Goal: Task Accomplishment & Management: Manage account settings

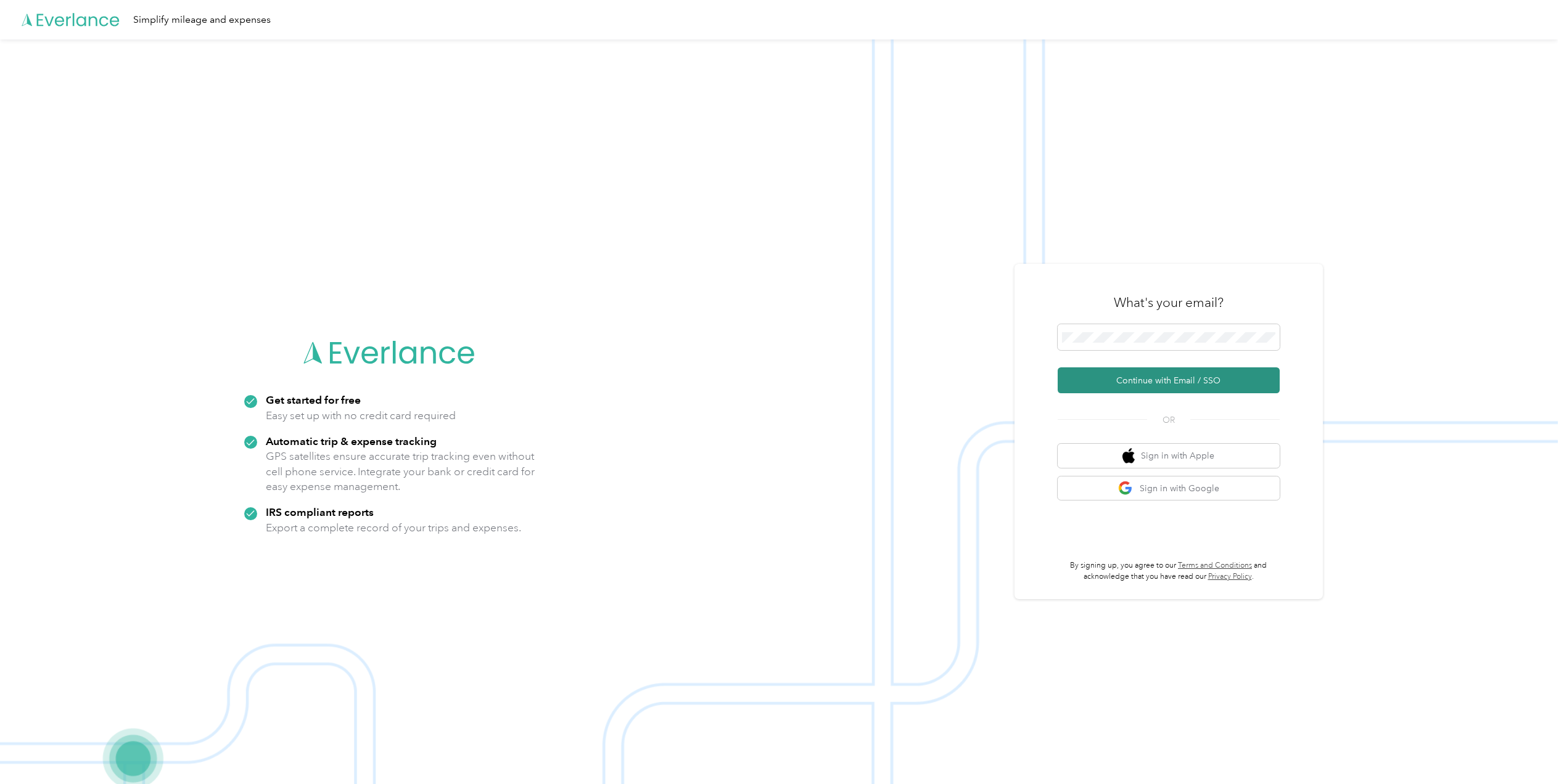
click at [1162, 374] on button "Continue with Email / SSO" at bounding box center [1169, 380] width 222 height 26
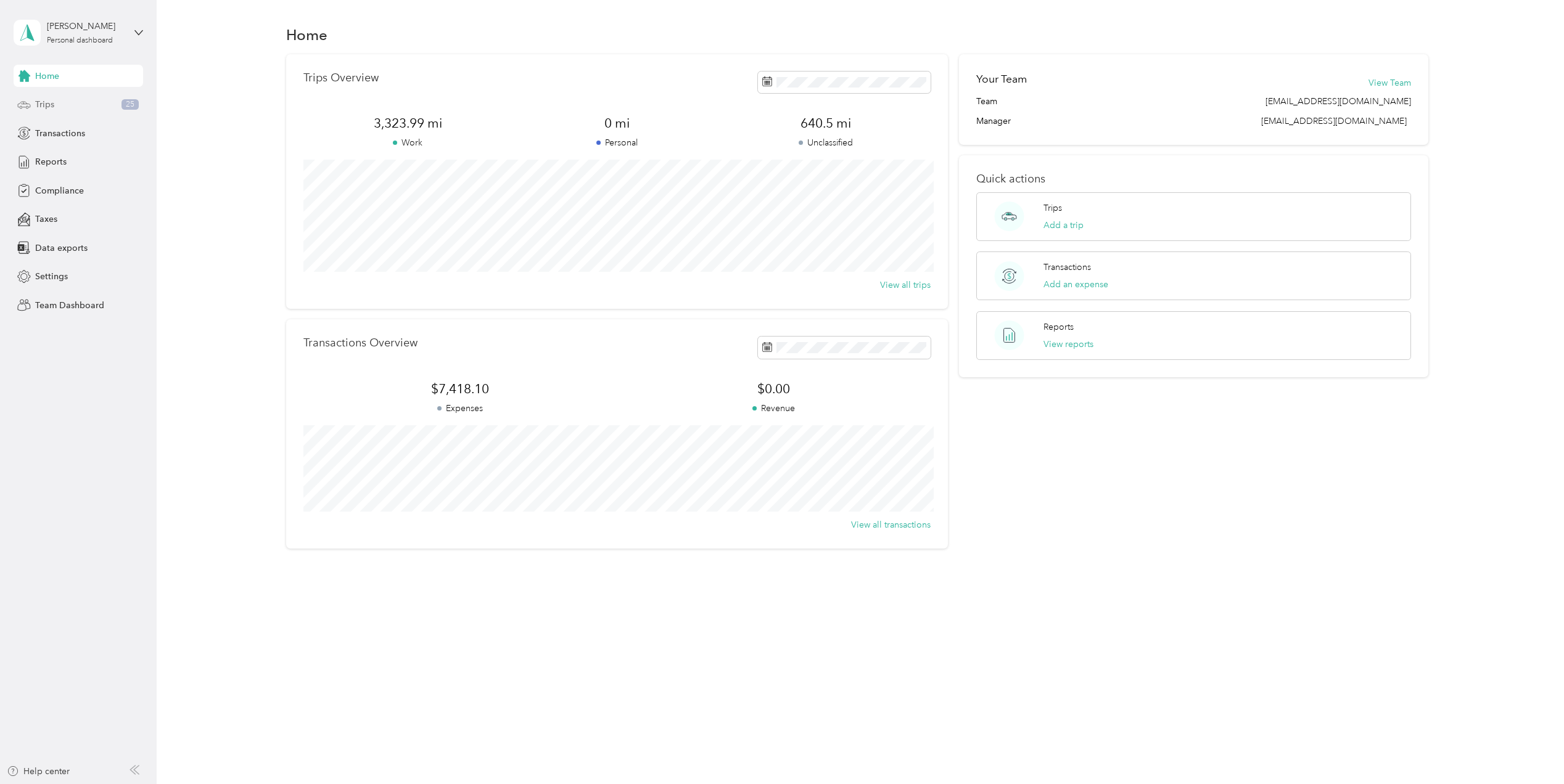
click at [72, 107] on div "Trips 25" at bounding box center [78, 104] width 130 height 22
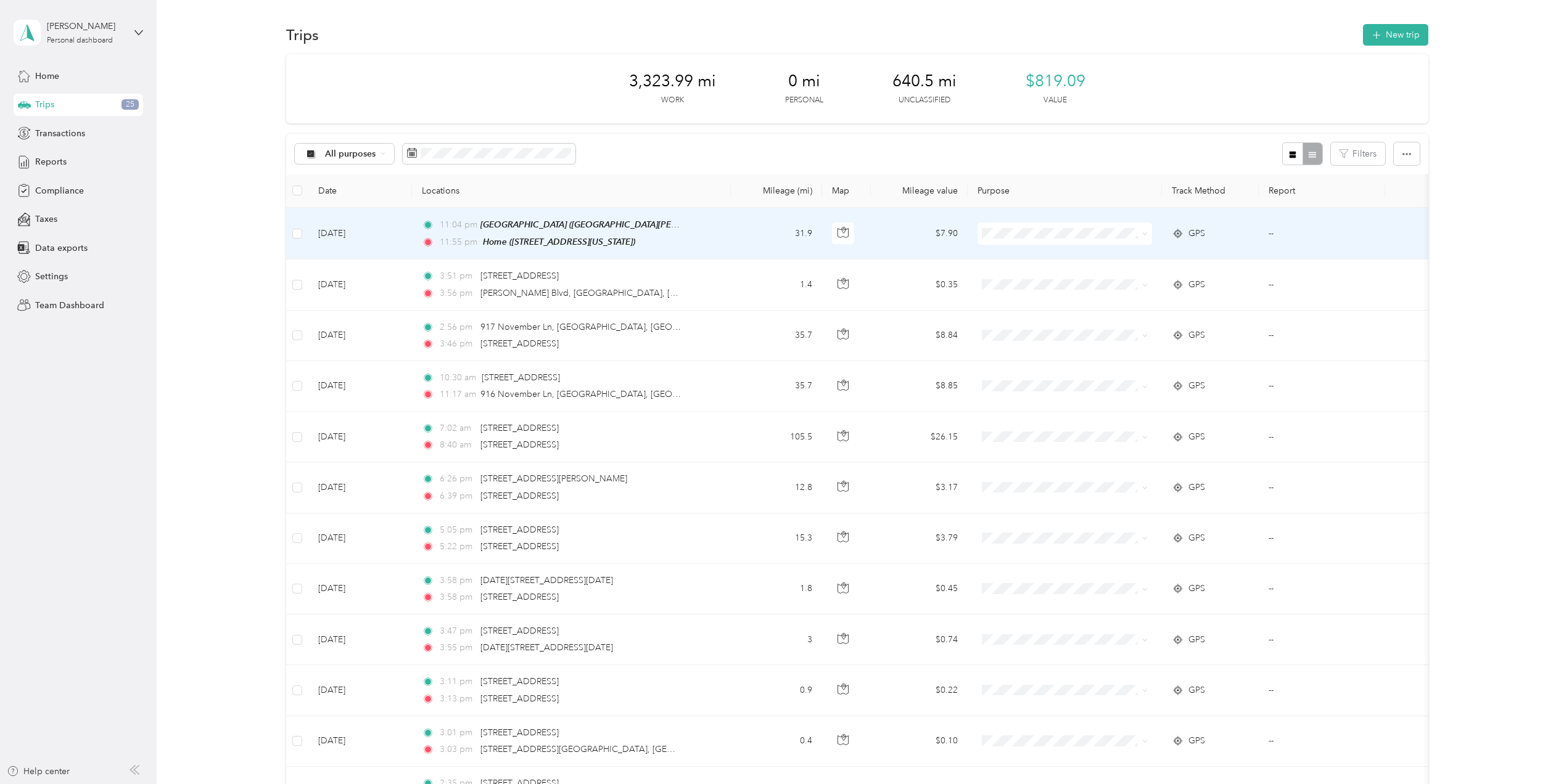
click at [1026, 258] on li "Phoenix Contact" at bounding box center [1065, 255] width 174 height 21
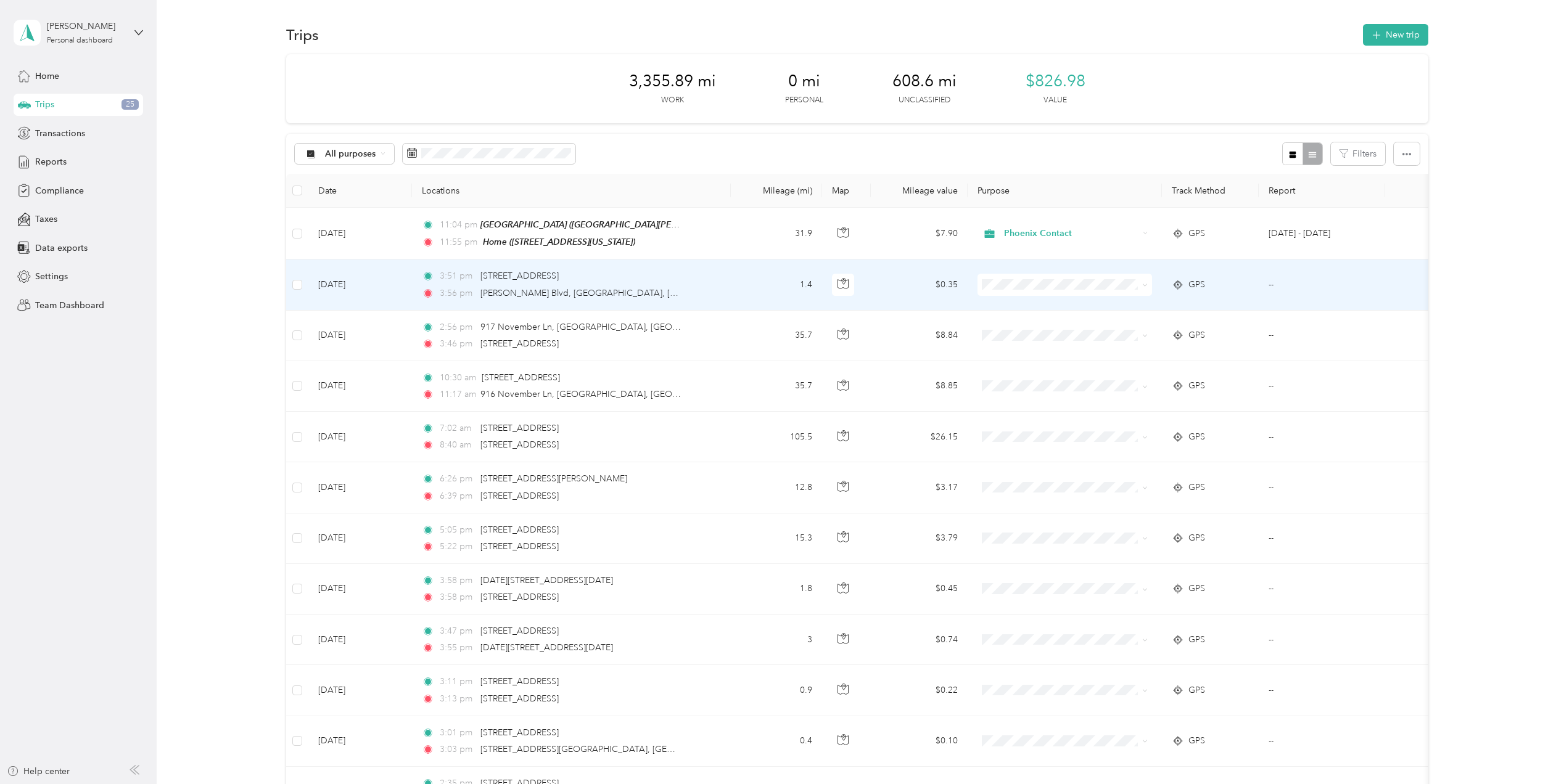
click at [1042, 277] on span at bounding box center [1065, 284] width 174 height 22
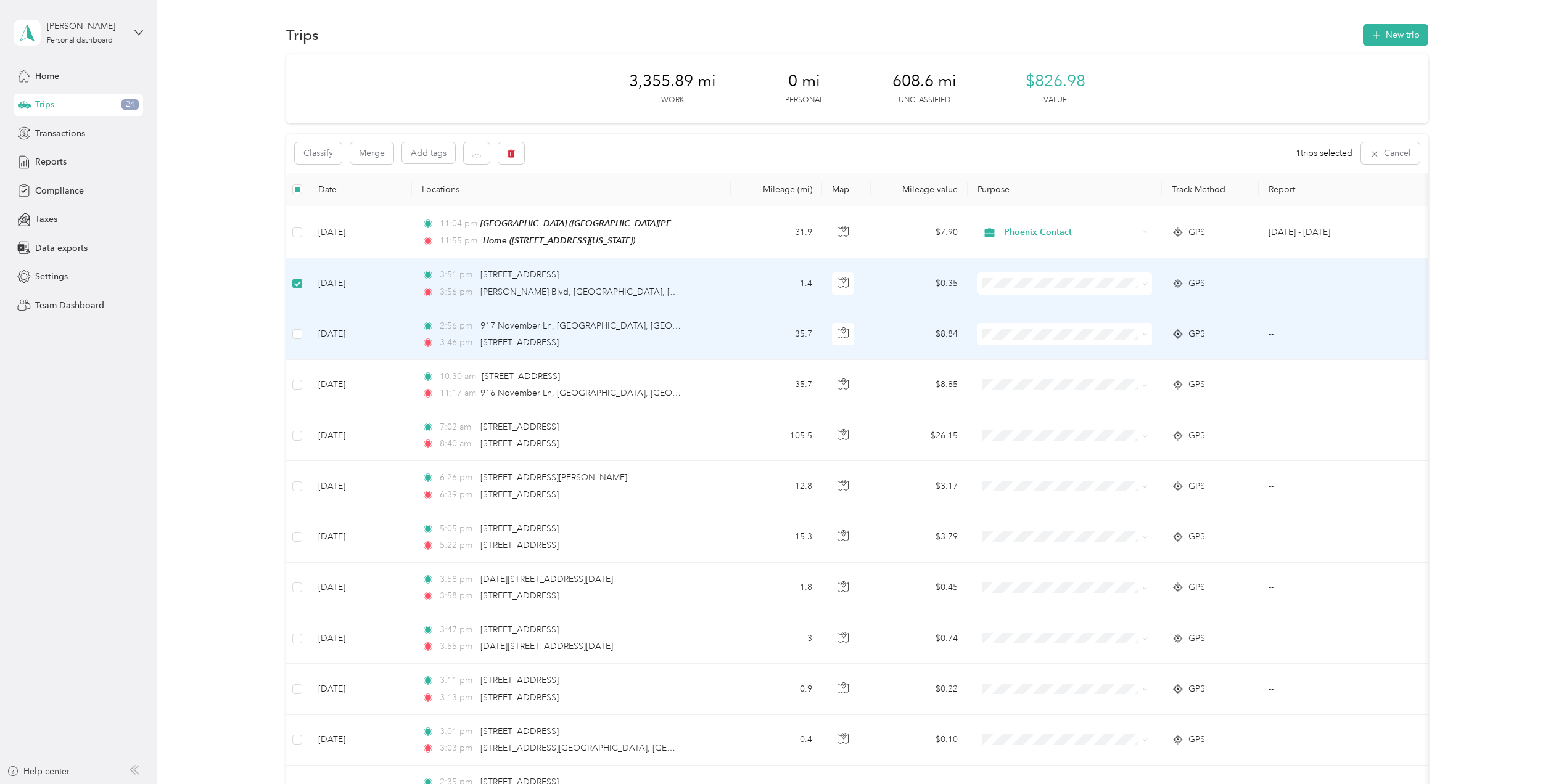
click at [291, 324] on td at bounding box center [297, 335] width 22 height 50
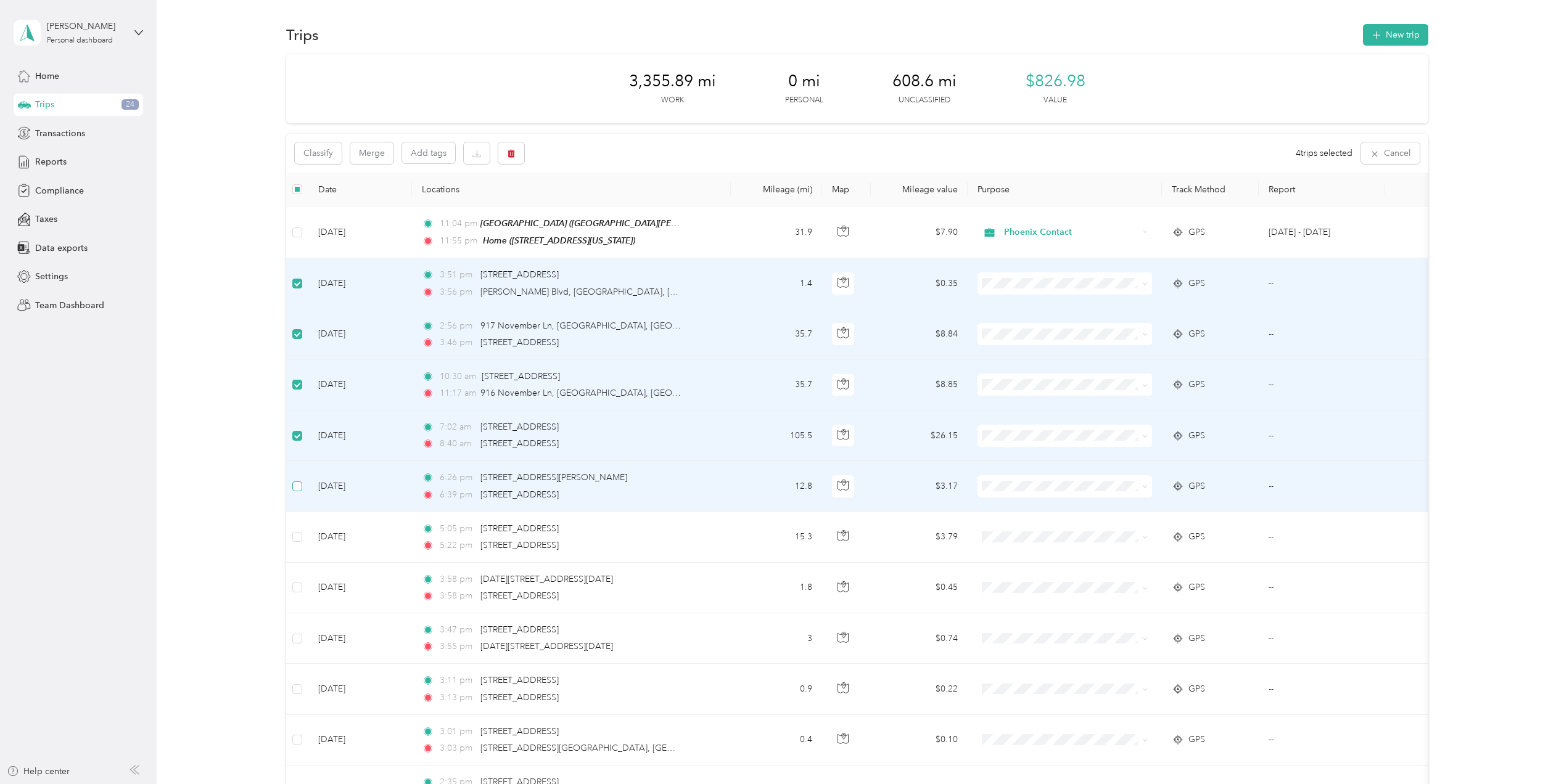
scroll to position [82, 0]
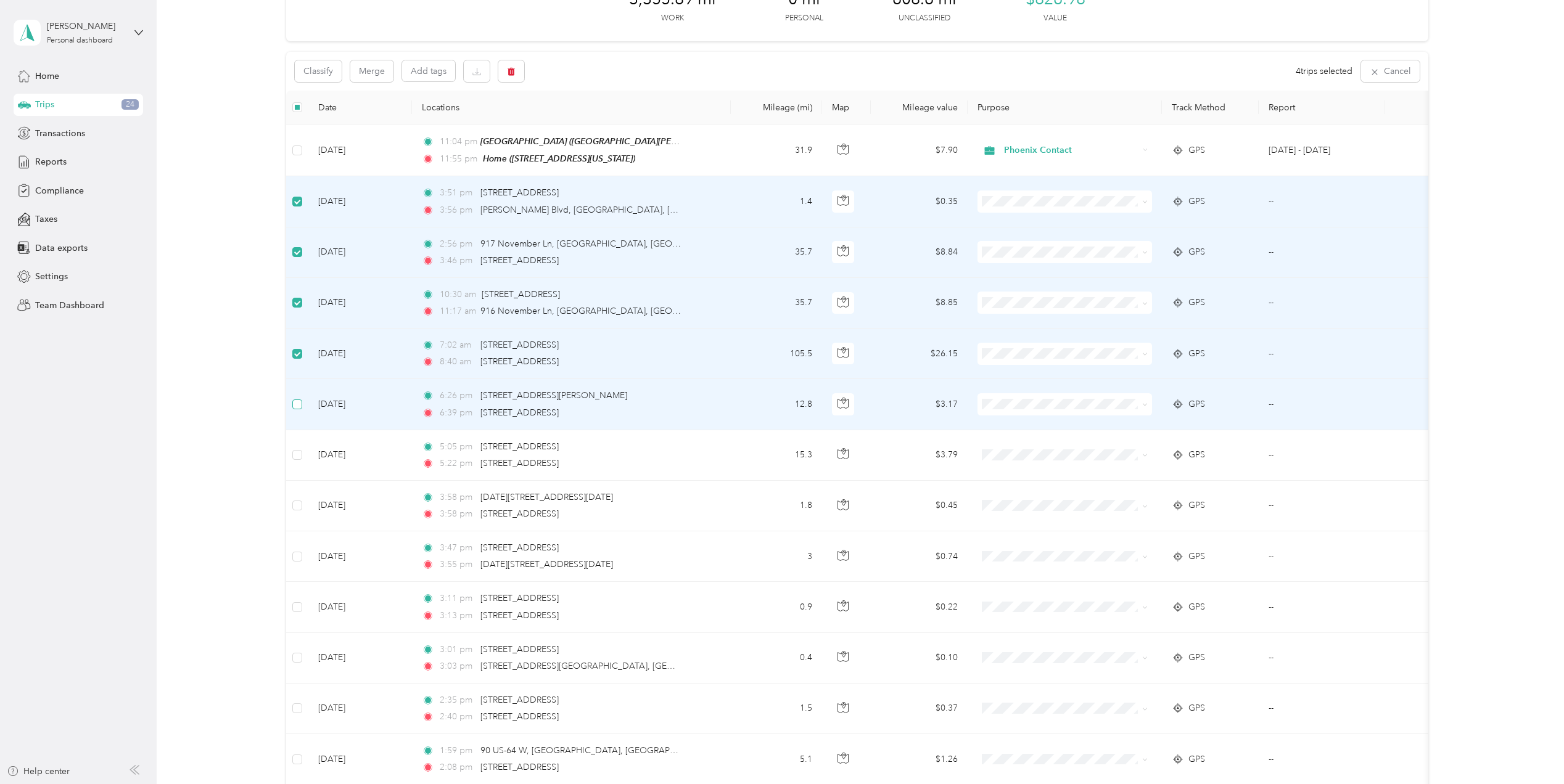
click at [299, 409] on label at bounding box center [297, 404] width 10 height 13
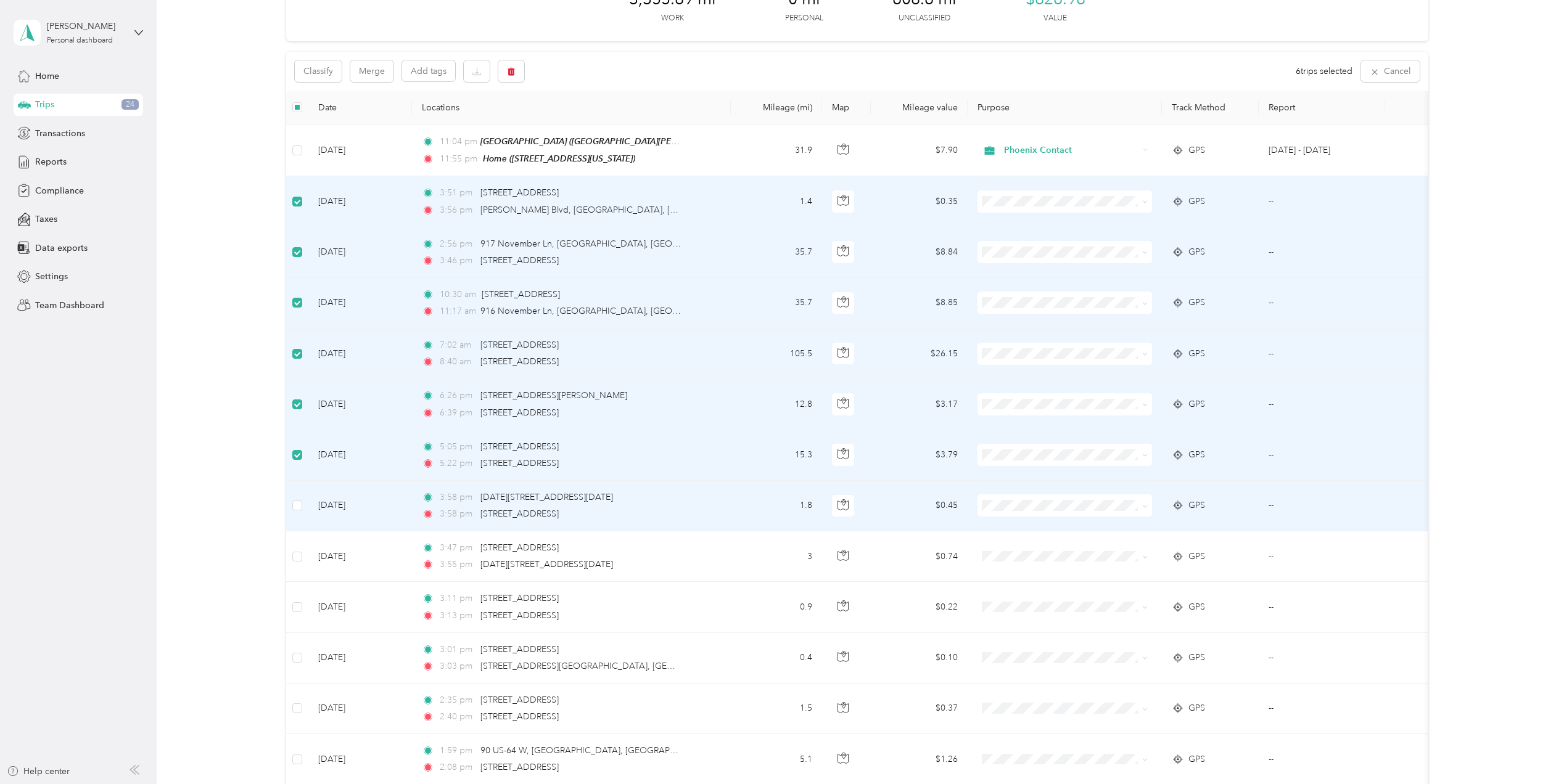
click at [299, 482] on td at bounding box center [297, 506] width 22 height 50
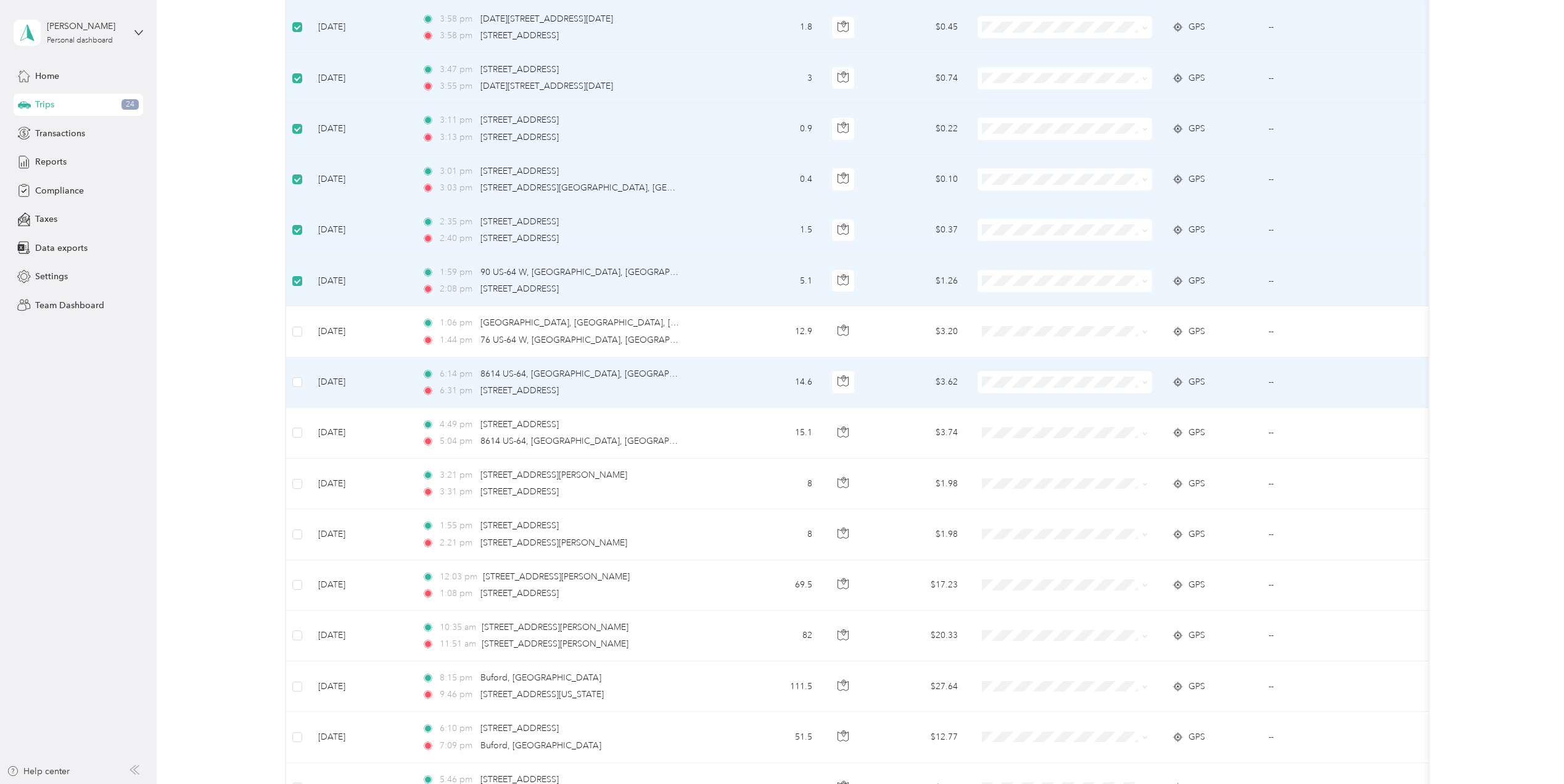
scroll to position [575, 0]
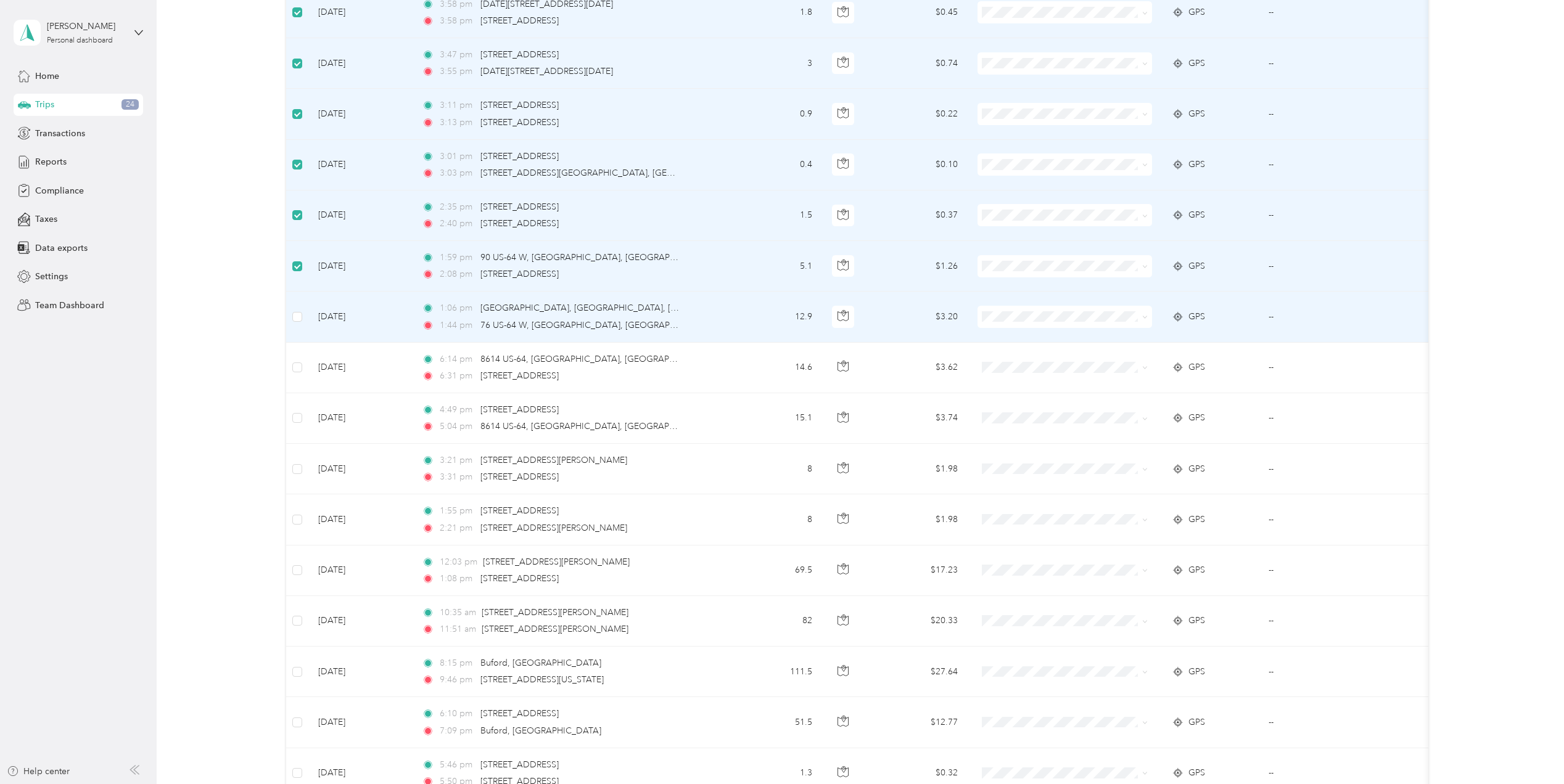
click at [303, 317] on td at bounding box center [297, 317] width 22 height 50
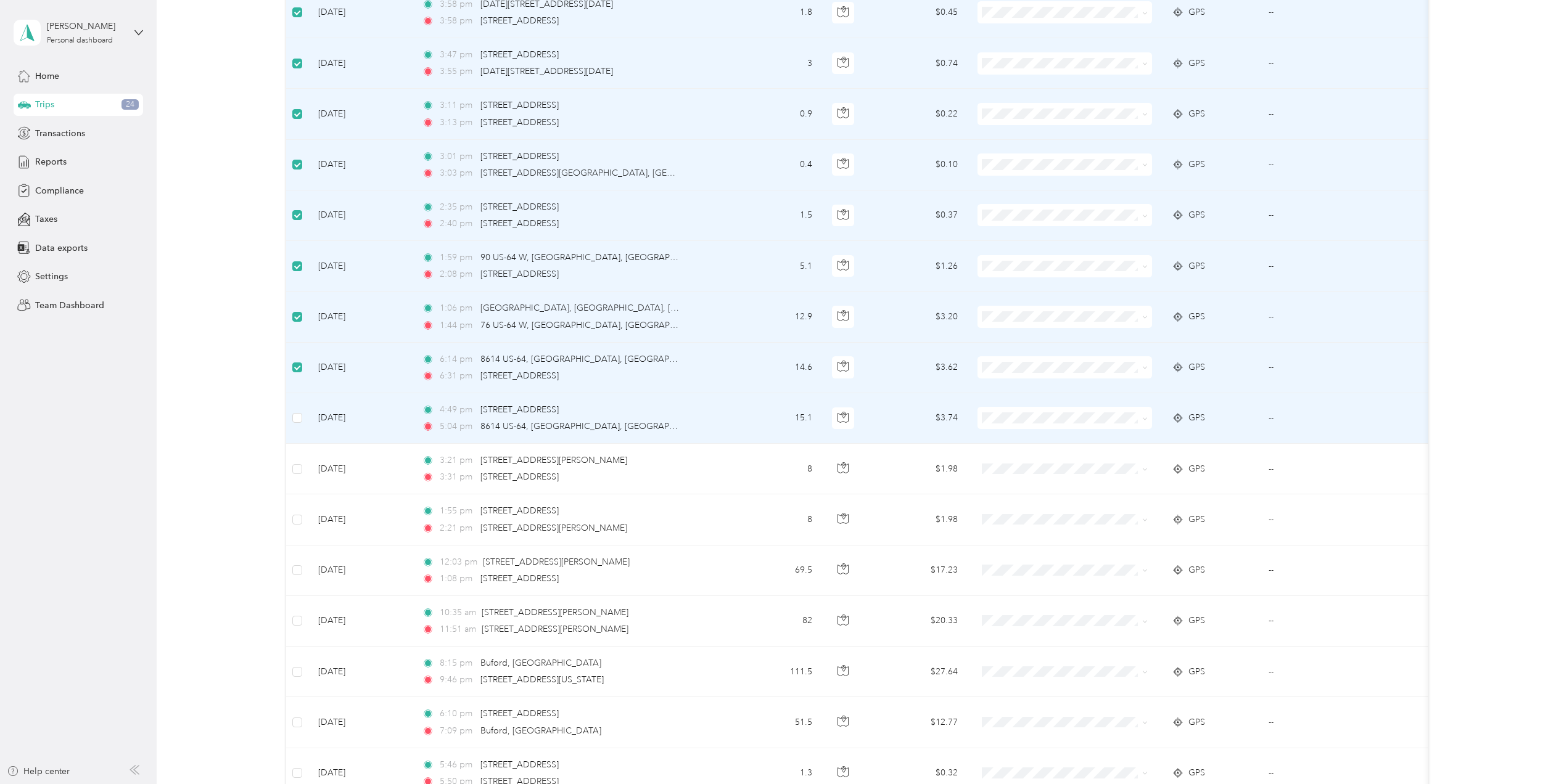
click at [289, 408] on td at bounding box center [297, 419] width 22 height 50
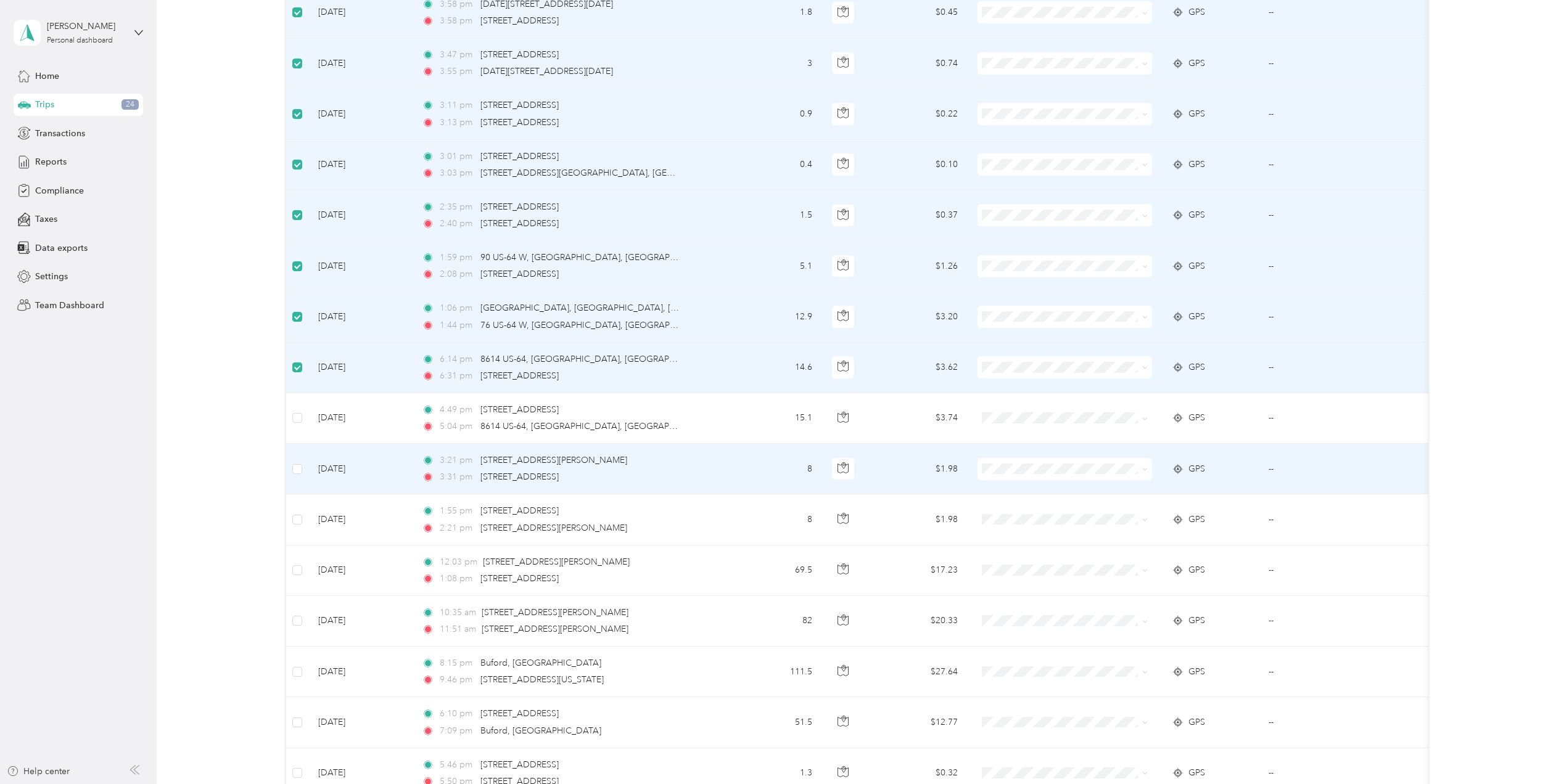
click at [297, 463] on td at bounding box center [297, 469] width 22 height 50
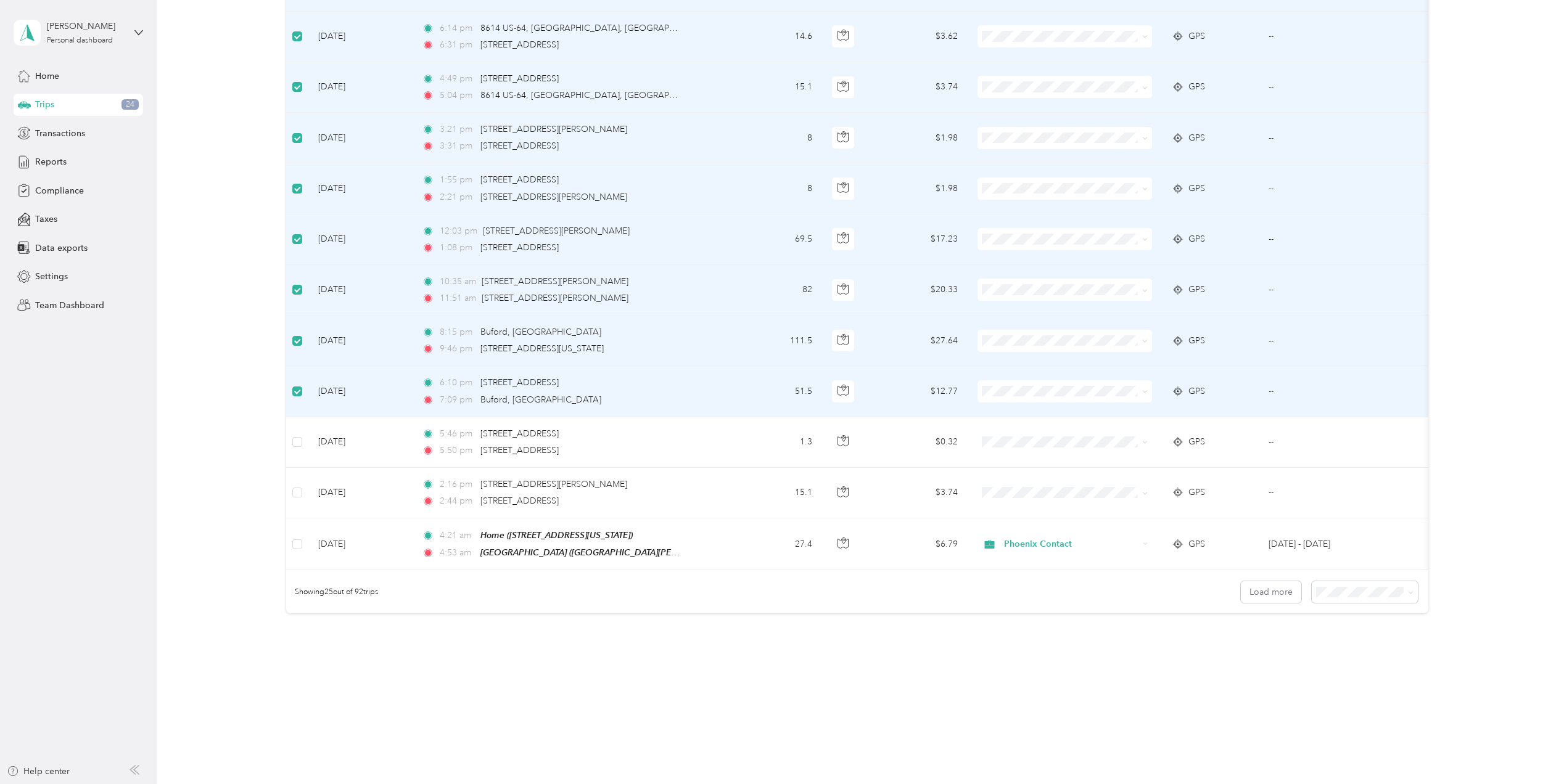
scroll to position [921, 0]
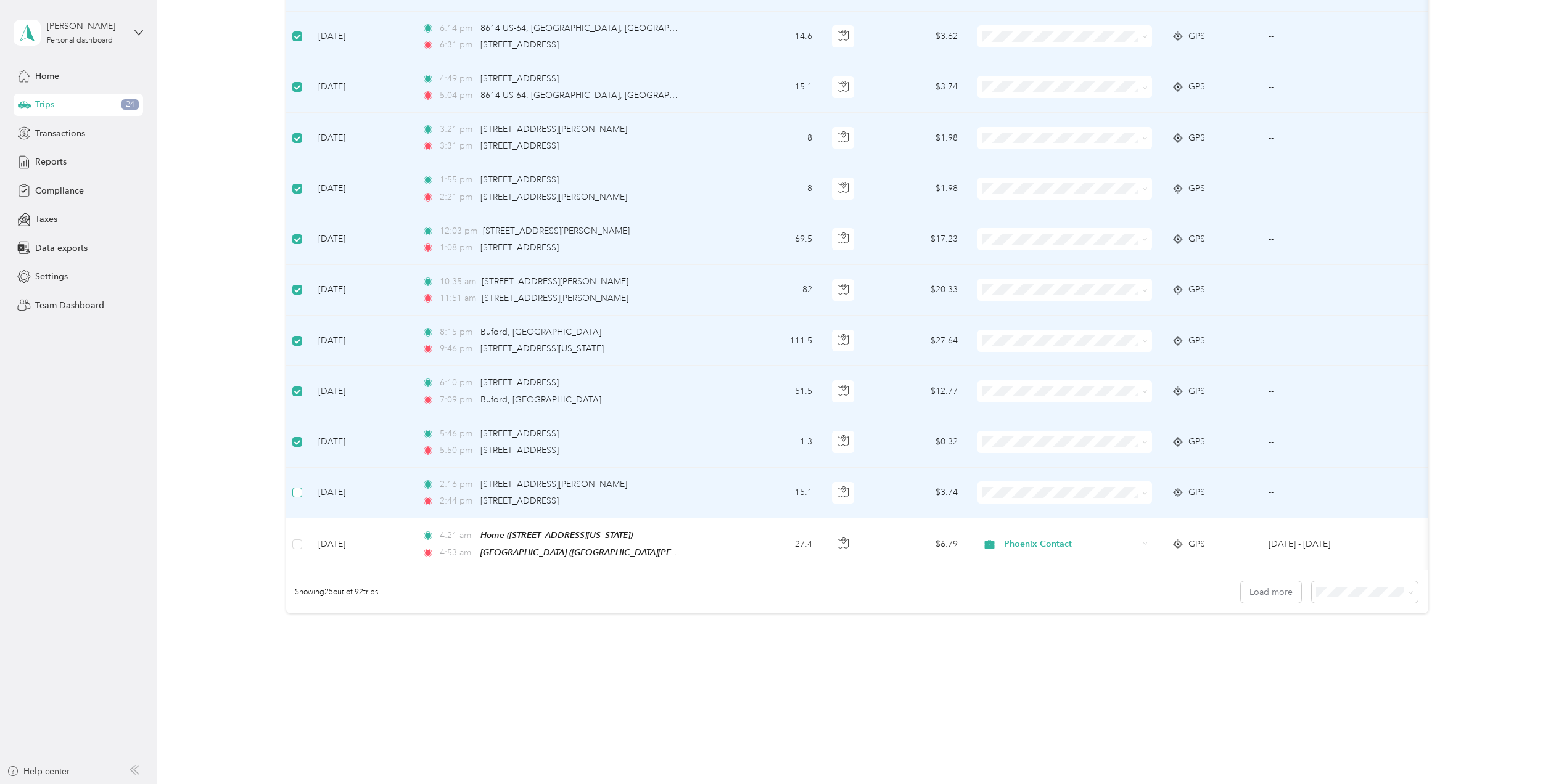
click at [292, 487] on label at bounding box center [297, 492] width 10 height 13
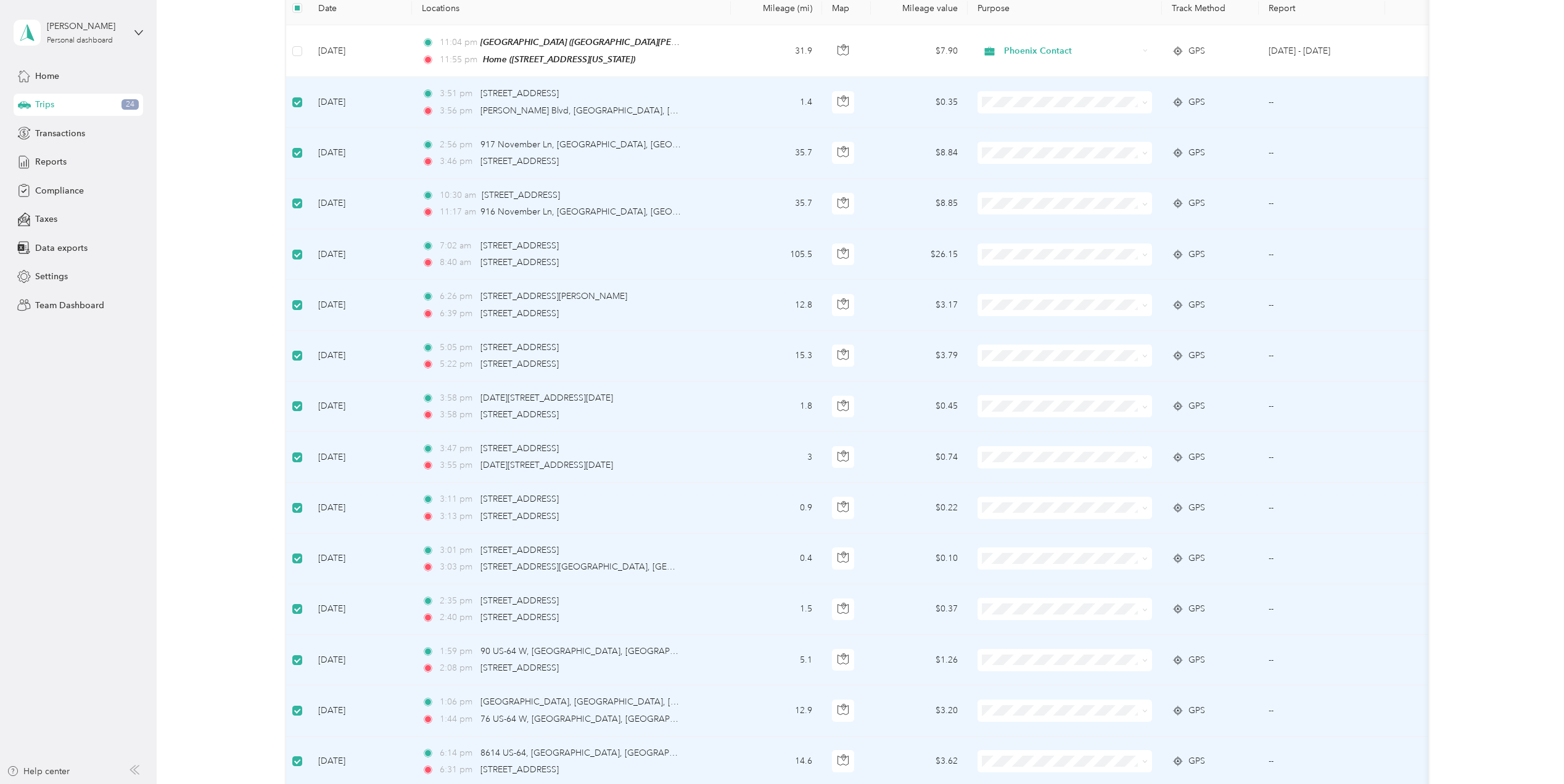
scroll to position [0, 0]
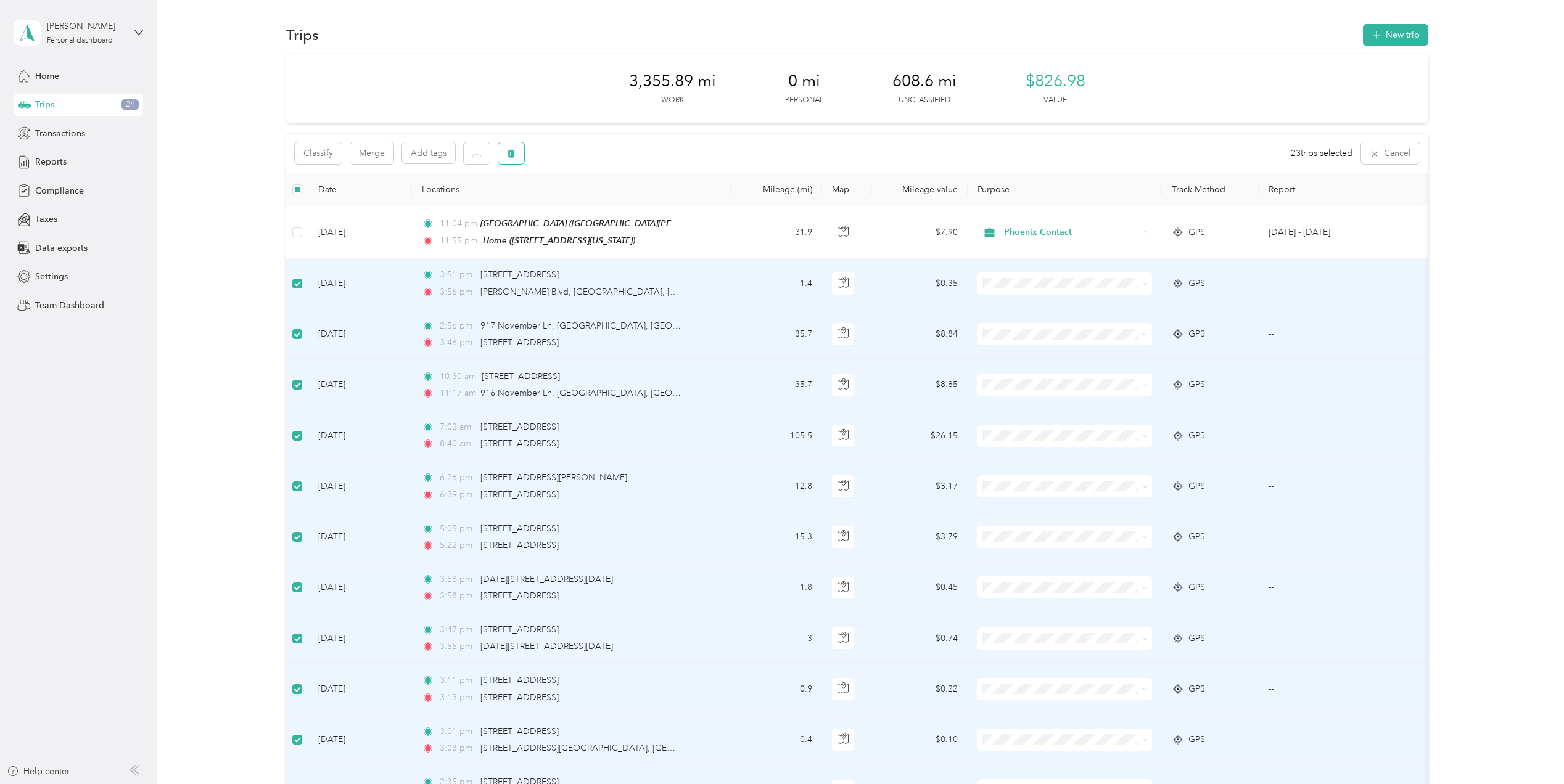
click at [519, 151] on button "button" at bounding box center [511, 152] width 26 height 21
click at [604, 201] on button "Yes" at bounding box center [604, 204] width 24 height 20
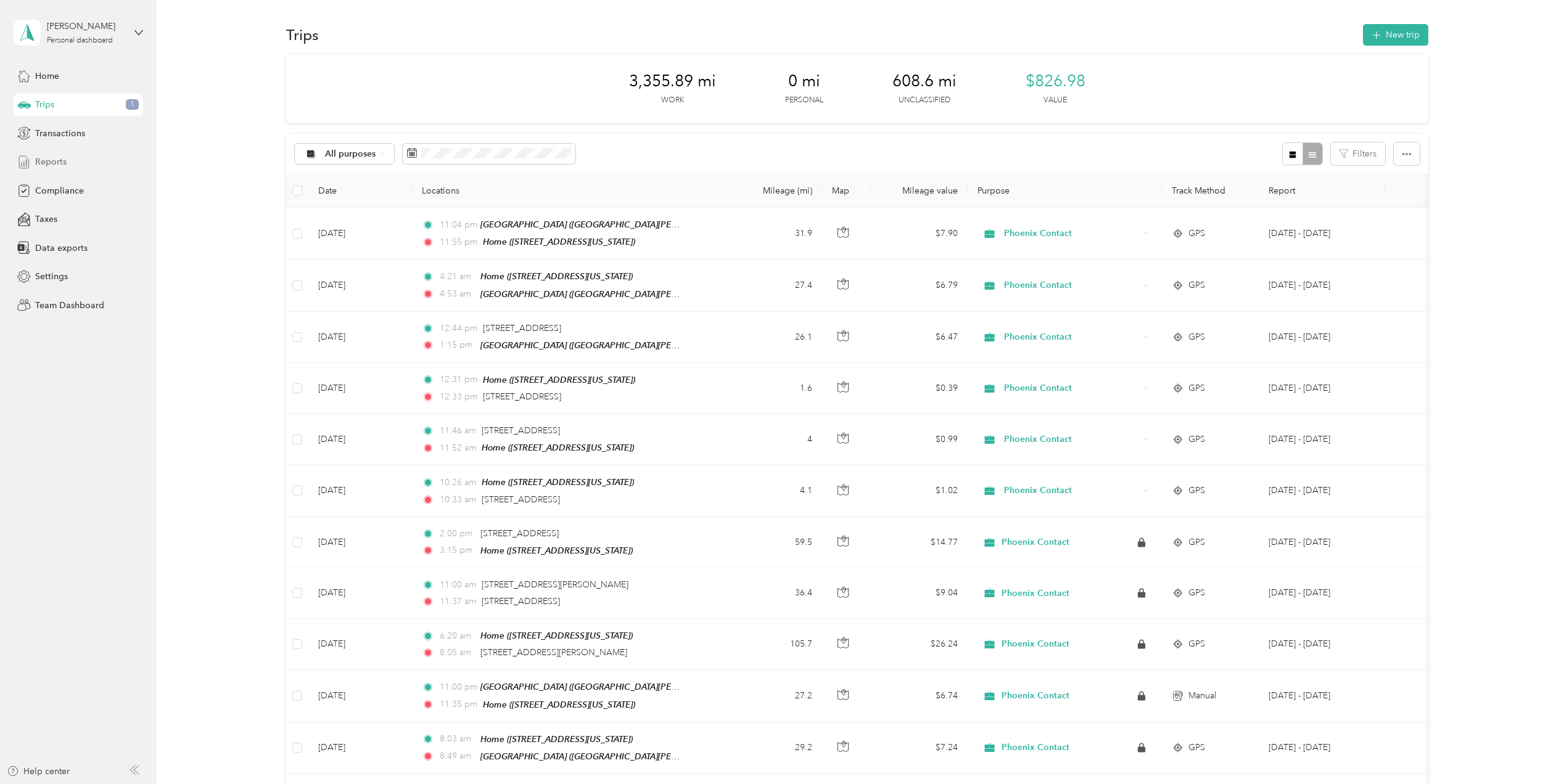
click at [59, 153] on div "Reports" at bounding box center [78, 162] width 130 height 22
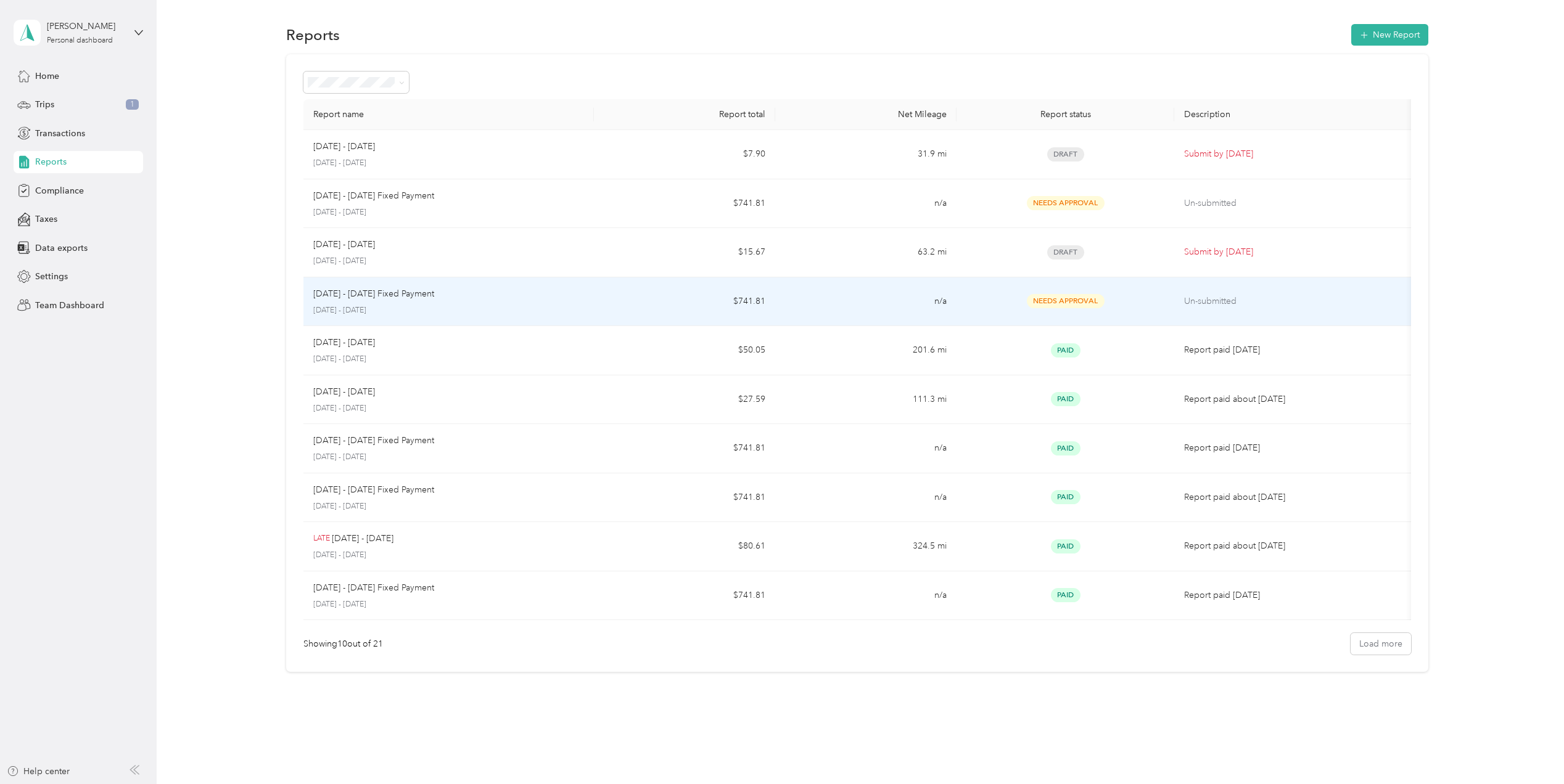
click at [376, 299] on p "Aug 1 - 31, 2025 Fixed Payment" at bounding box center [374, 294] width 121 height 13
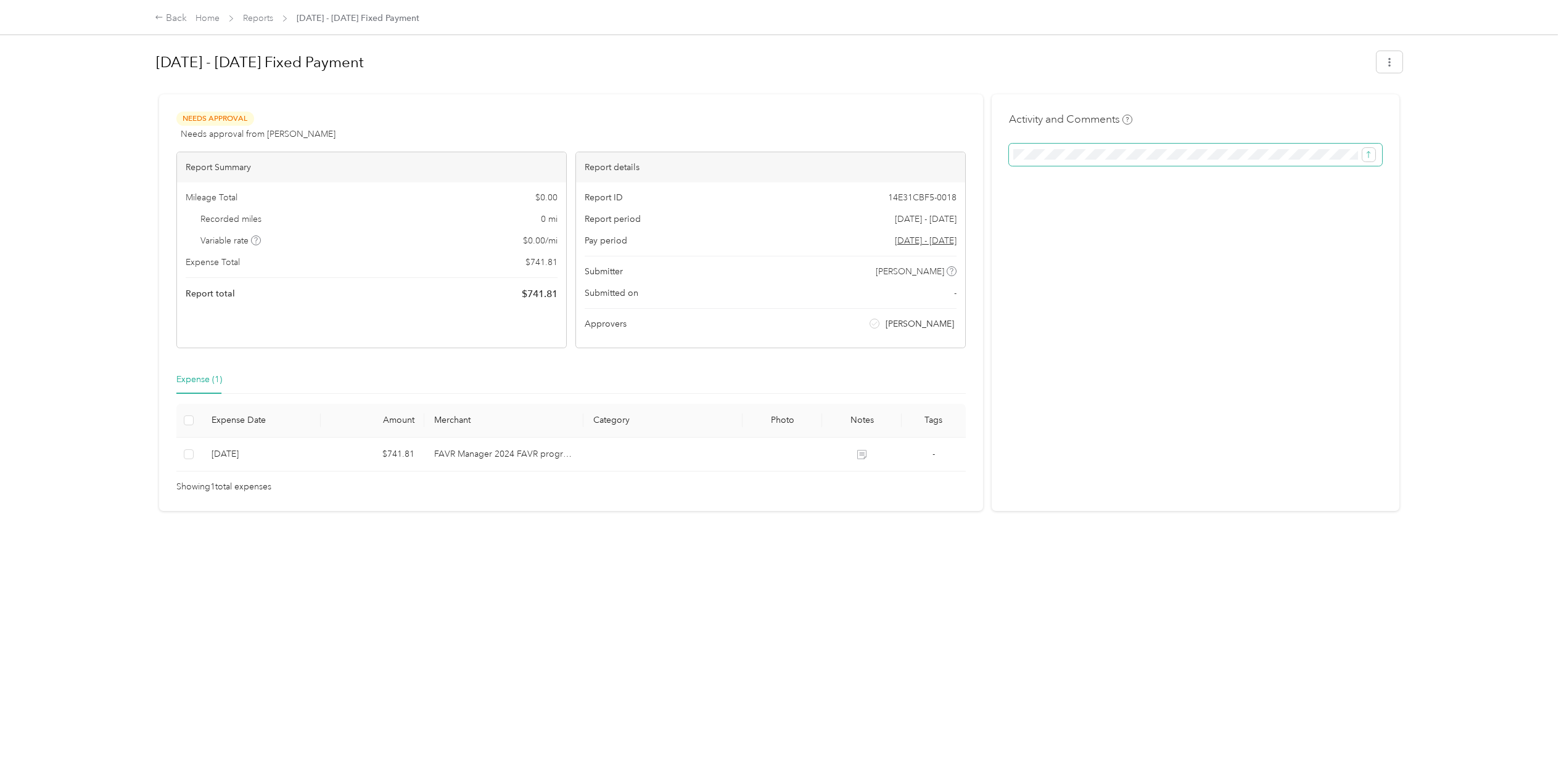
click at [1373, 153] on span at bounding box center [1195, 155] width 373 height 22
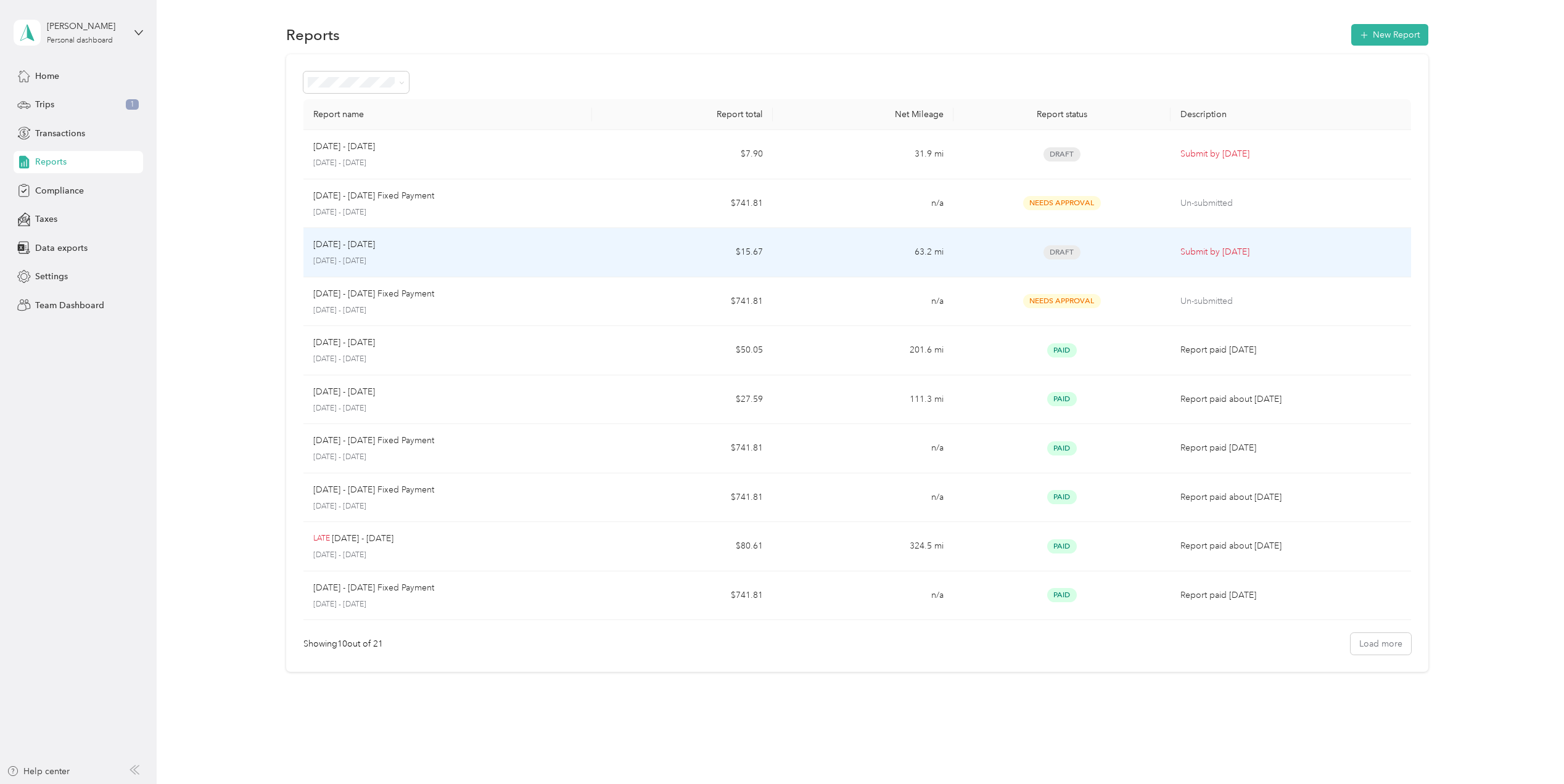
click at [374, 244] on p "[DATE] - [DATE]" at bounding box center [344, 244] width 61 height 13
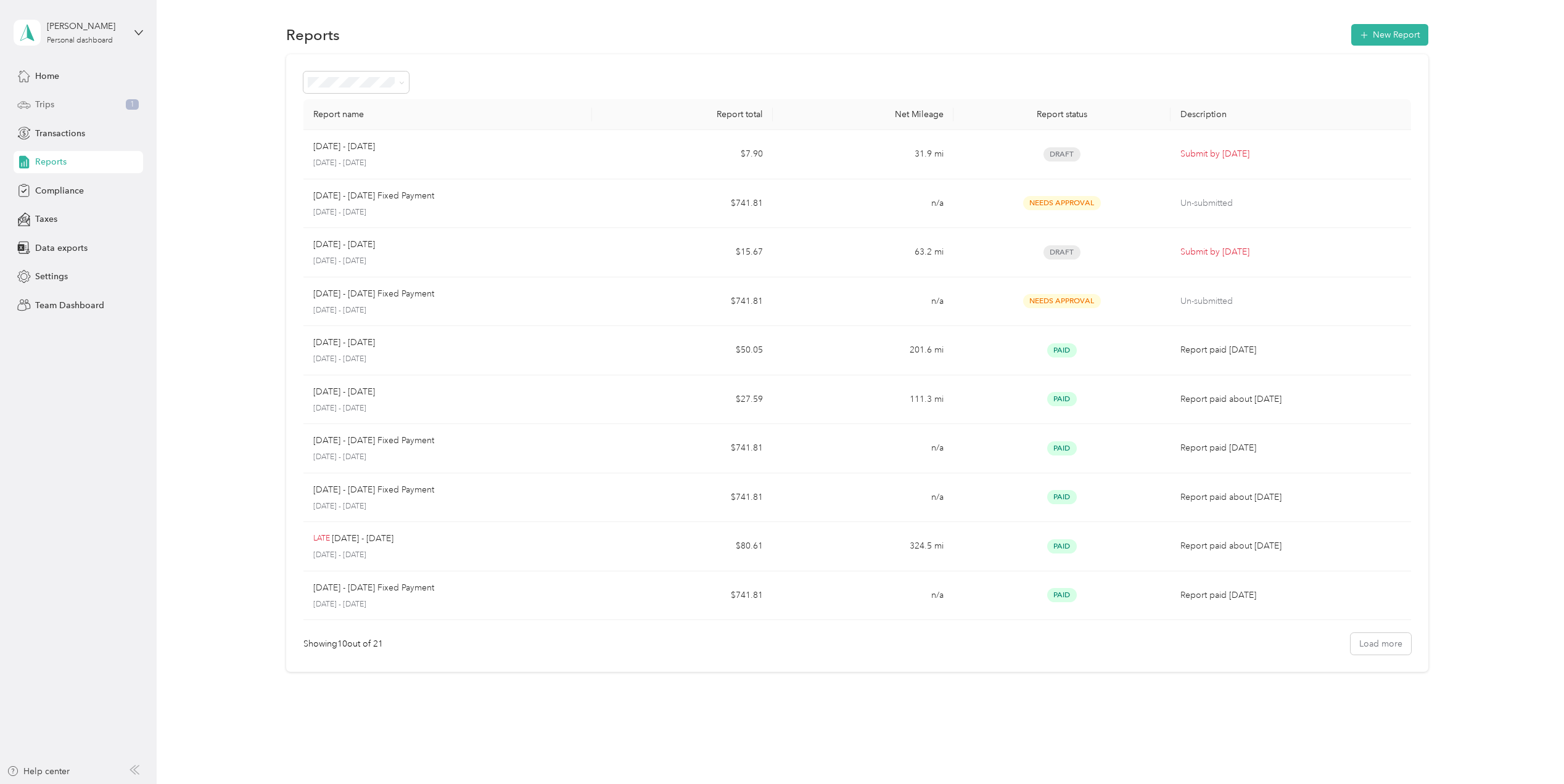
click at [53, 102] on span "Trips" at bounding box center [45, 104] width 19 height 13
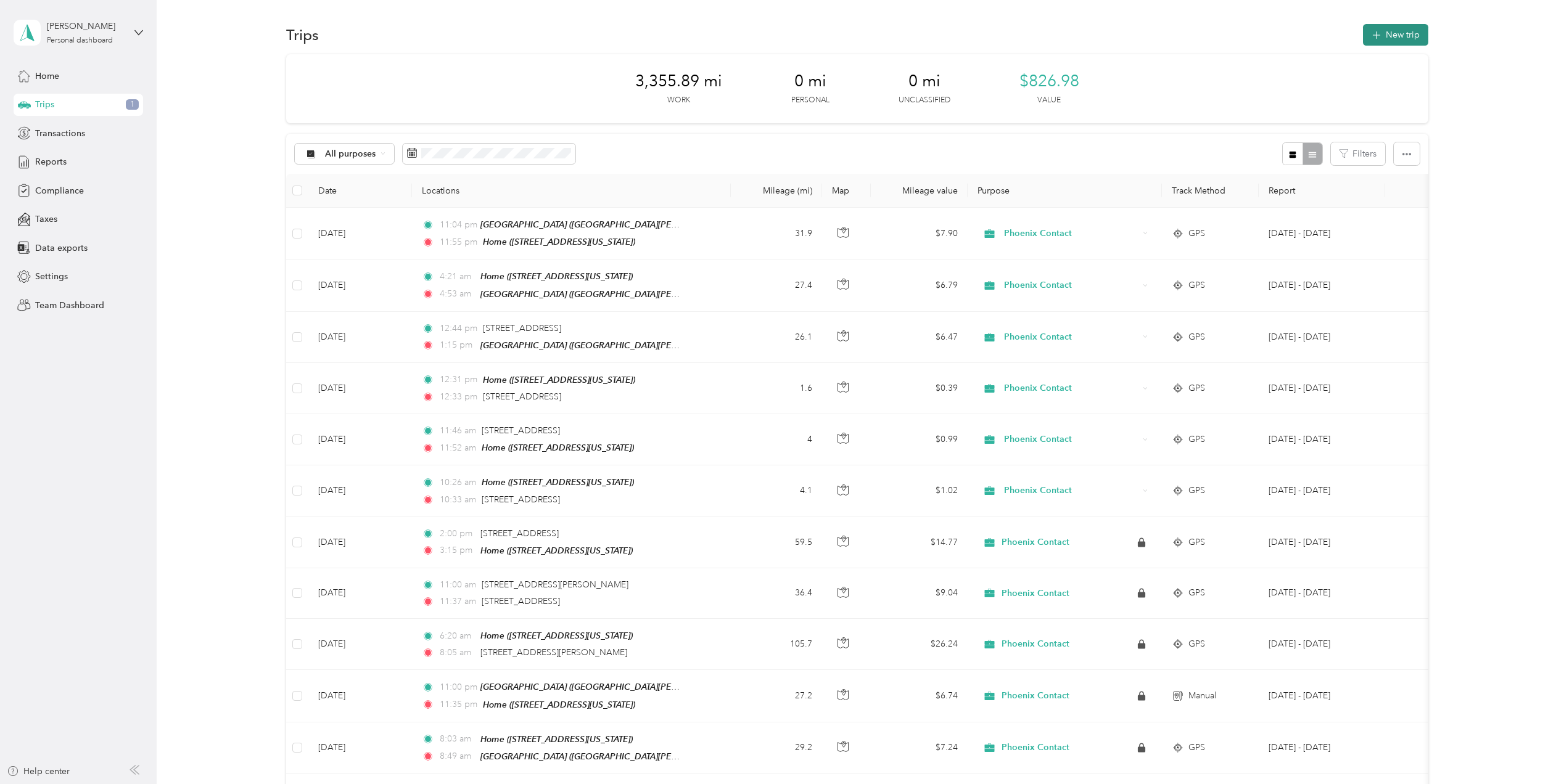
click at [1390, 35] on button "New trip" at bounding box center [1396, 35] width 65 height 21
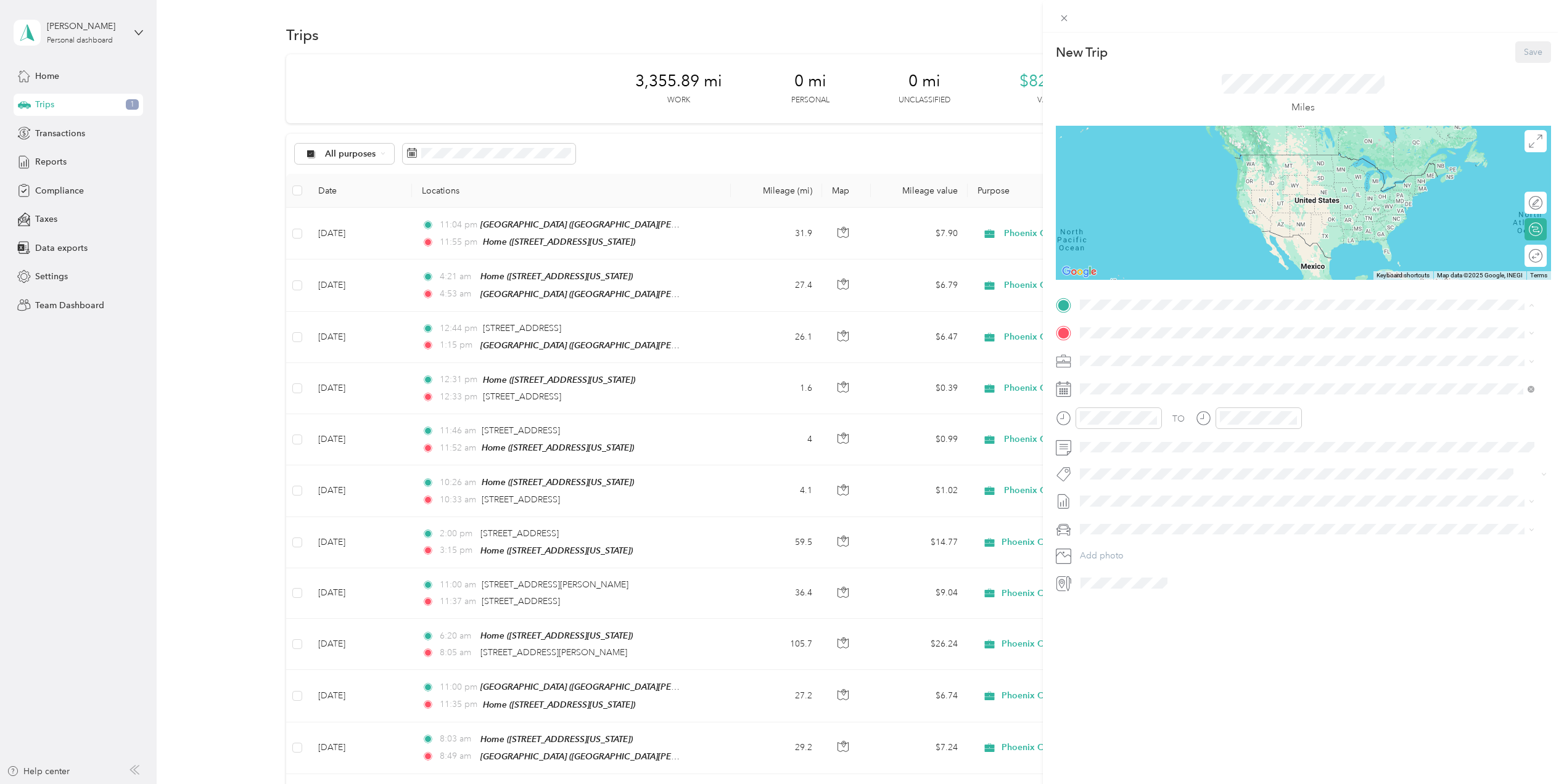
click at [1158, 405] on span "[PERSON_NAME][GEOGRAPHIC_DATA], [STREET_ADDRESS][GEOGRAPHIC_DATA], [GEOGRAPHIC_…" at bounding box center [1316, 413] width 426 height 24
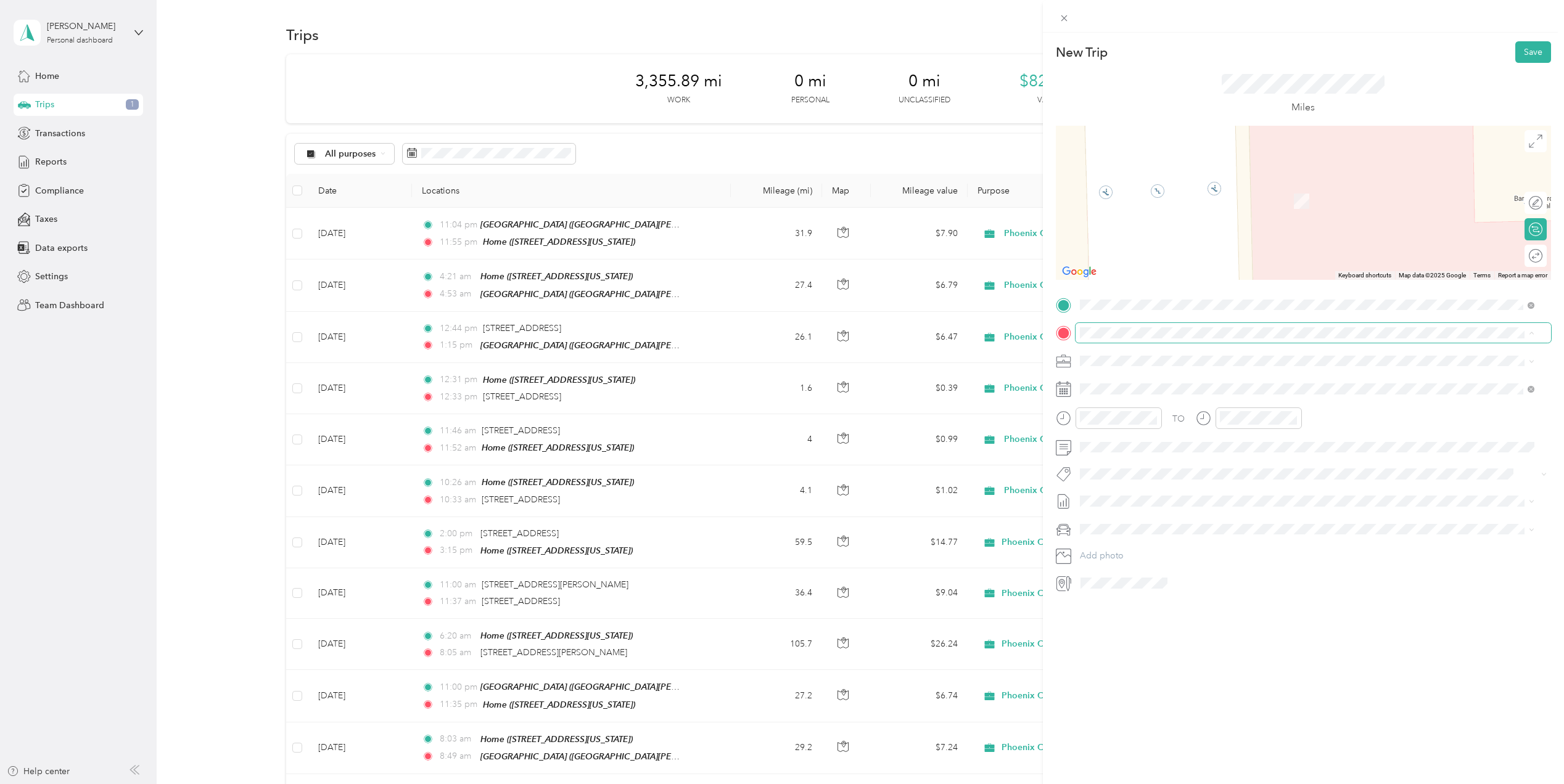
click at [1131, 784] on div "New Trip Save This trip cannot be edited because it is either under review, app…" at bounding box center [779, 784] width 1558 height 0
click at [1254, 589] on div at bounding box center [1314, 583] width 475 height 20
click at [1148, 784] on div "New Trip Save This trip cannot be edited because it is either under review, app…" at bounding box center [779, 784] width 1558 height 0
click at [1198, 377] on span "160 Pukoo Drive Bastrop, Texas 78602, United States" at bounding box center [1164, 377] width 123 height 11
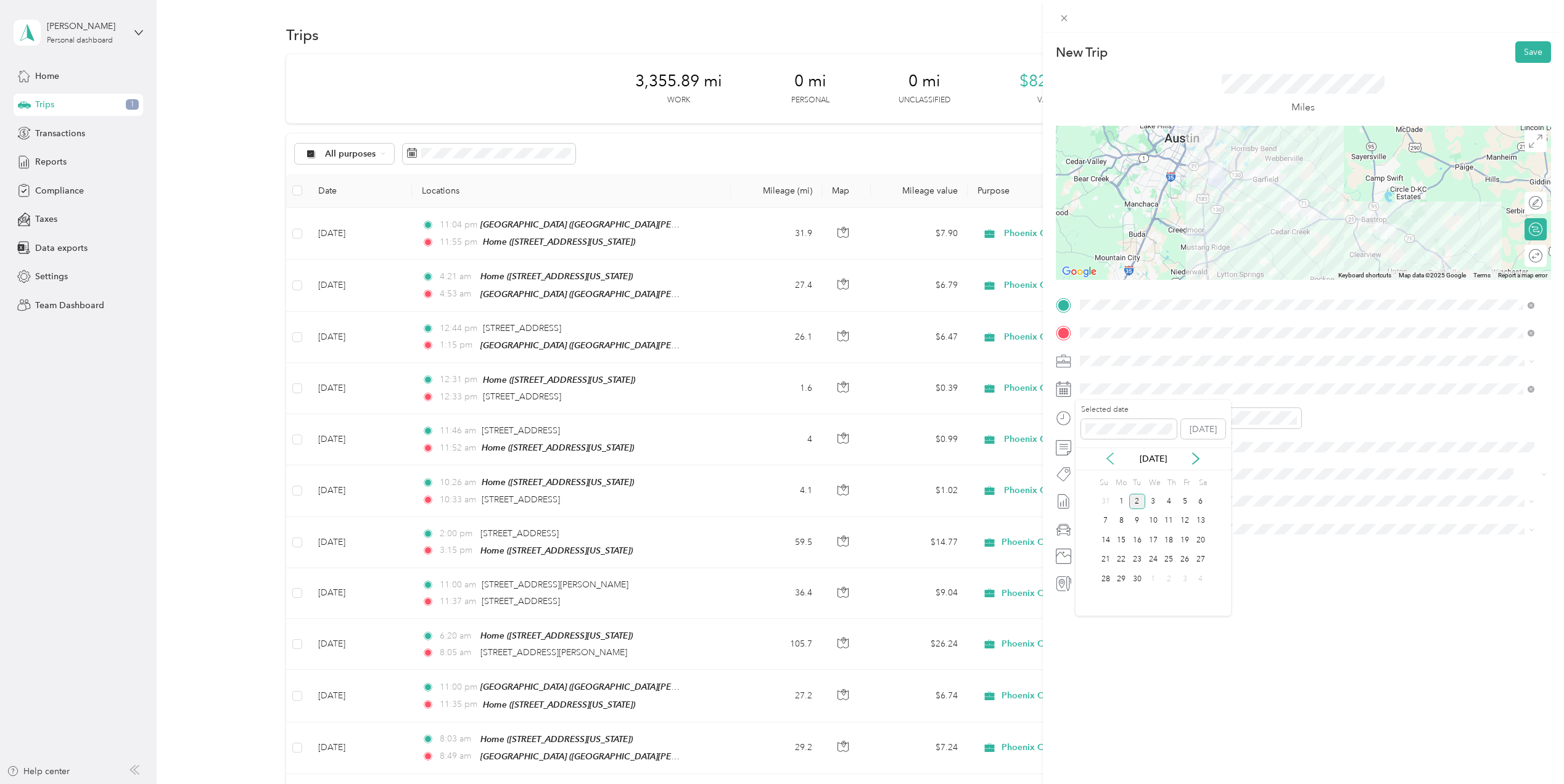
click at [1109, 457] on icon at bounding box center [1111, 460] width 6 height 11
click at [1167, 562] on div "21" at bounding box center [1169, 560] width 16 height 16
click at [1161, 464] on div "PM" at bounding box center [1163, 463] width 30 height 17
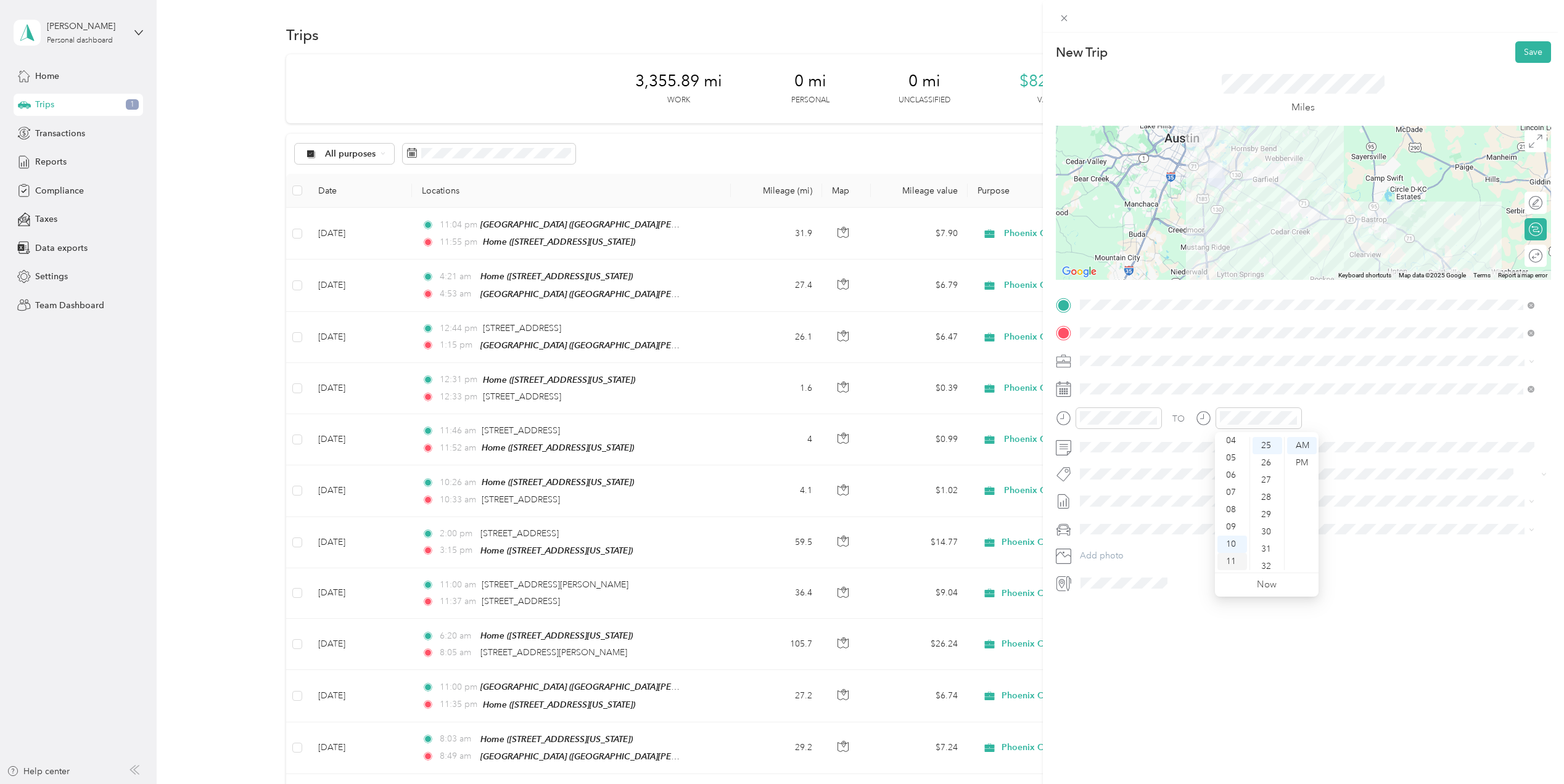
click at [1237, 563] on div "11" at bounding box center [1232, 562] width 30 height 17
click at [1303, 462] on div "PM" at bounding box center [1302, 463] width 30 height 17
click at [1141, 649] on div "New Trip Save This trip cannot be edited because it is either under review, app…" at bounding box center [1303, 425] width 521 height 784
click at [1515, 53] on button "Save" at bounding box center [1533, 52] width 36 height 21
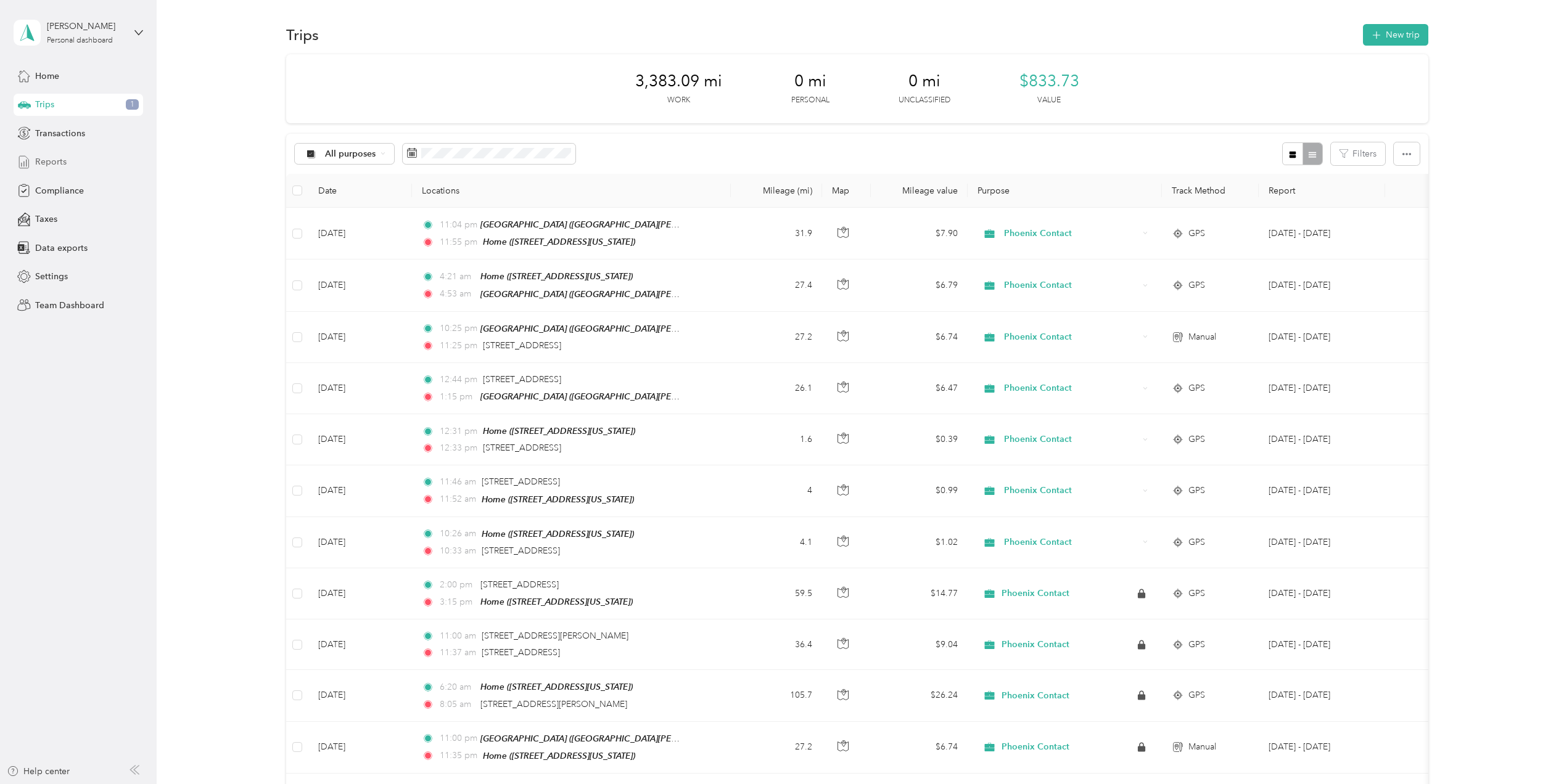
drag, startPoint x: 289, startPoint y: 5, endPoint x: 52, endPoint y: 163, distance: 284.8
click at [52, 163] on span "Reports" at bounding box center [51, 162] width 31 height 13
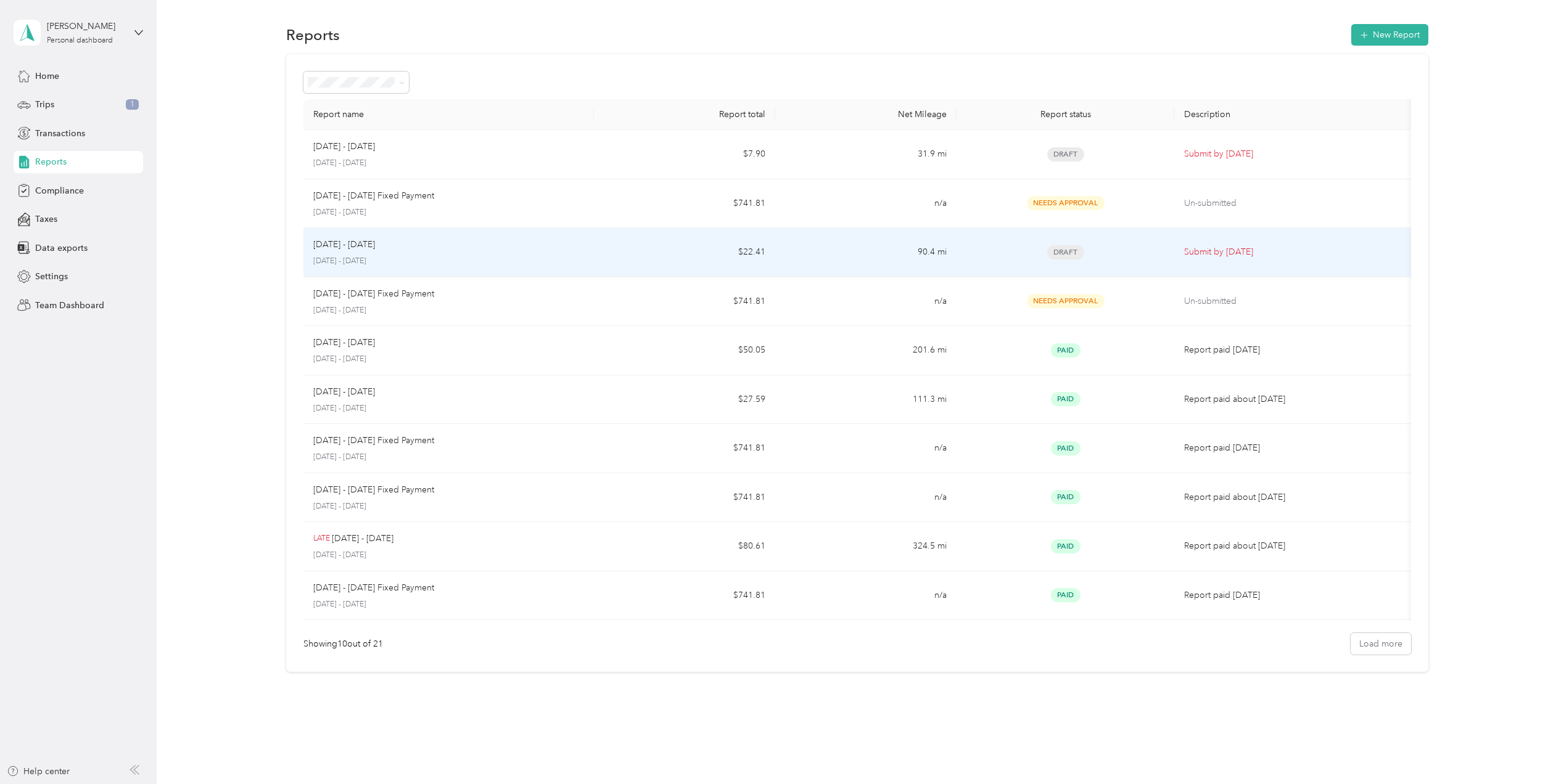
click at [346, 249] on p "[DATE] - [DATE]" at bounding box center [344, 244] width 61 height 13
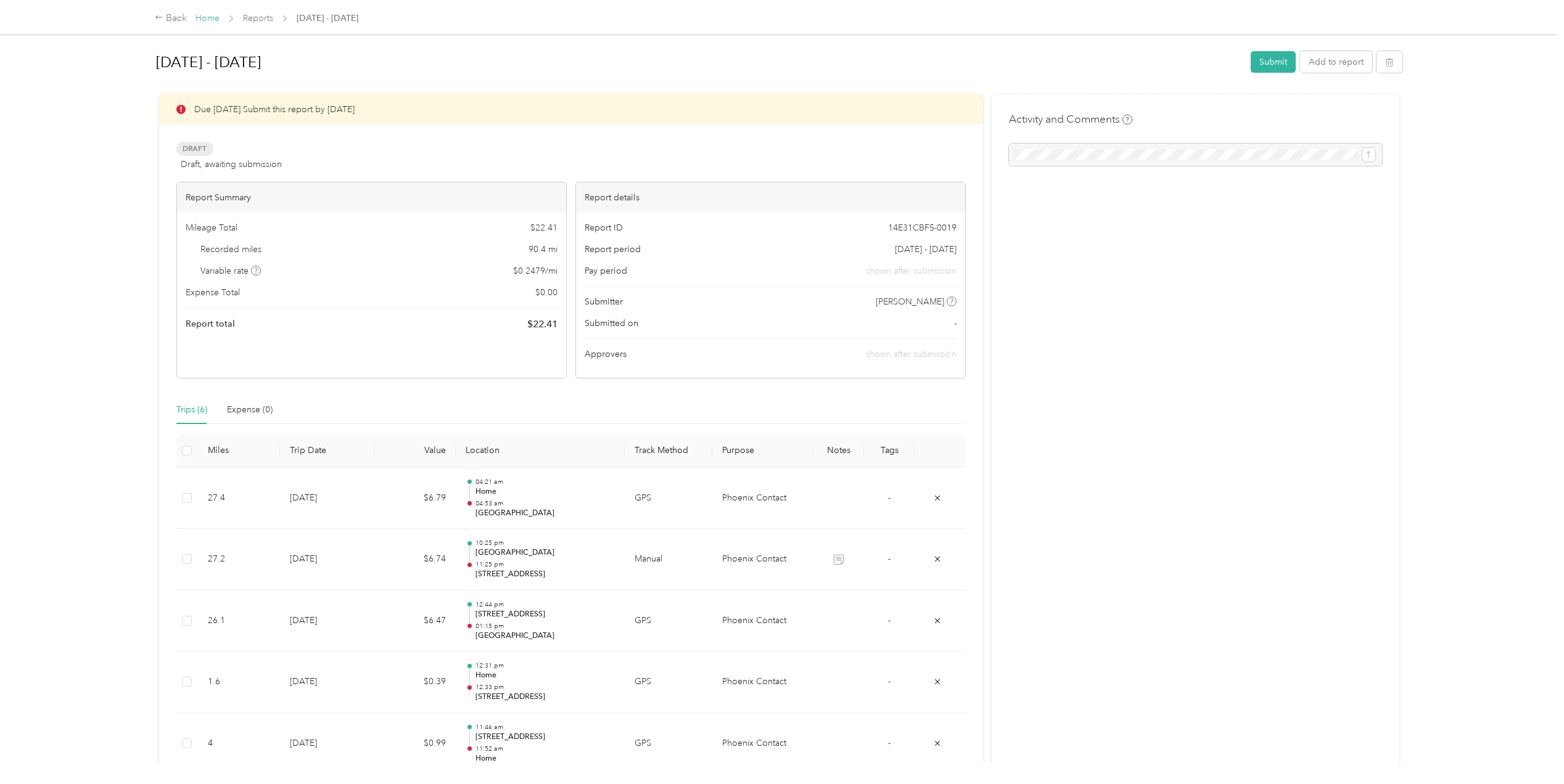
click at [208, 16] on link "Home" at bounding box center [207, 17] width 24 height 10
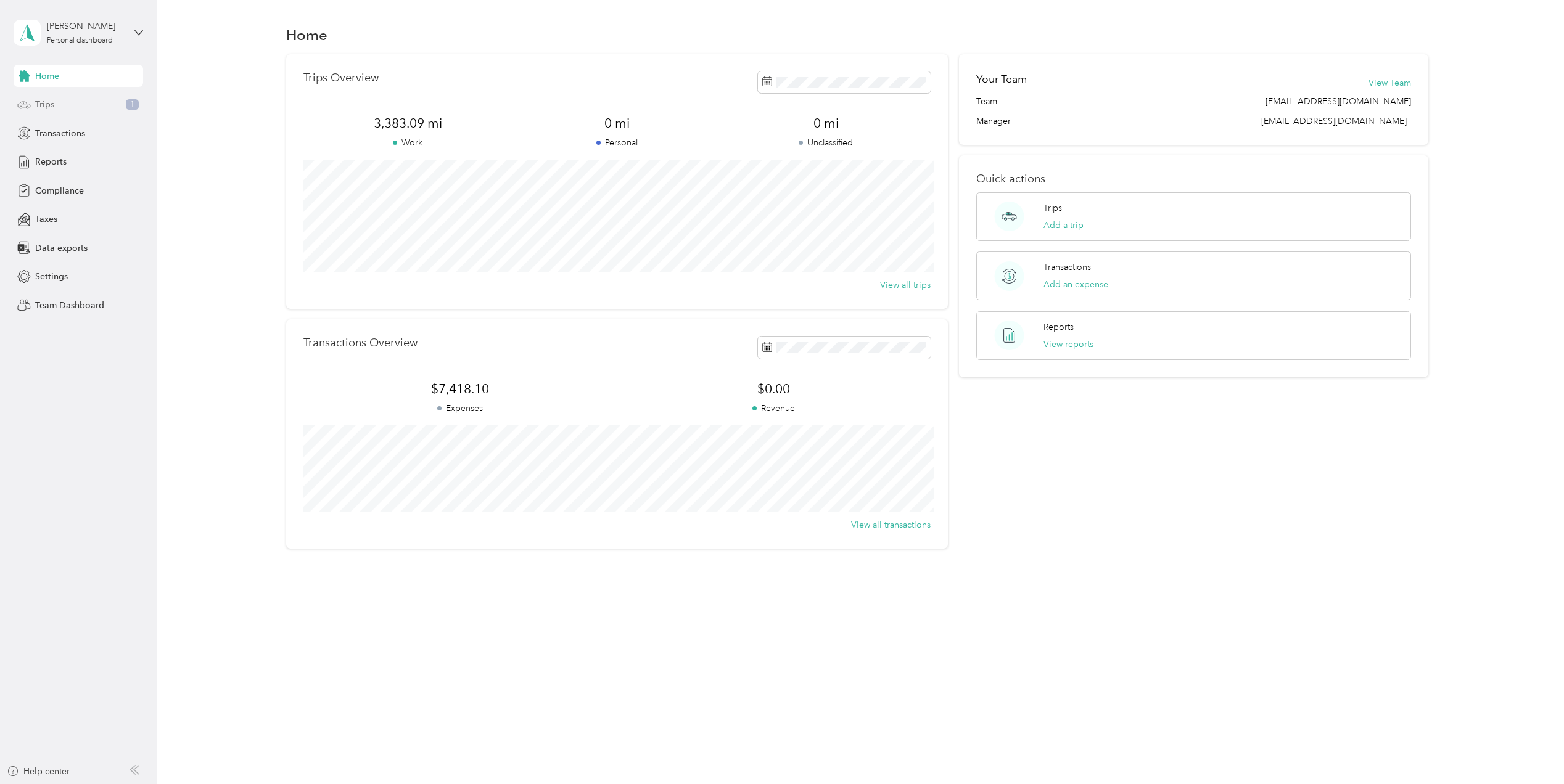
click at [70, 104] on div "Trips 1" at bounding box center [78, 104] width 130 height 22
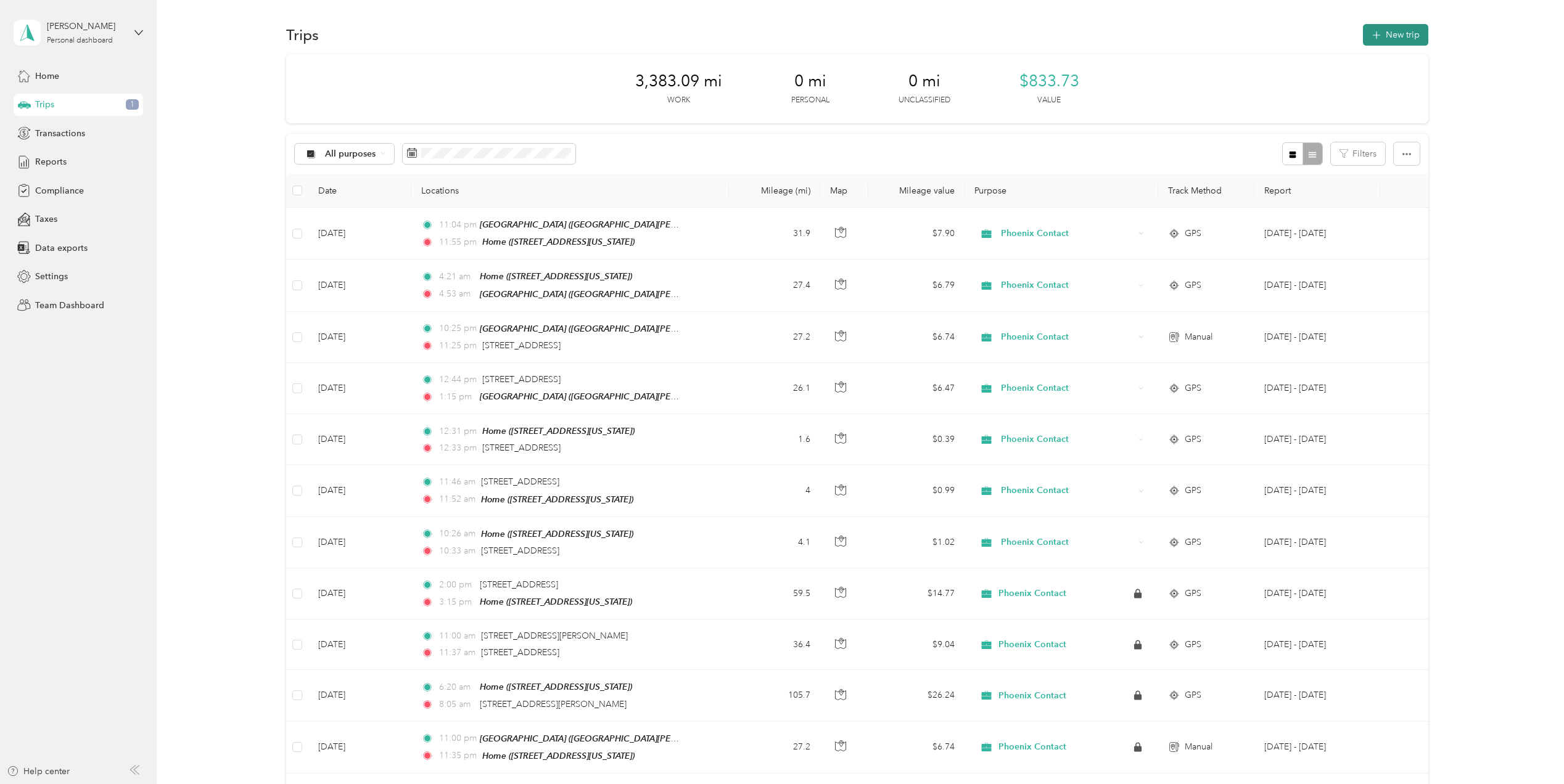
click at [1397, 30] on button "New trip" at bounding box center [1396, 35] width 65 height 21
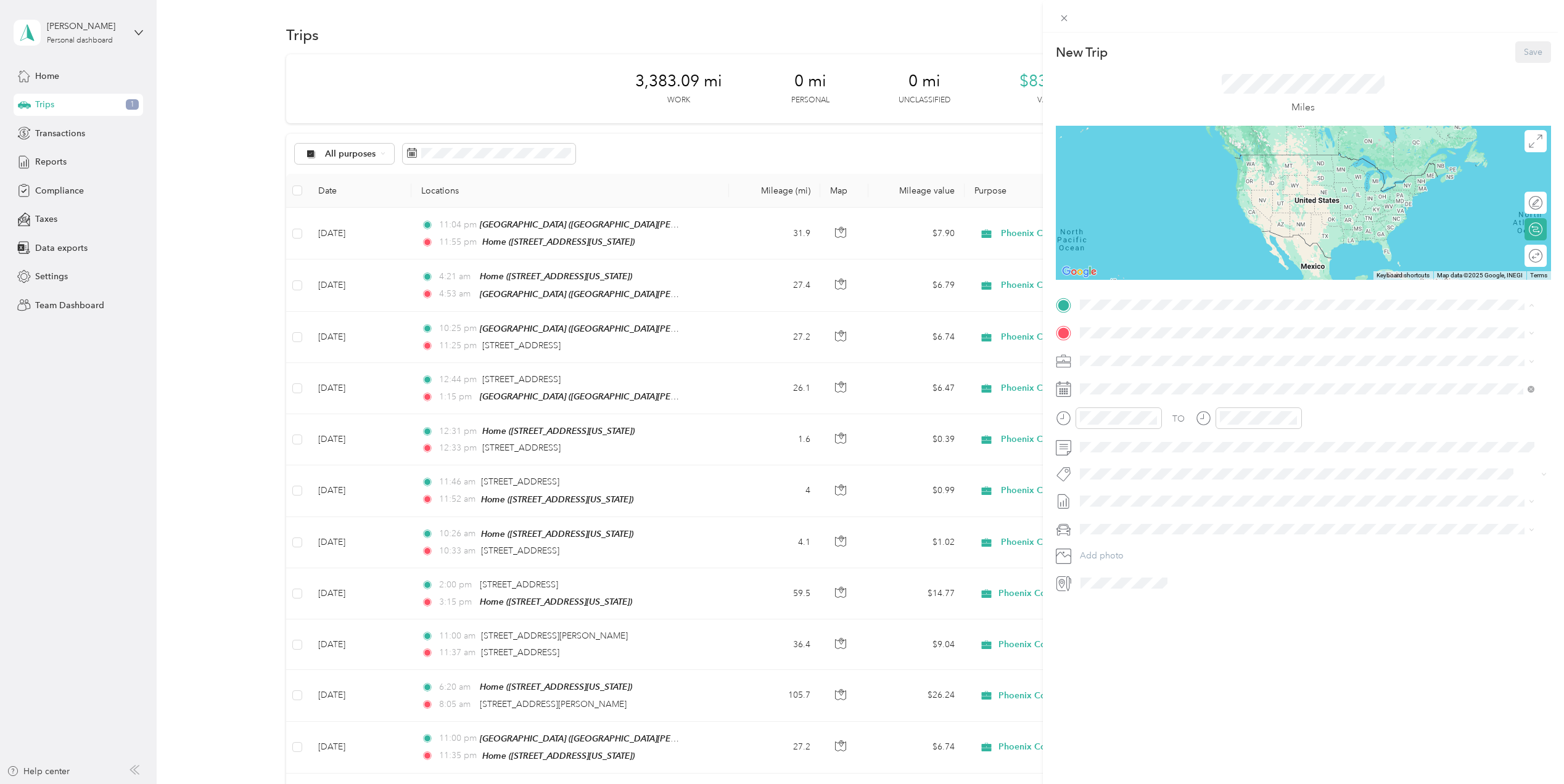
click at [1113, 354] on strong "Home" at bounding box center [1114, 354] width 24 height 11
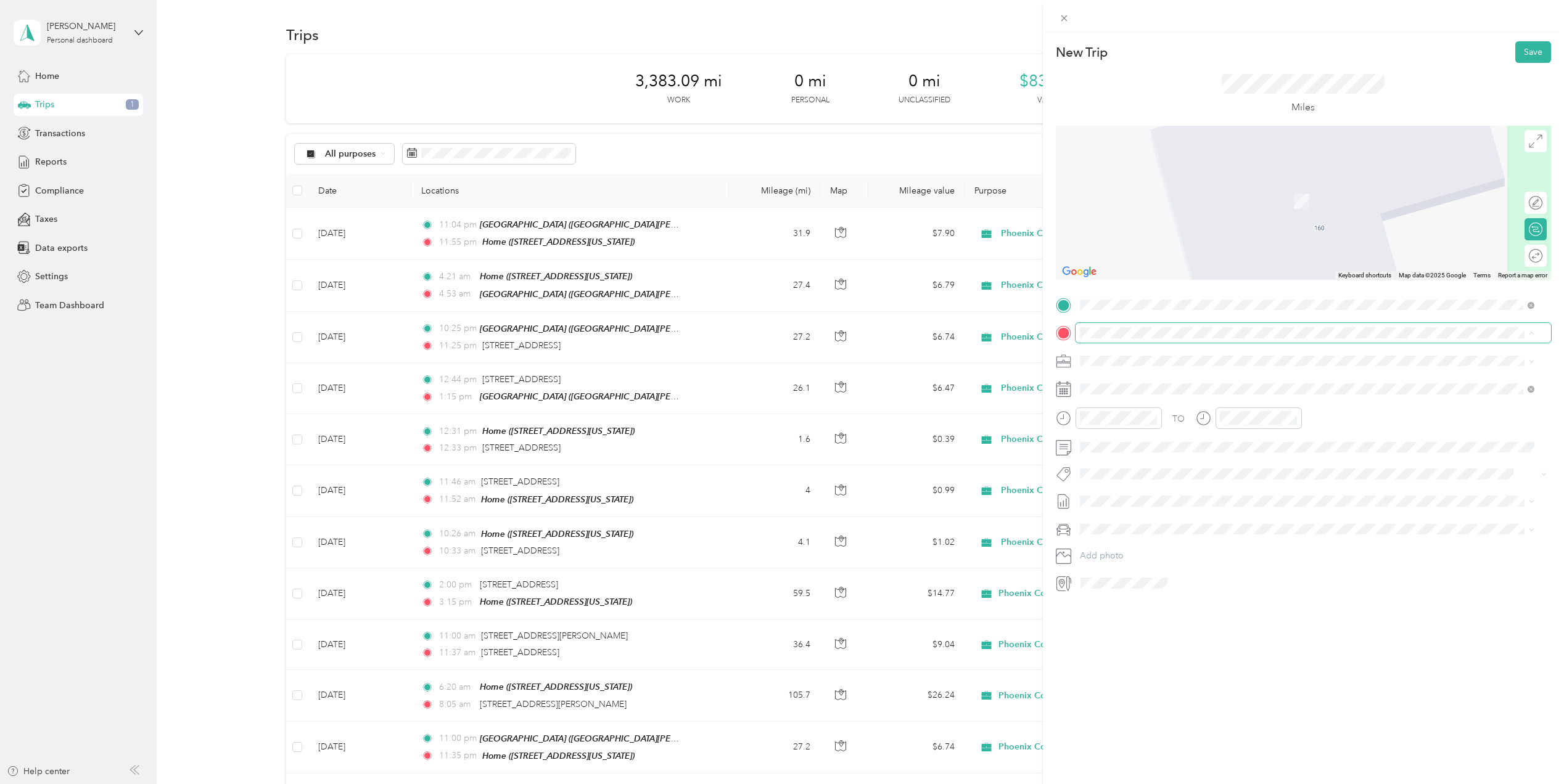
click at [1108, 784] on div "New Trip Save This trip cannot be edited because it is either under review, app…" at bounding box center [779, 784] width 1558 height 0
click at [1139, 383] on span "[STREET_ADDRESS][US_STATE]" at bounding box center [1164, 377] width 123 height 11
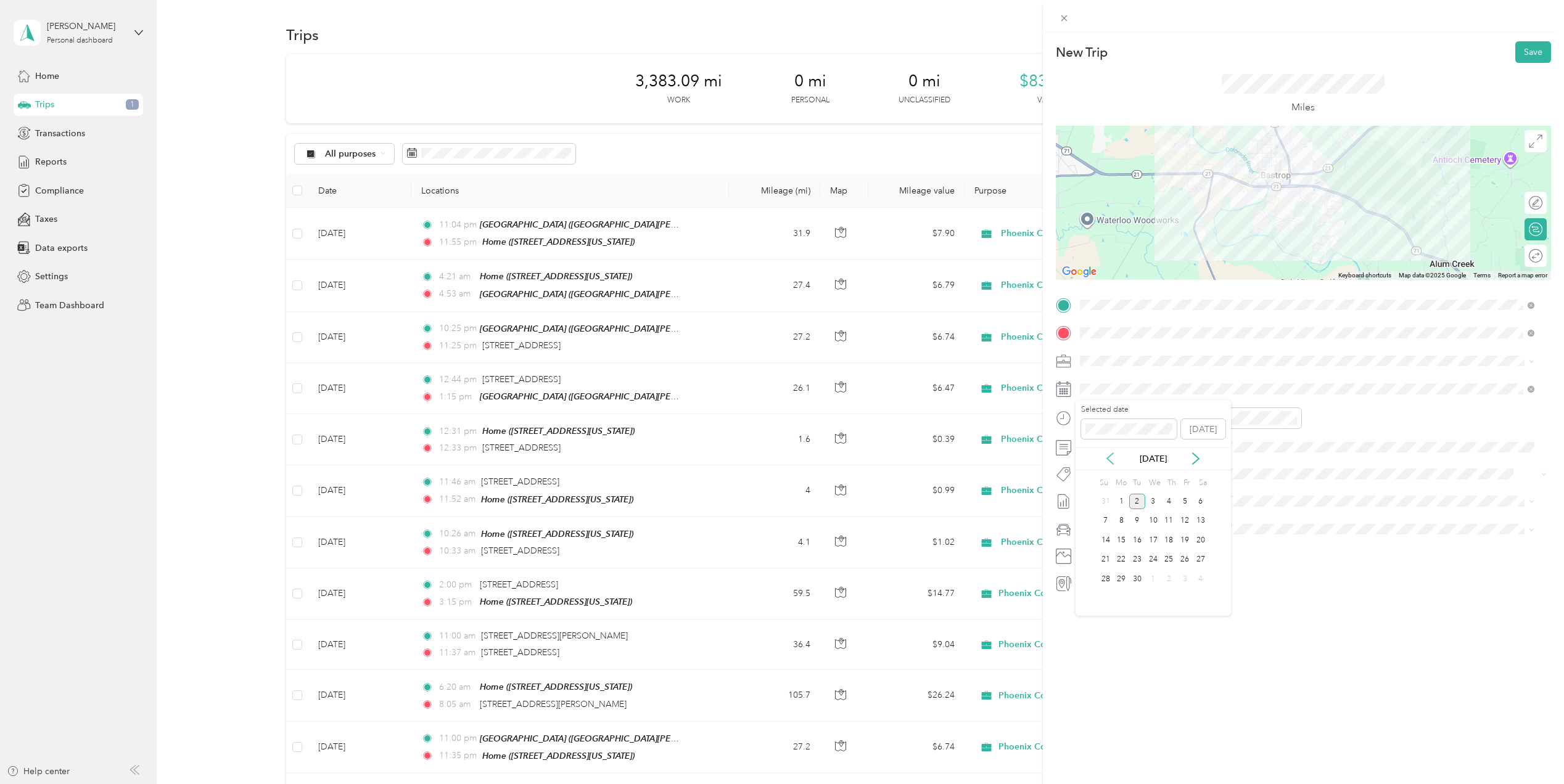
click at [1114, 460] on icon at bounding box center [1111, 459] width 13 height 13
click at [1137, 540] on div "12" at bounding box center [1137, 540] width 16 height 16
click at [1111, 425] on div at bounding box center [1119, 418] width 86 height 21
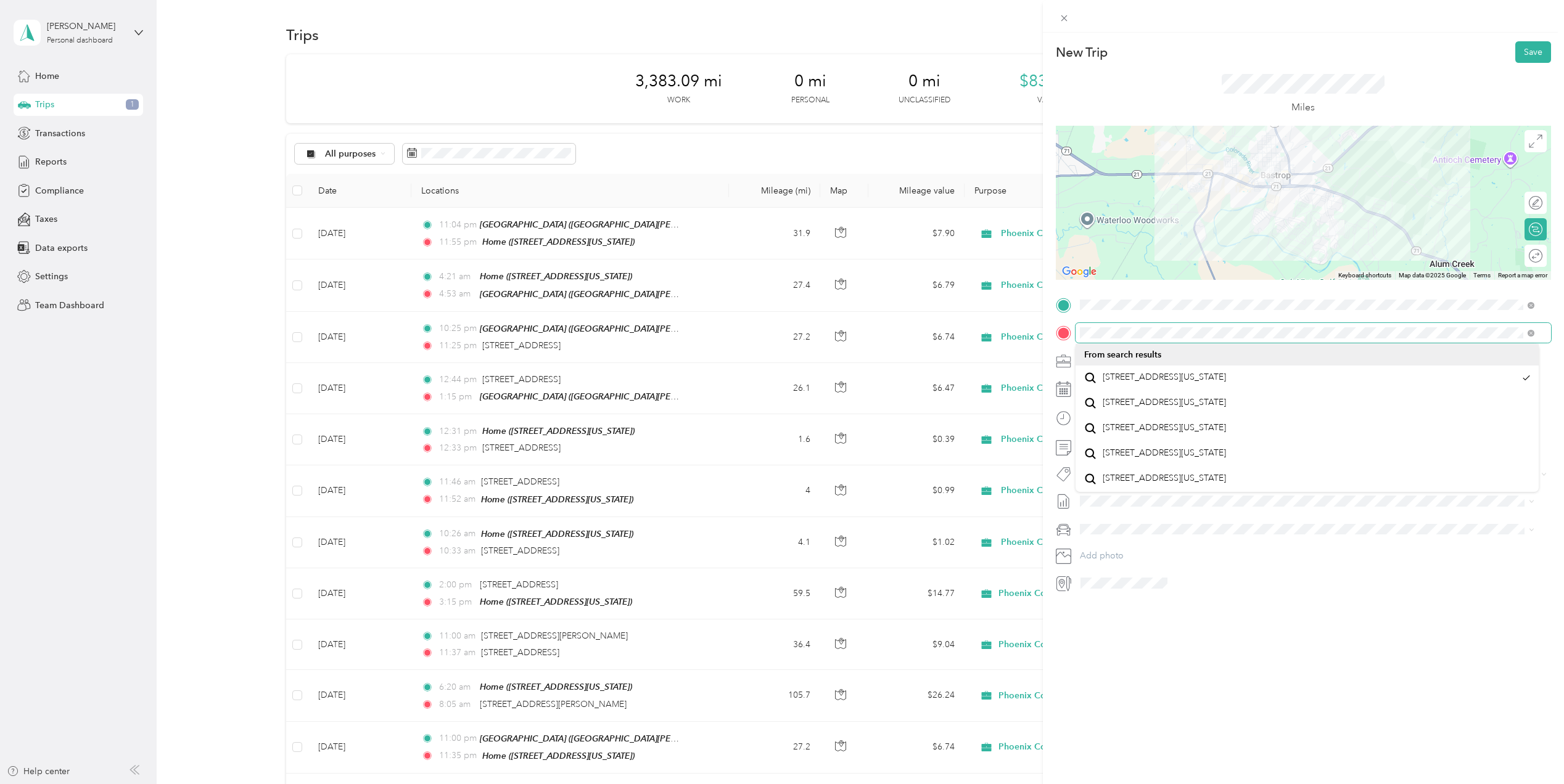
click at [953, 308] on div "New Trip Save This trip cannot be edited because it is either under review, app…" at bounding box center [782, 392] width 1564 height 784
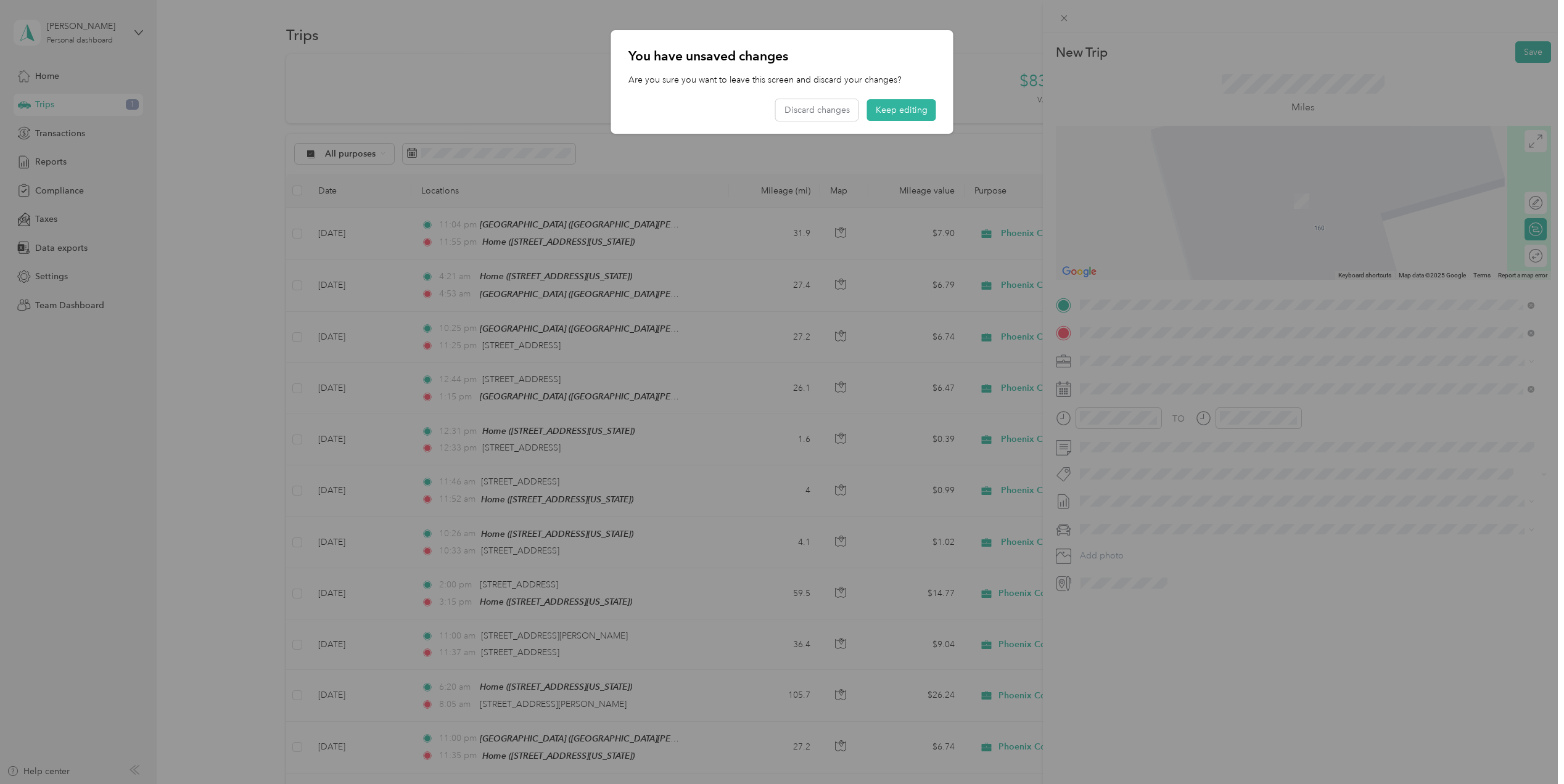
click at [1135, 379] on span "[STREET_ADDRESS][PERSON_NAME][US_STATE]" at bounding box center [1199, 377] width 192 height 11
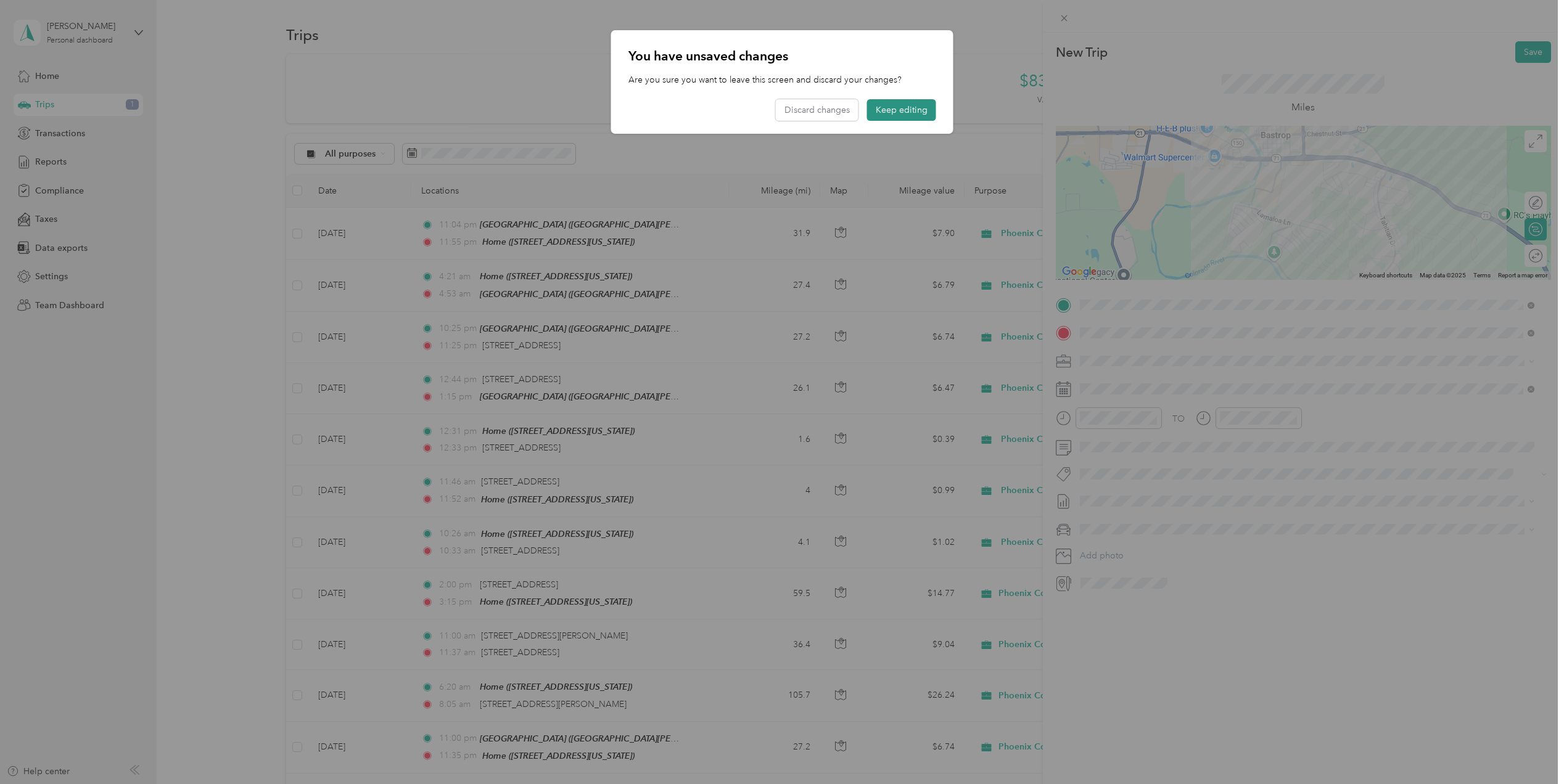
click at [894, 115] on button "Keep editing" at bounding box center [902, 109] width 69 height 21
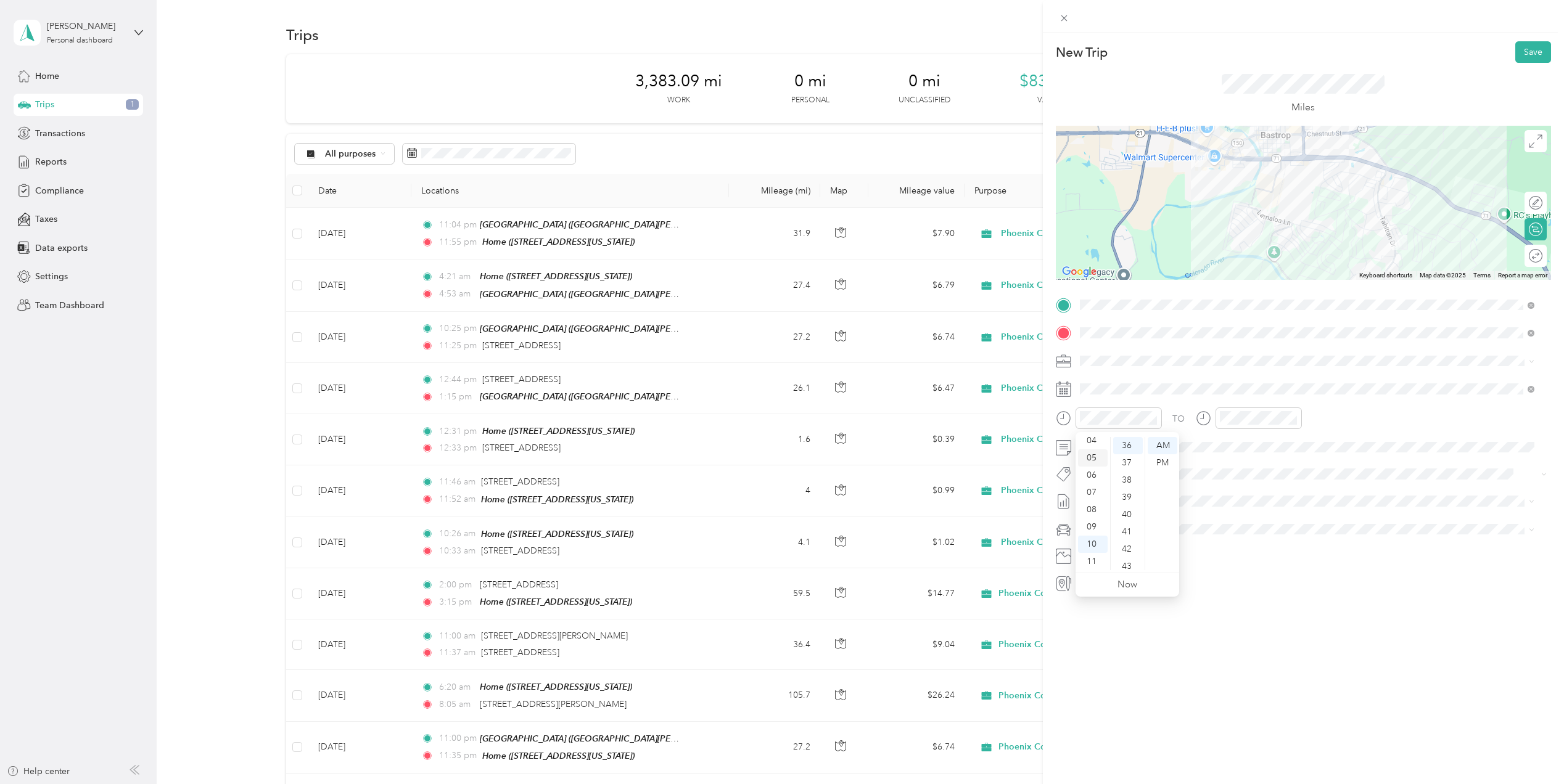
click at [1096, 460] on div "05" at bounding box center [1093, 458] width 30 height 17
click at [1166, 463] on div "PM" at bounding box center [1163, 463] width 30 height 17
click at [1222, 456] on div "05" at bounding box center [1232, 458] width 30 height 17
click at [1262, 561] on div "45" at bounding box center [1268, 569] width 30 height 17
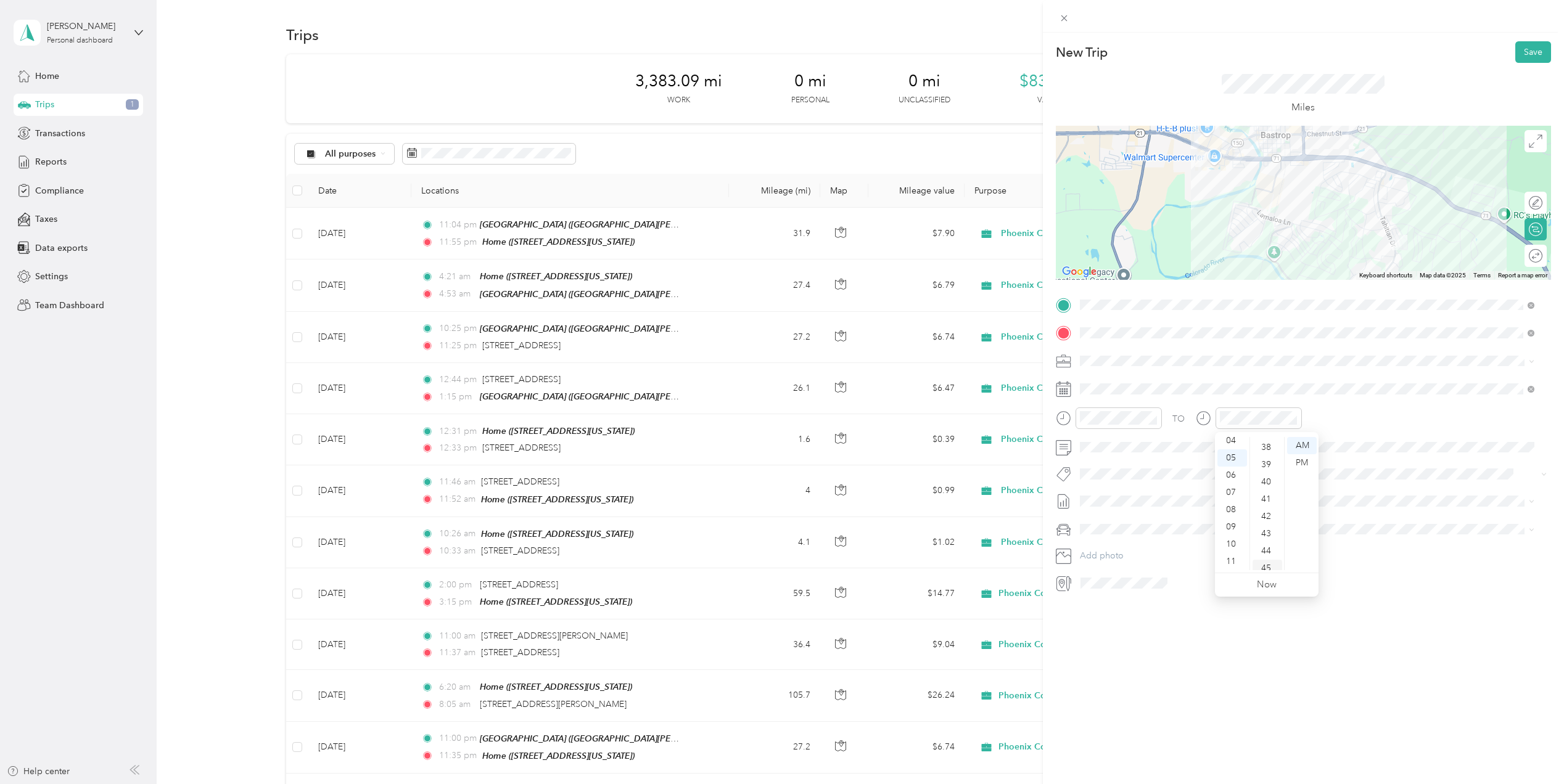
scroll to position [777, 0]
click at [1177, 632] on div "New Trip Save This trip cannot be edited because it is either under review, app…" at bounding box center [1303, 425] width 521 height 784
click at [1522, 53] on button "Save" at bounding box center [1533, 52] width 36 height 21
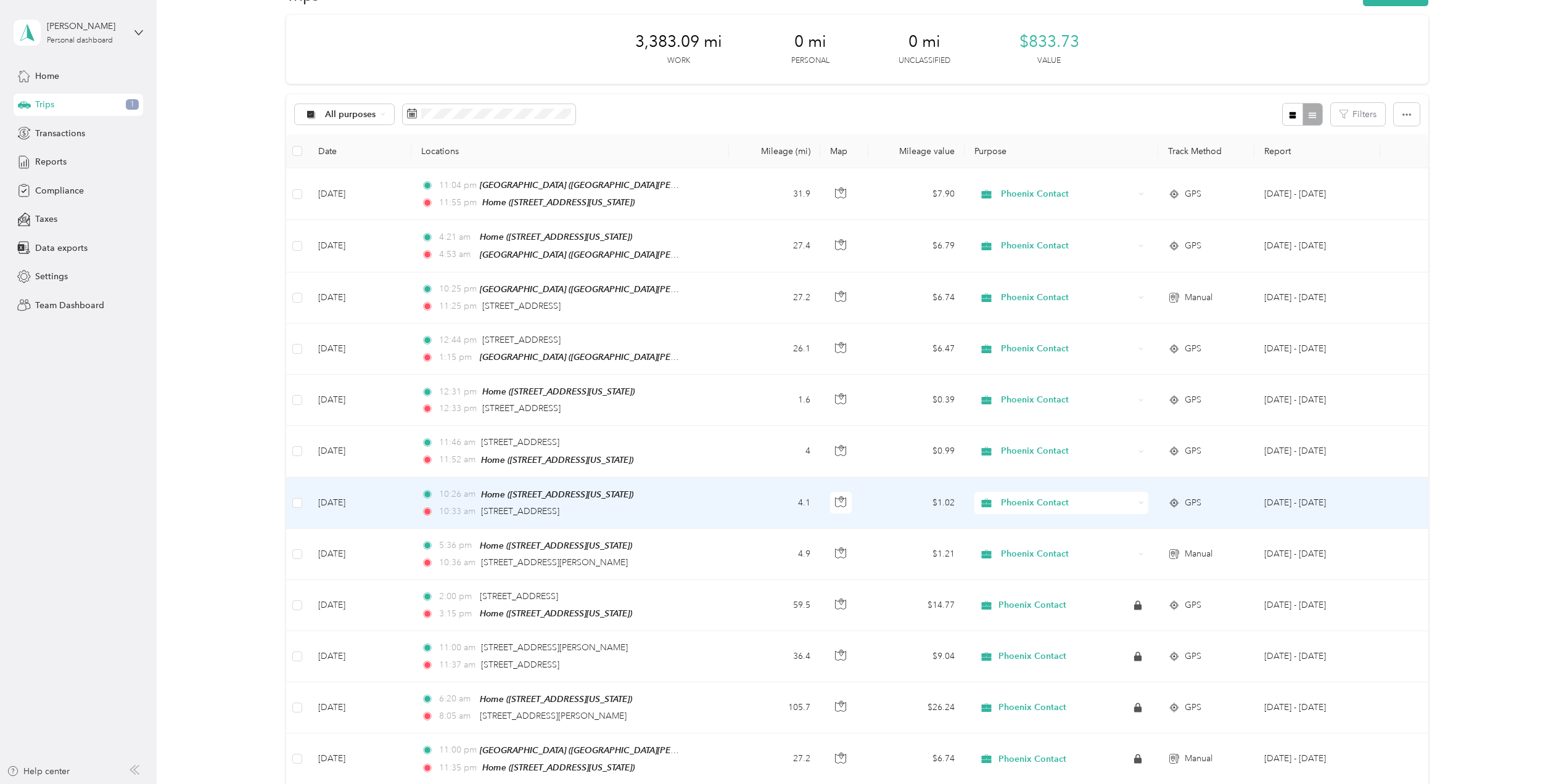
scroll to position [0, 0]
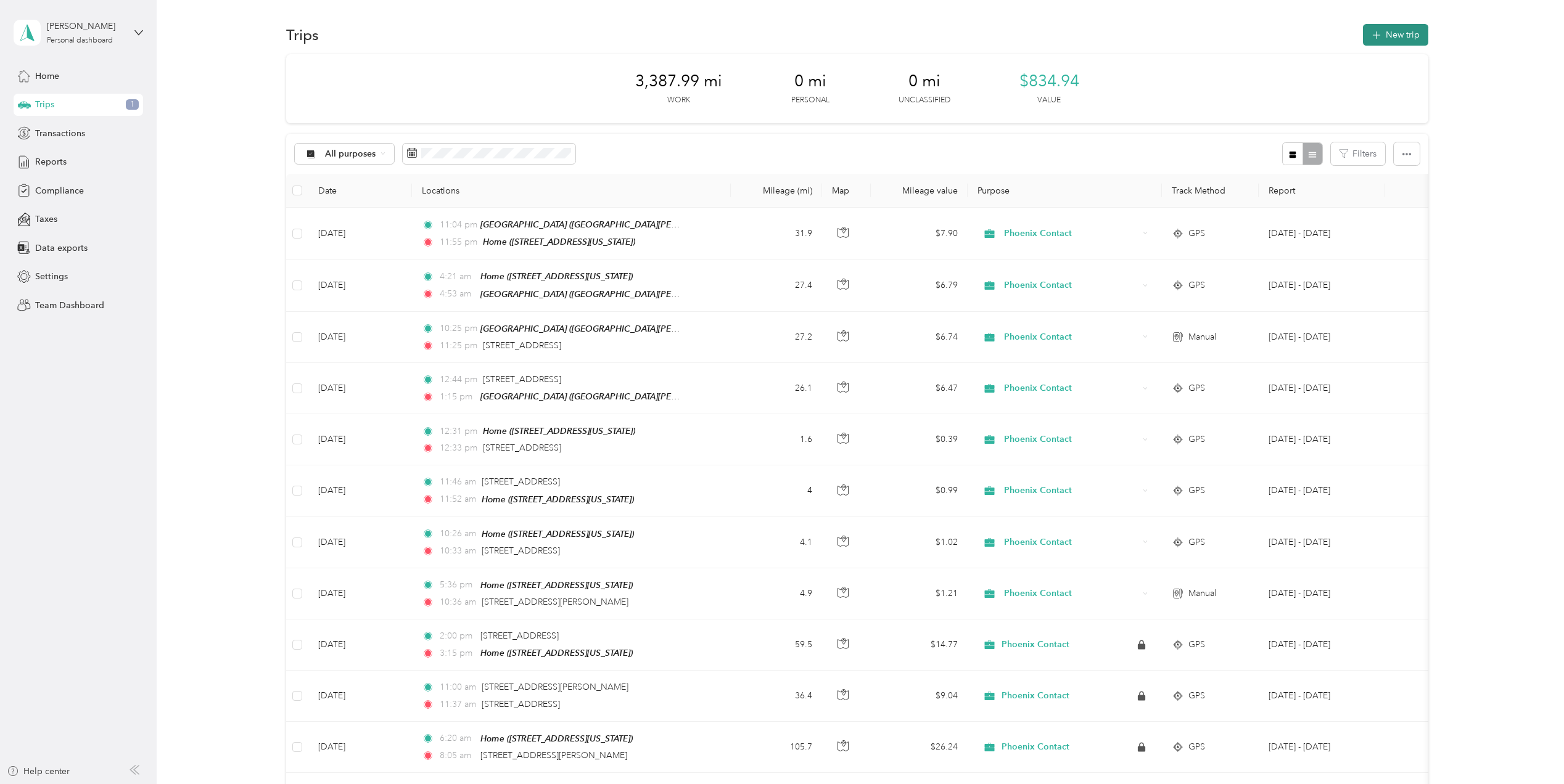
click at [1380, 33] on button "New trip" at bounding box center [1396, 35] width 65 height 21
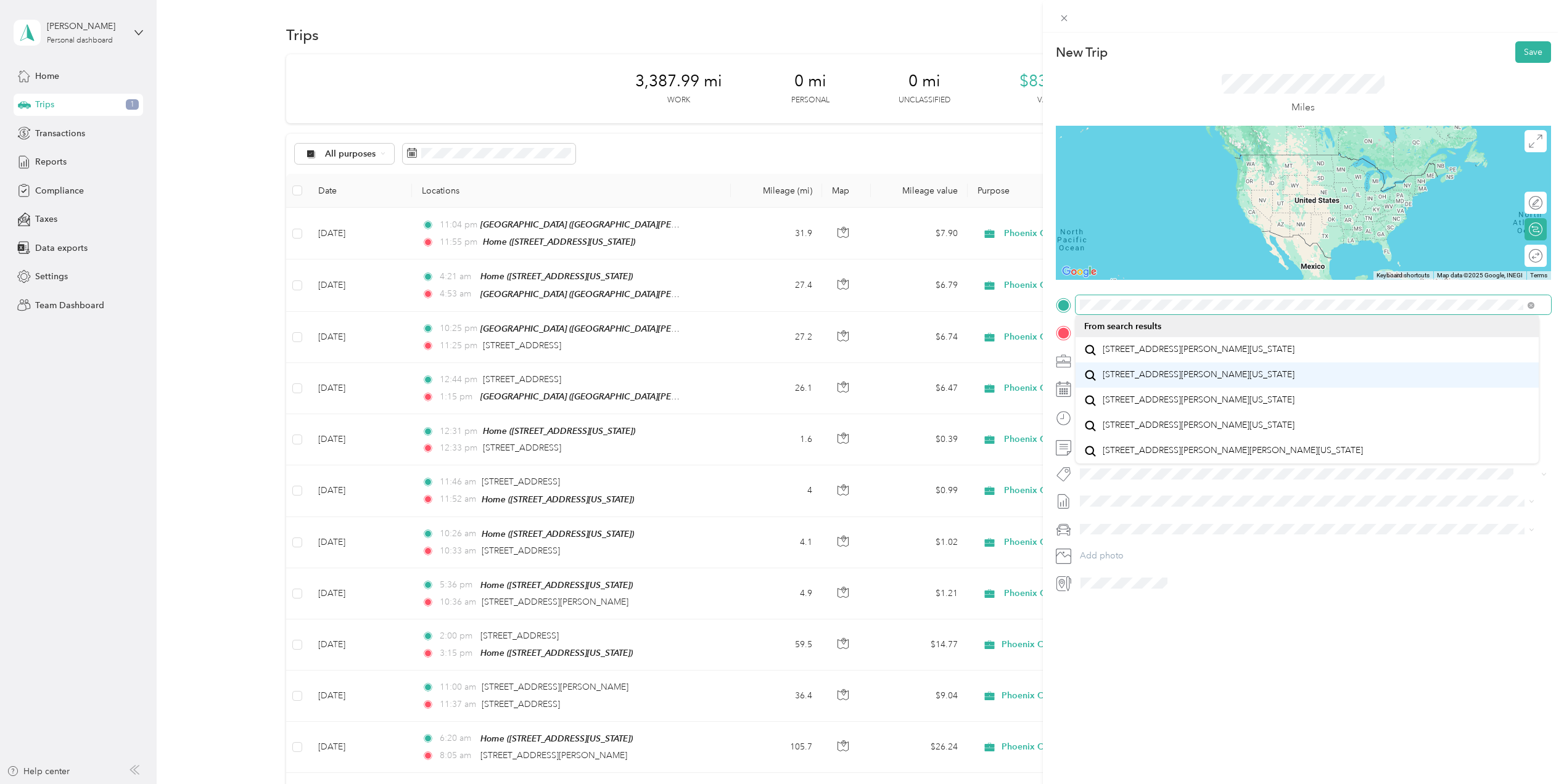
click at [1151, 784] on div "New Trip Save This trip cannot be edited because it is either under review, app…" at bounding box center [779, 784] width 1558 height 0
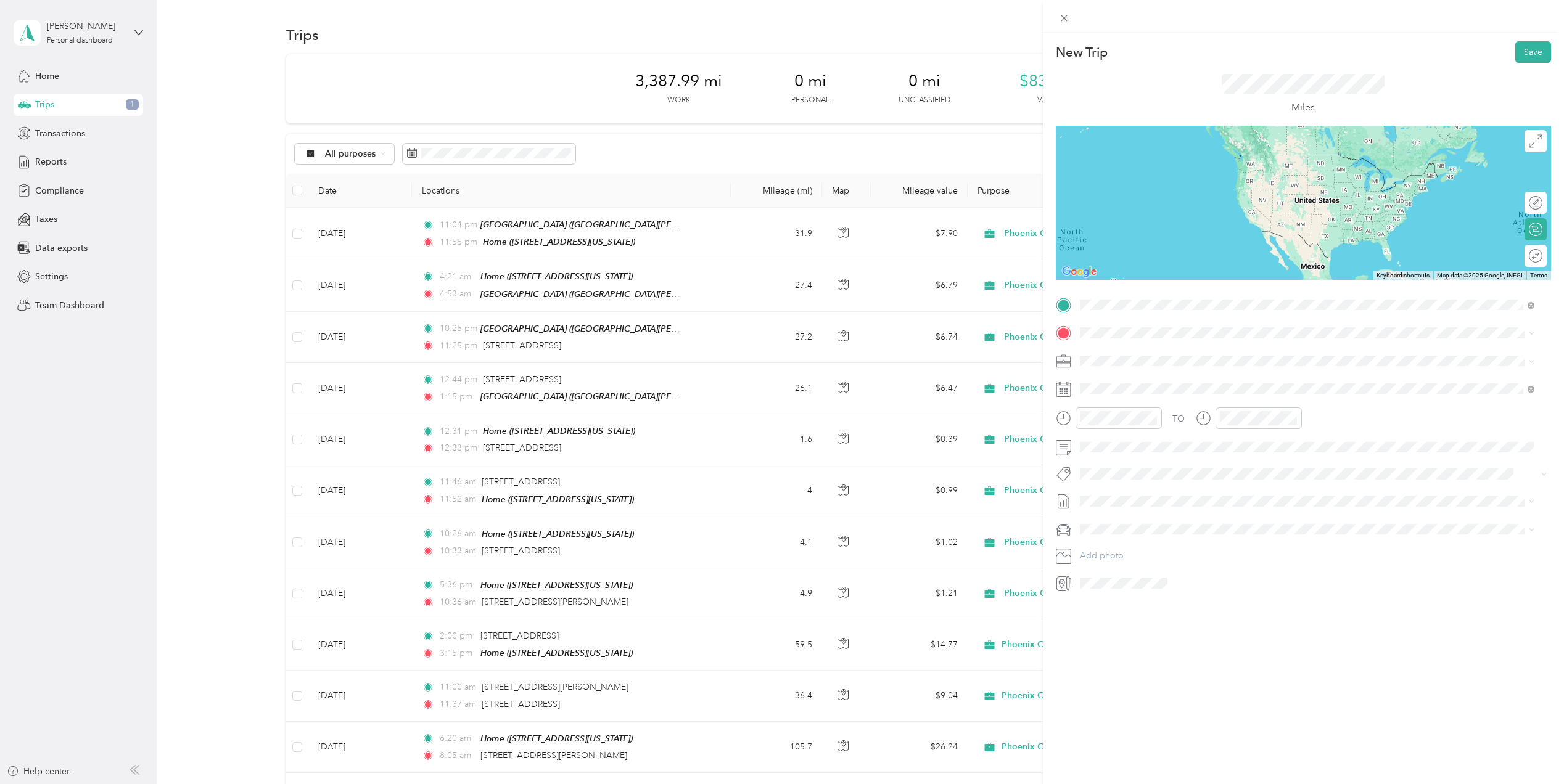
click at [1158, 294] on div "New Trip Save This trip cannot be edited because it is either under review, app…" at bounding box center [1304, 317] width 495 height 551
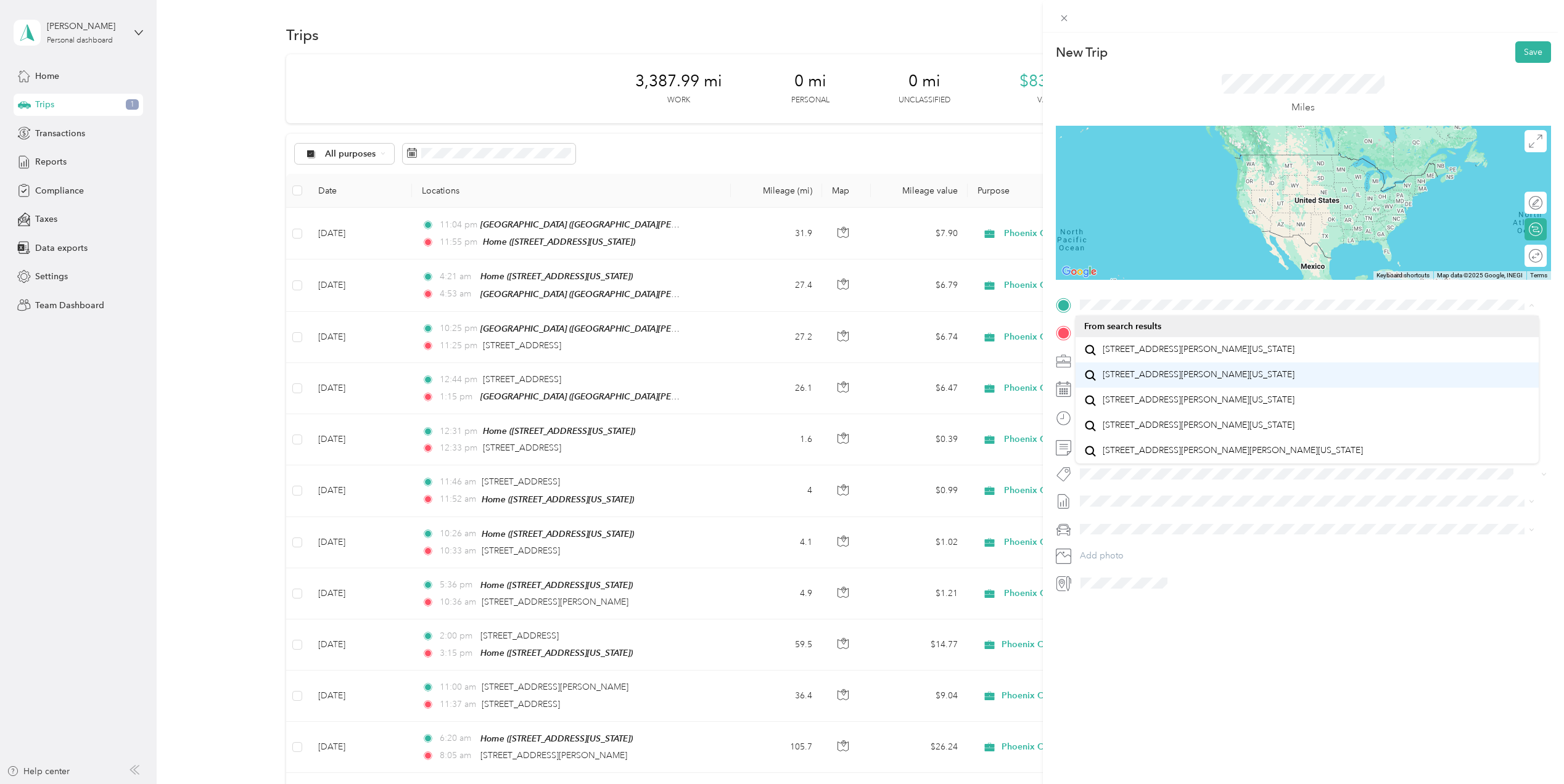
click at [1148, 380] on span "[STREET_ADDRESS][PERSON_NAME][US_STATE]" at bounding box center [1199, 375] width 192 height 11
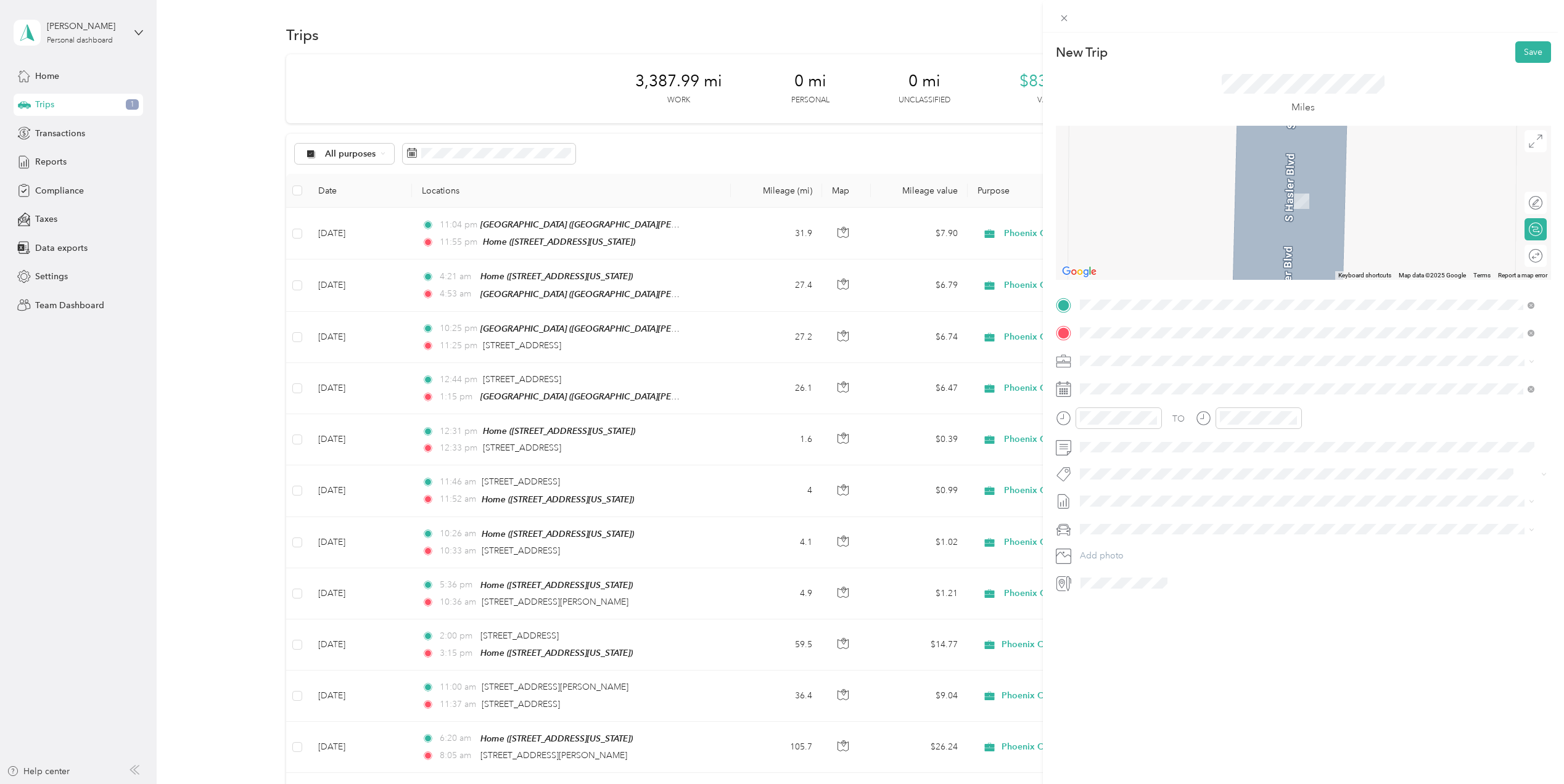
click at [1139, 383] on span "[STREET_ADDRESS][US_STATE]" at bounding box center [1164, 377] width 123 height 11
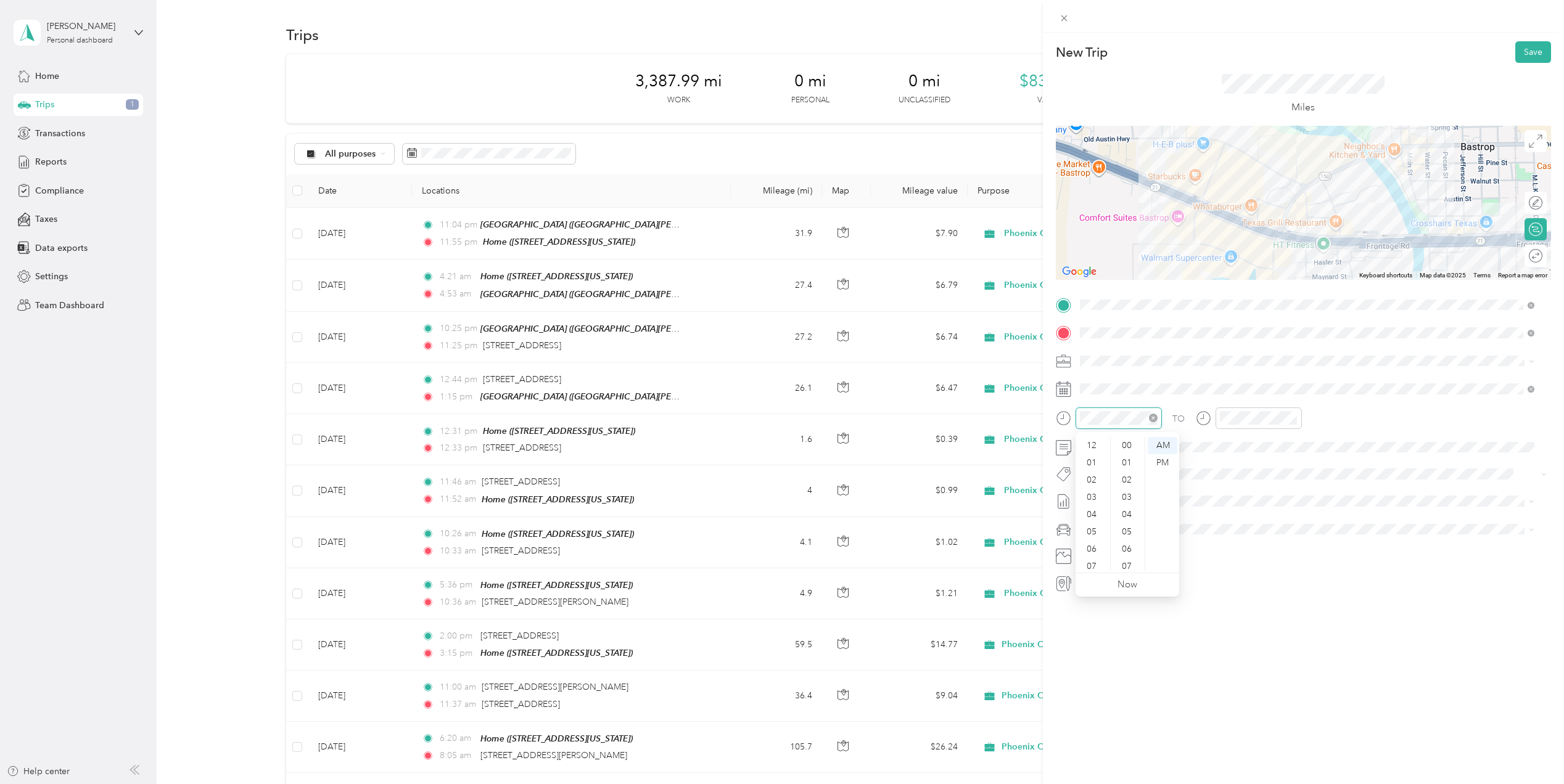
scroll to position [74, 0]
click at [1082, 454] on div "05" at bounding box center [1093, 458] width 30 height 17
click at [1126, 534] on div "45" at bounding box center [1129, 532] width 30 height 17
click at [1151, 466] on div "PM" at bounding box center [1163, 463] width 30 height 17
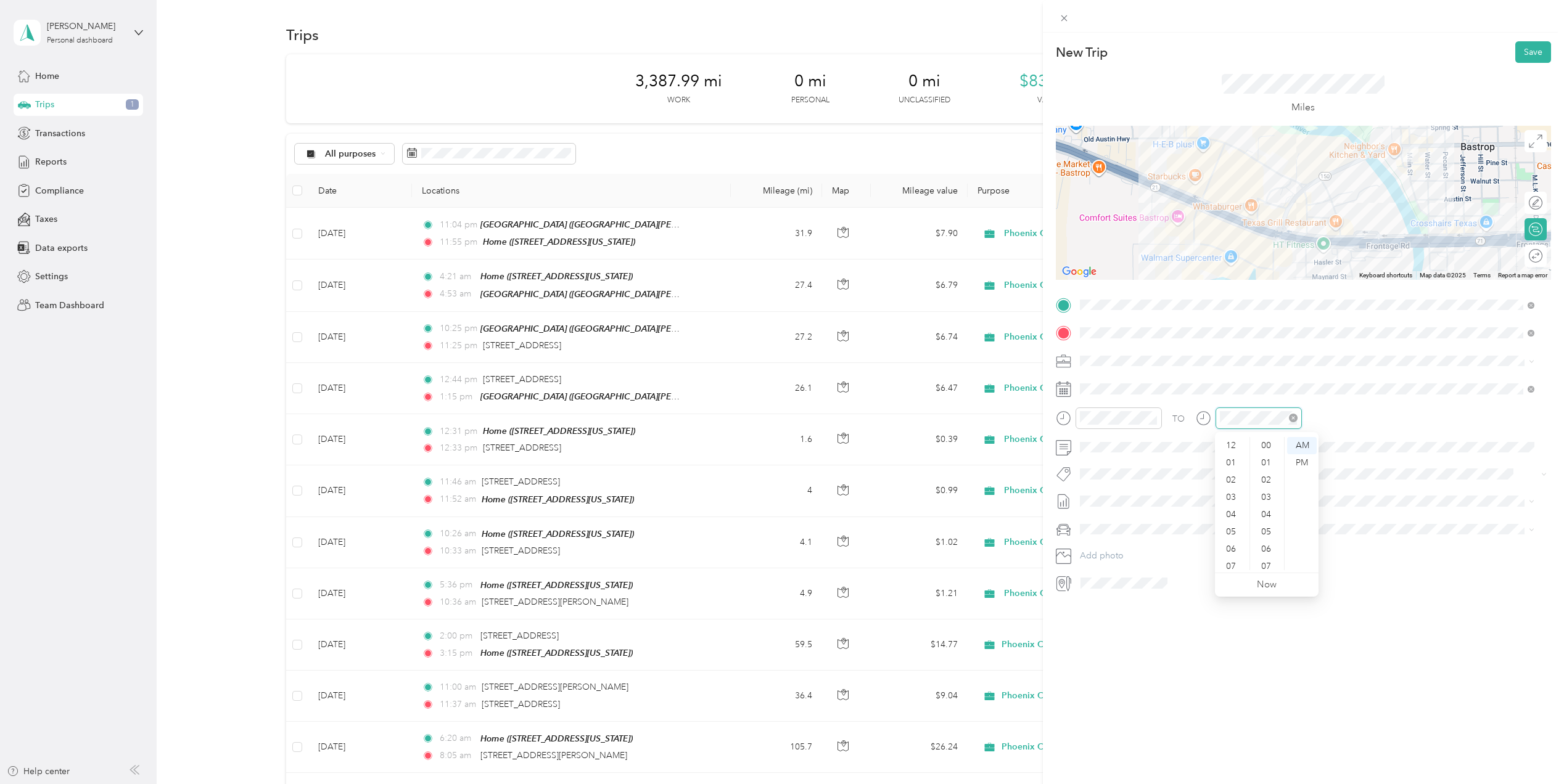
scroll to position [74, 0]
click at [1228, 460] on div "05" at bounding box center [1232, 458] width 30 height 17
click at [1268, 493] on div "50" at bounding box center [1268, 489] width 30 height 17
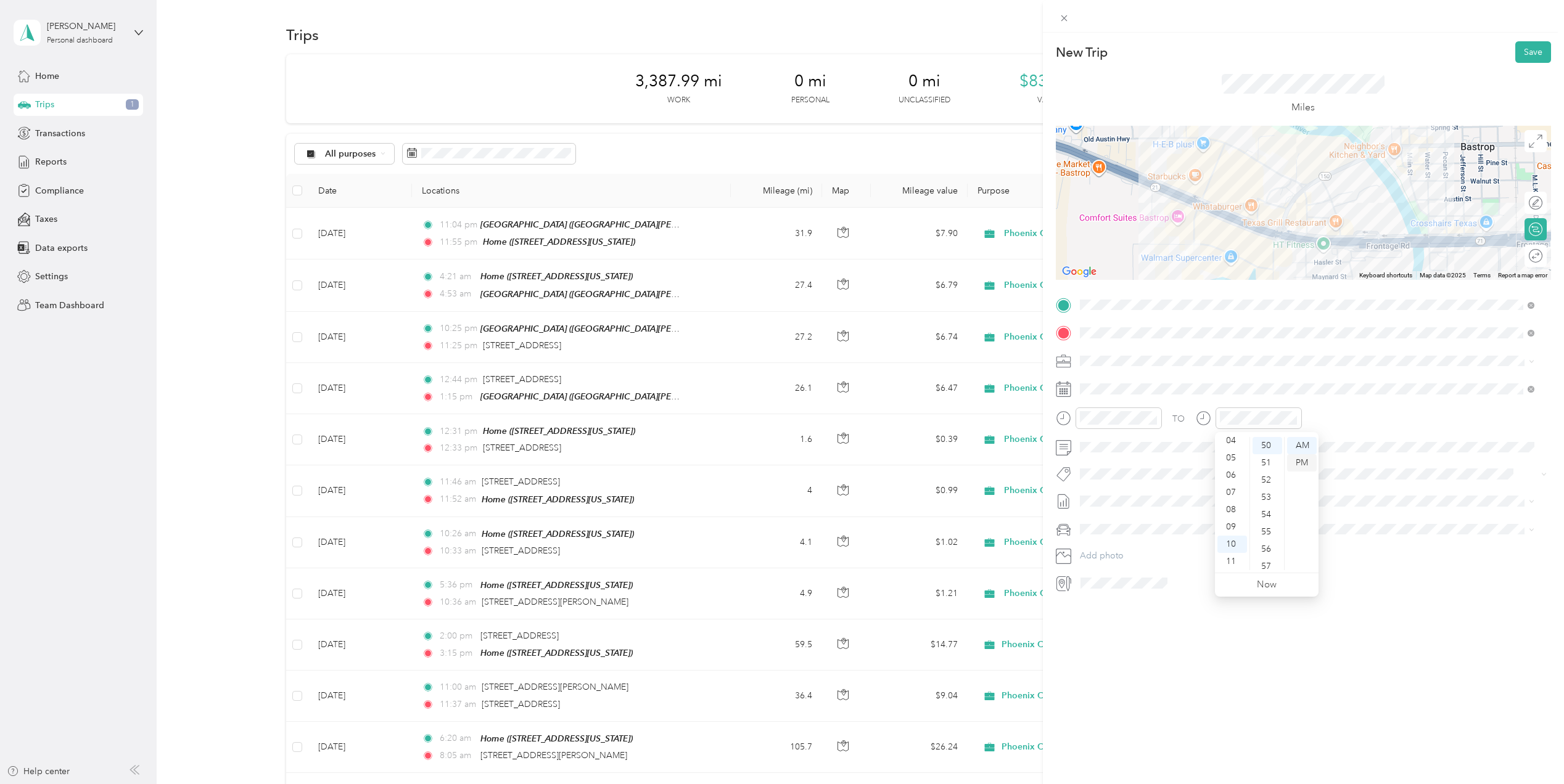
click at [1308, 463] on div "PM" at bounding box center [1302, 463] width 30 height 17
click at [1235, 463] on div "05" at bounding box center [1232, 458] width 30 height 17
click at [1525, 49] on button "Save" at bounding box center [1533, 52] width 36 height 21
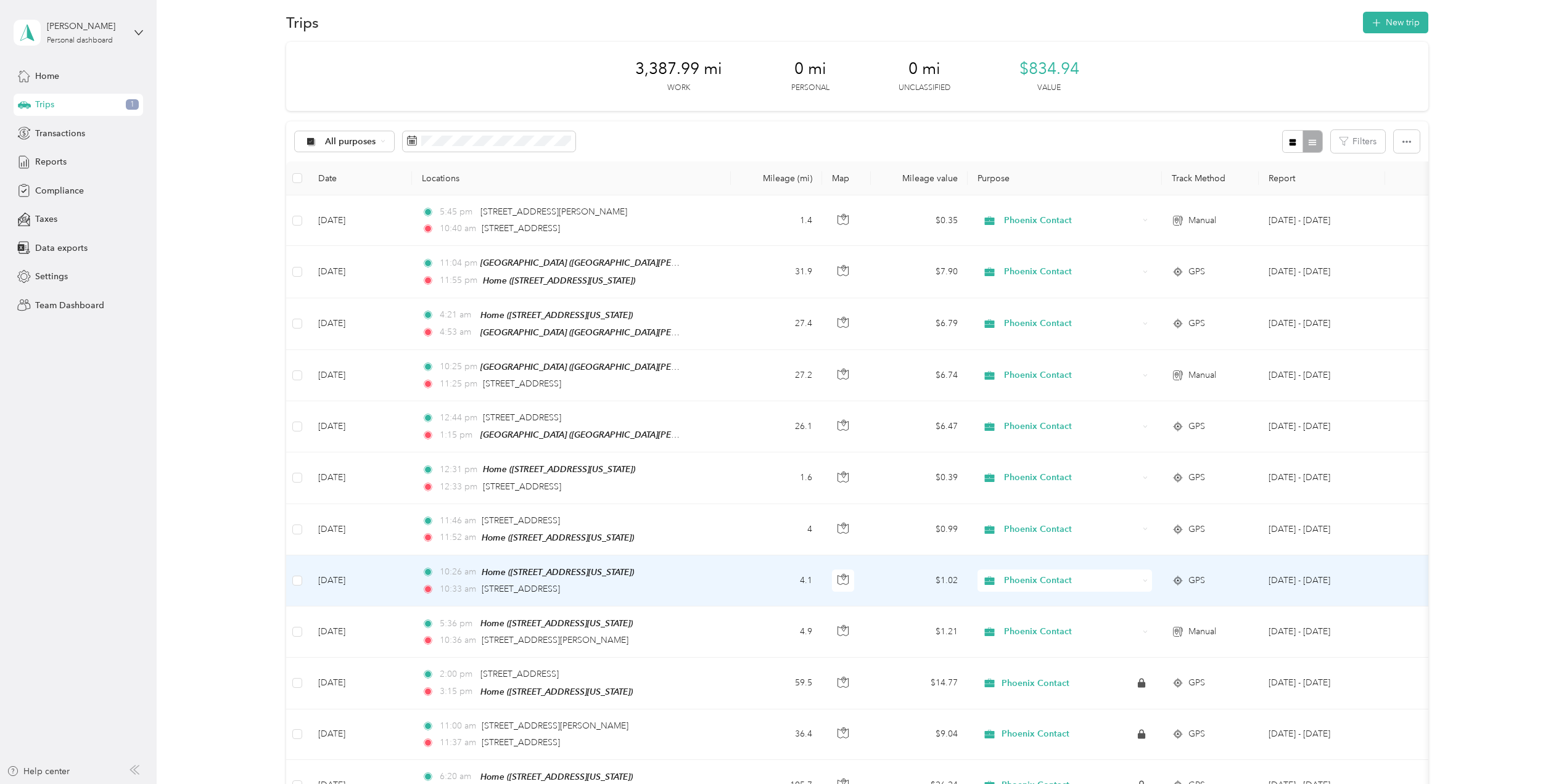
scroll to position [0, 0]
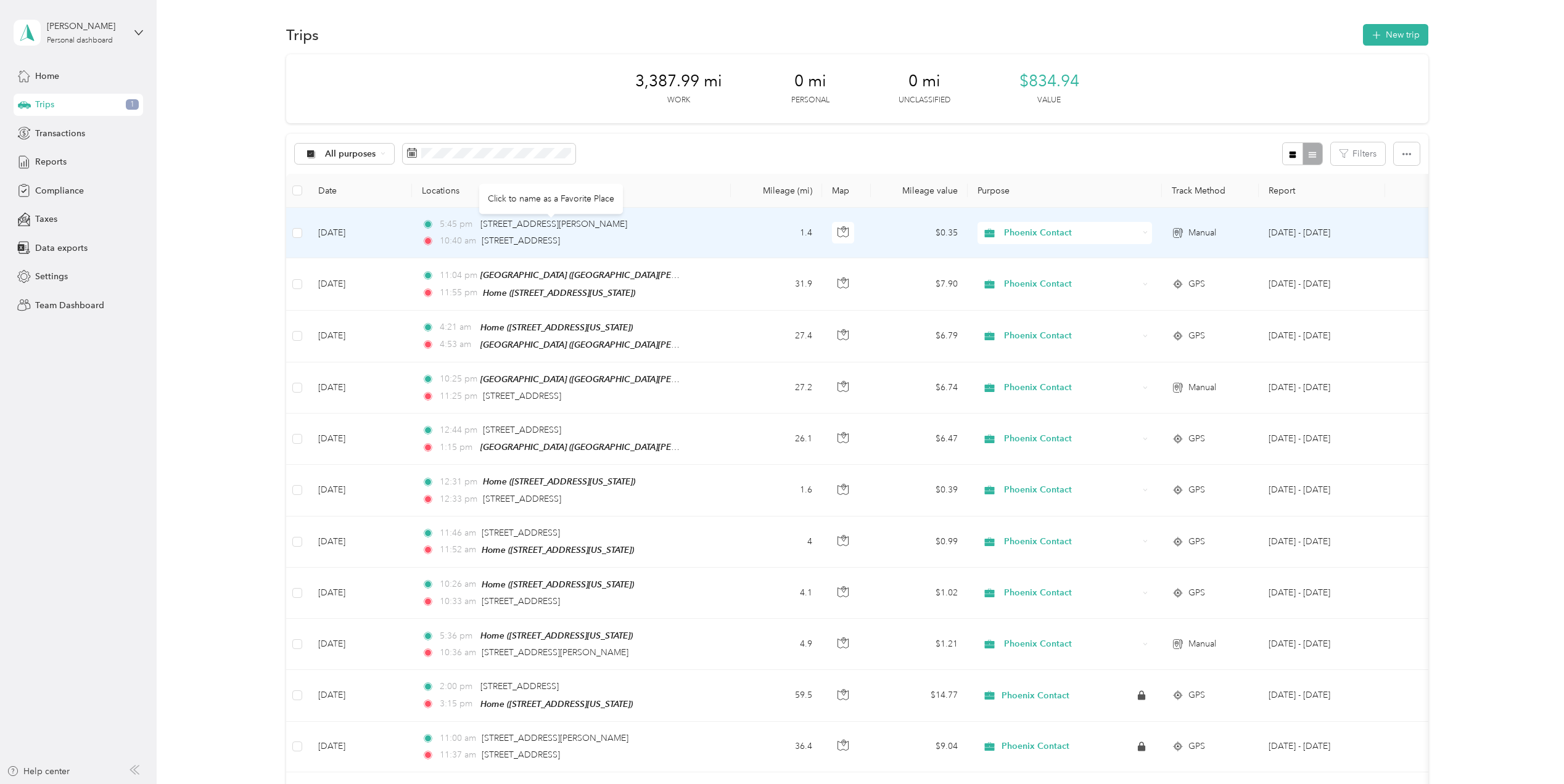
click at [515, 230] on div "[STREET_ADDRESS][PERSON_NAME]" at bounding box center [553, 224] width 147 height 13
click at [349, 236] on td "Sep 2, 2025" at bounding box center [360, 233] width 105 height 50
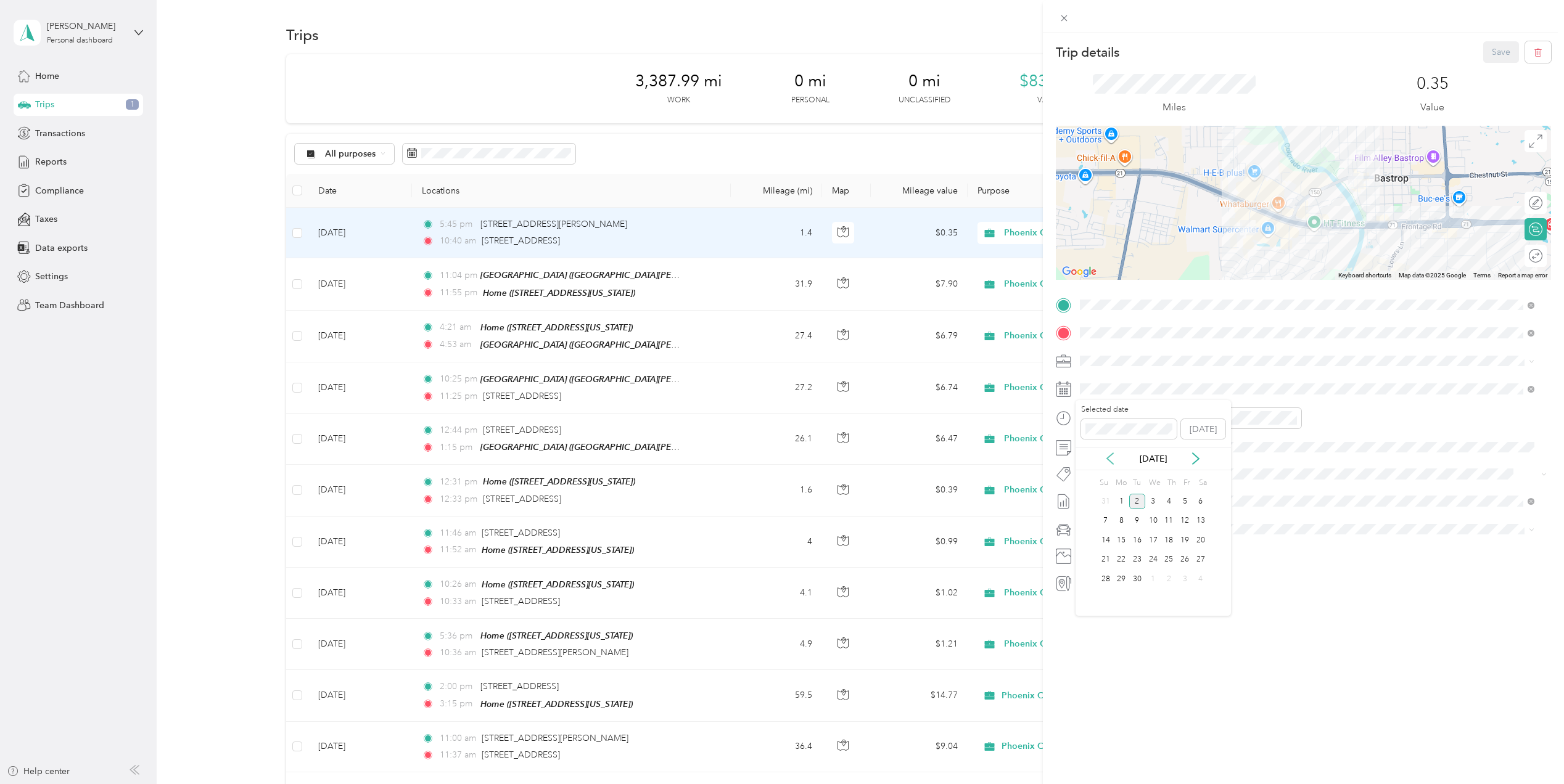
click at [1108, 460] on icon at bounding box center [1111, 459] width 13 height 13
click at [1141, 541] on div "12" at bounding box center [1137, 540] width 16 height 16
click at [1484, 54] on button "Save" at bounding box center [1502, 52] width 36 height 21
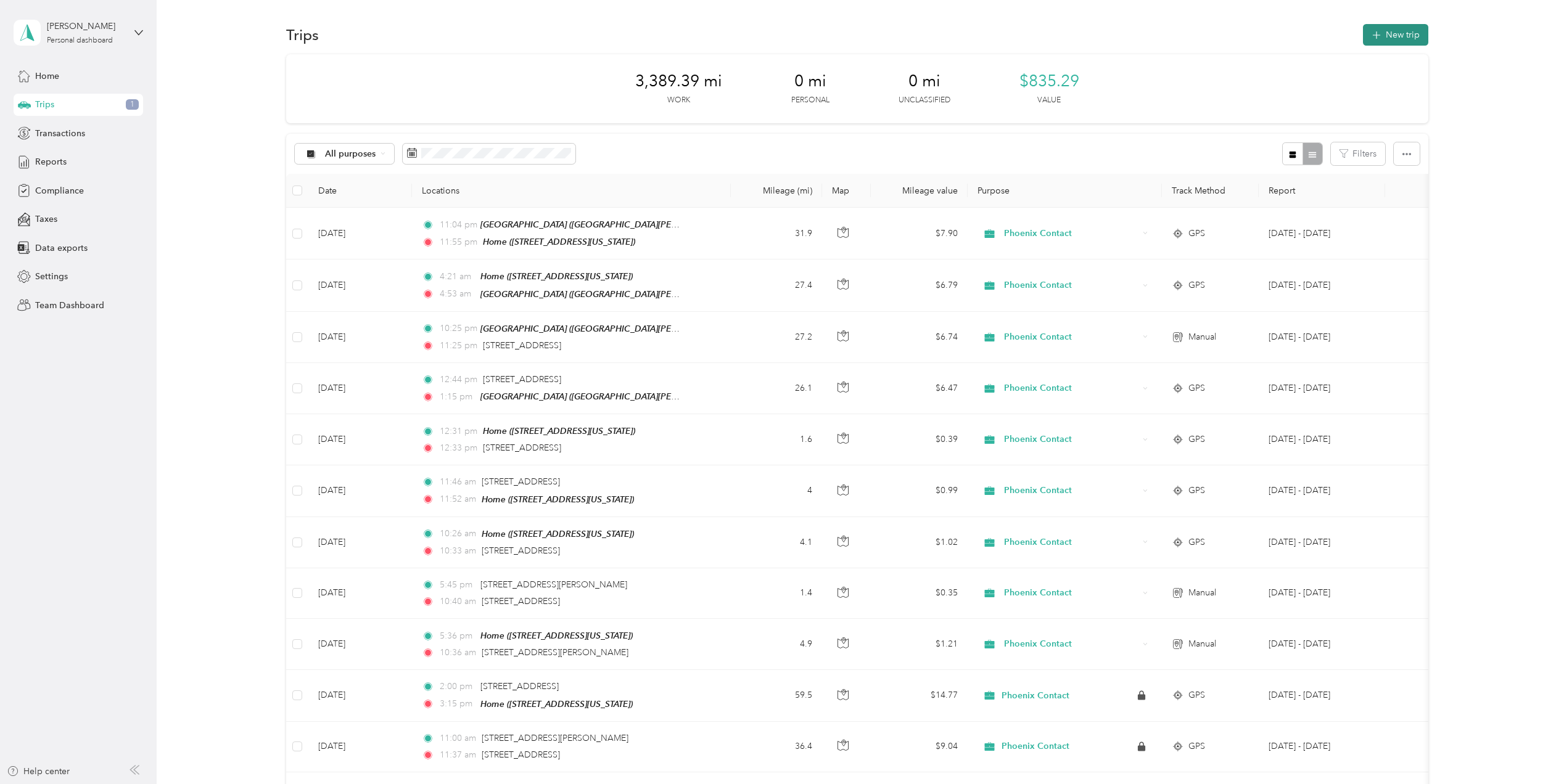
click at [1397, 33] on button "New trip" at bounding box center [1396, 35] width 65 height 21
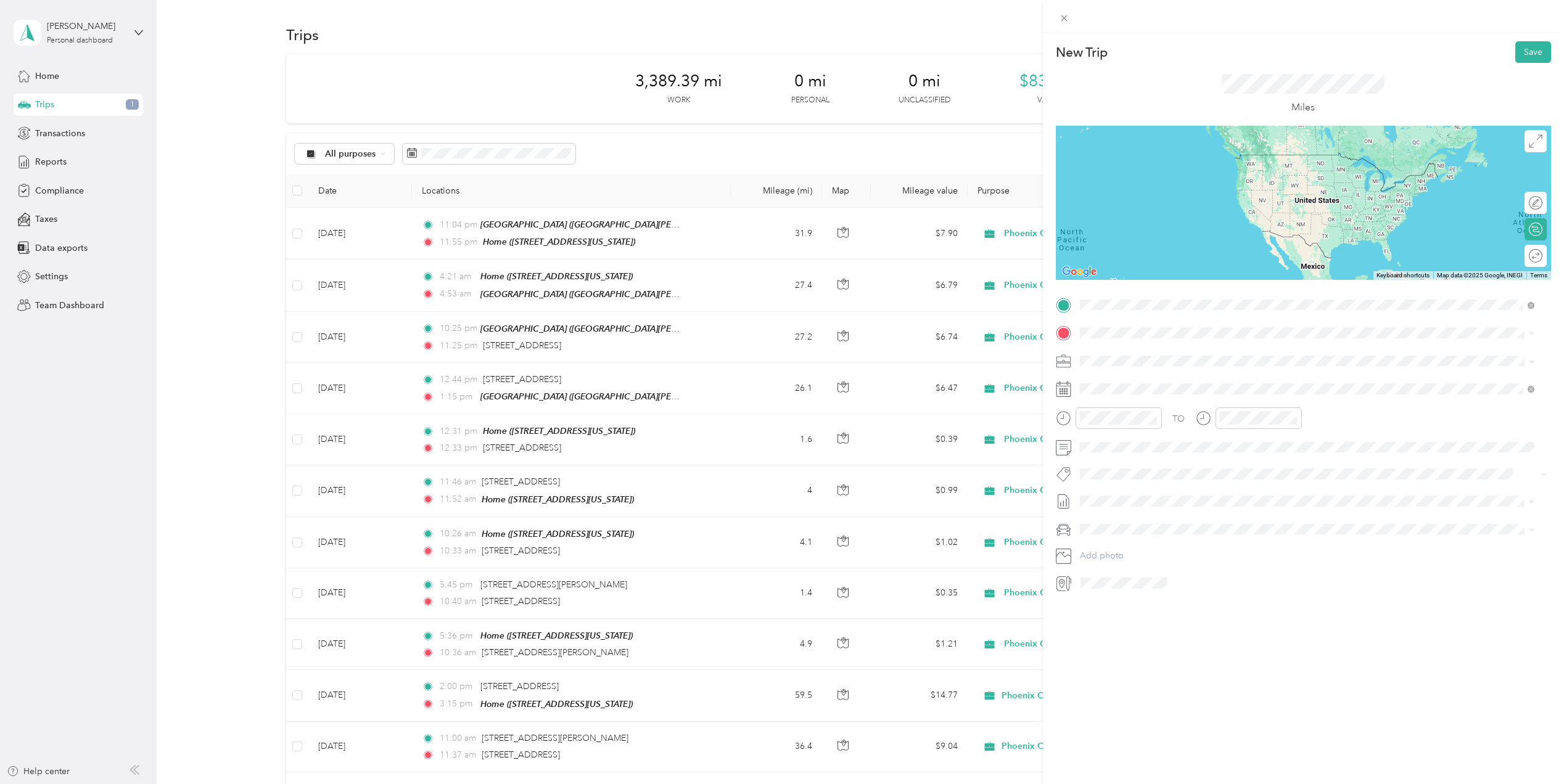
click at [1145, 346] on span "[STREET_ADDRESS][US_STATE]" at bounding box center [1164, 350] width 123 height 11
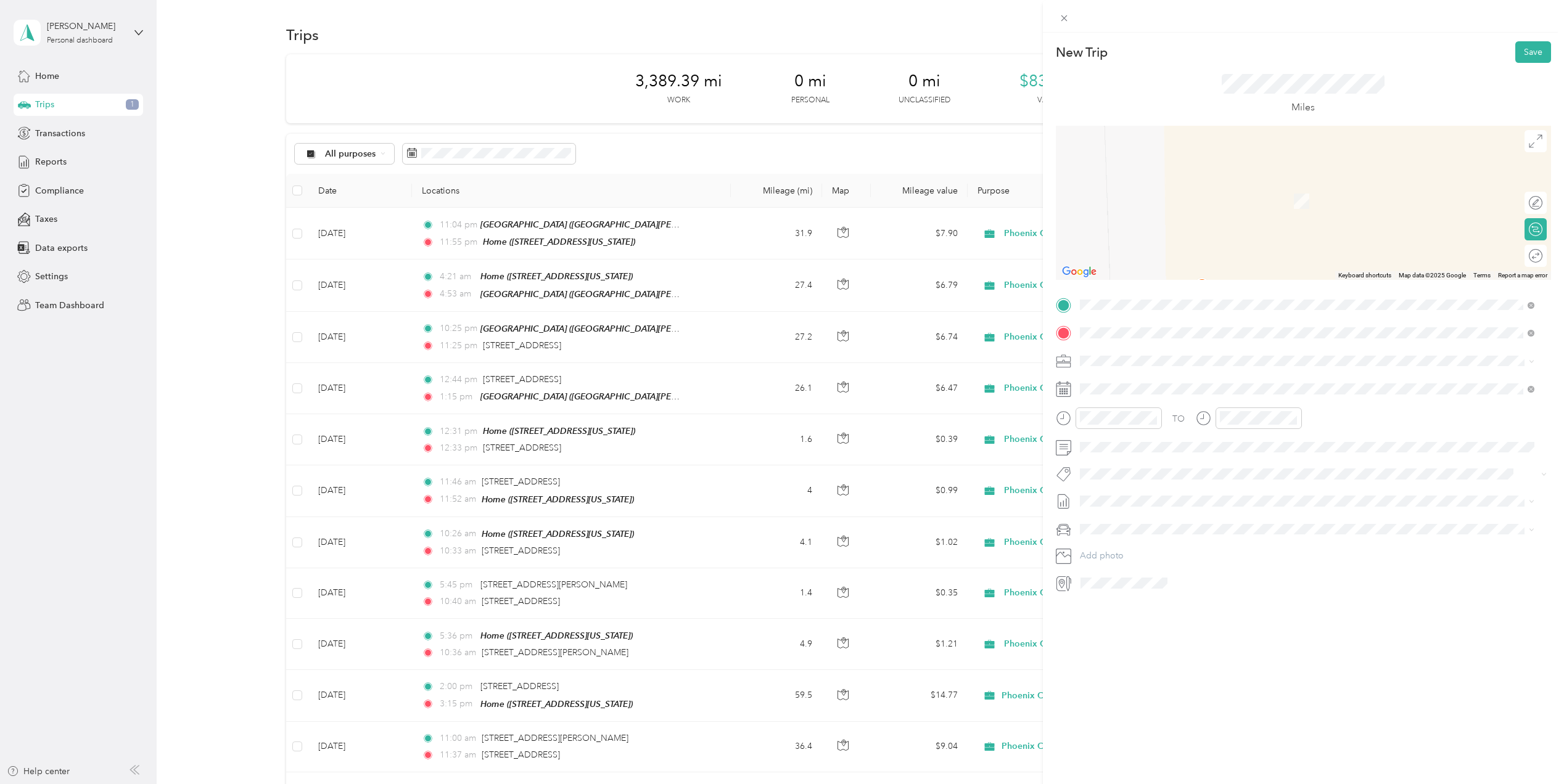
click at [1105, 375] on span "[STREET_ADDRESS][PERSON_NAME][US_STATE]" at bounding box center [1199, 377] width 192 height 11
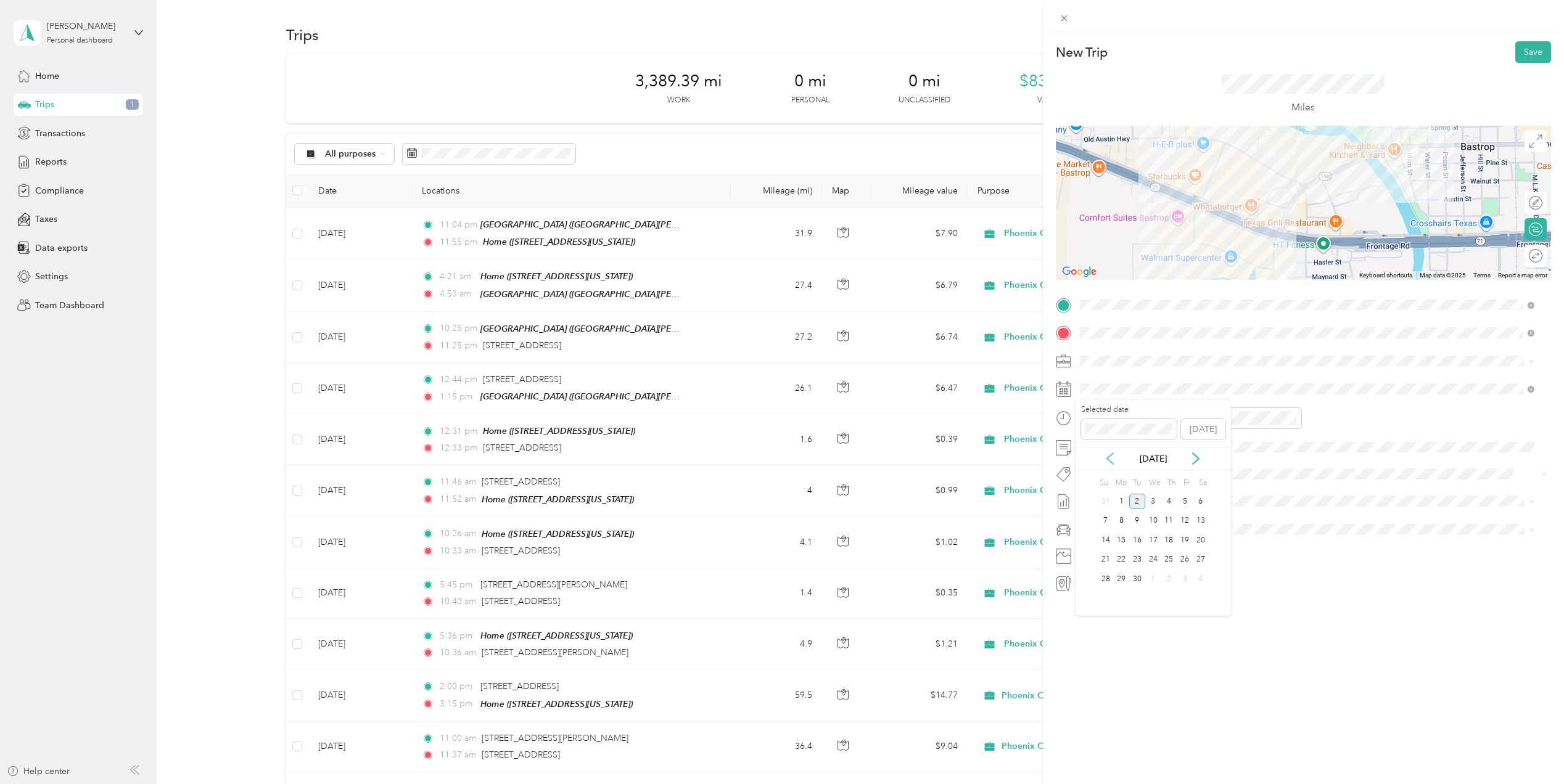
click at [1113, 460] on icon at bounding box center [1111, 459] width 13 height 13
click at [1140, 540] on div "12" at bounding box center [1137, 540] width 16 height 16
click at [1092, 481] on div "06" at bounding box center [1093, 475] width 30 height 17
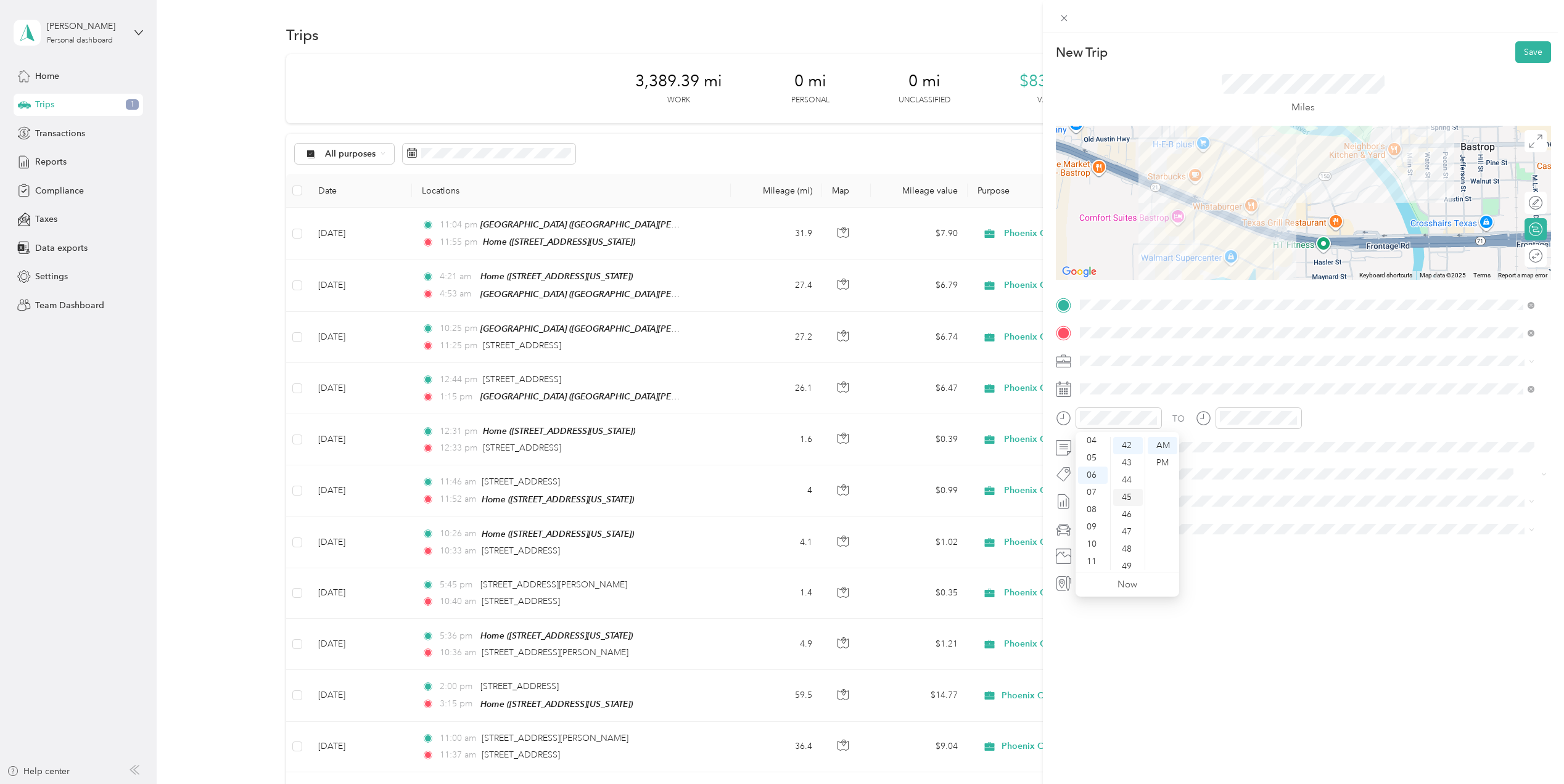
click at [1122, 498] on div "45" at bounding box center [1129, 497] width 30 height 17
click at [1163, 463] on div "PM" at bounding box center [1163, 463] width 30 height 17
click at [1232, 472] on div "06" at bounding box center [1232, 475] width 30 height 17
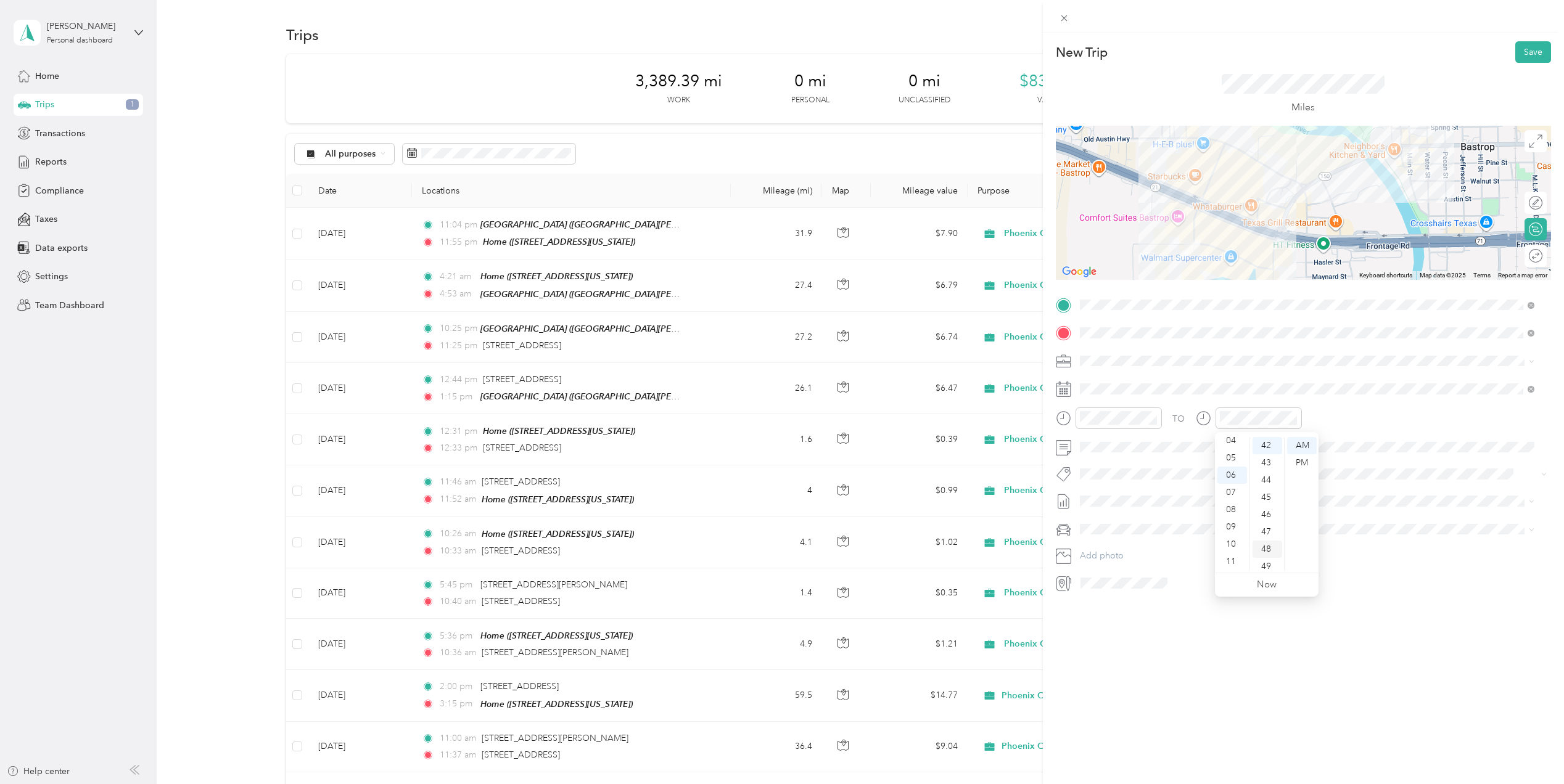
scroll to position [807, 0]
click at [1261, 504] on div "55" at bounding box center [1268, 506] width 30 height 17
click at [1296, 466] on div "PM" at bounding box center [1302, 463] width 30 height 17
click at [1527, 53] on button "Save" at bounding box center [1533, 52] width 36 height 21
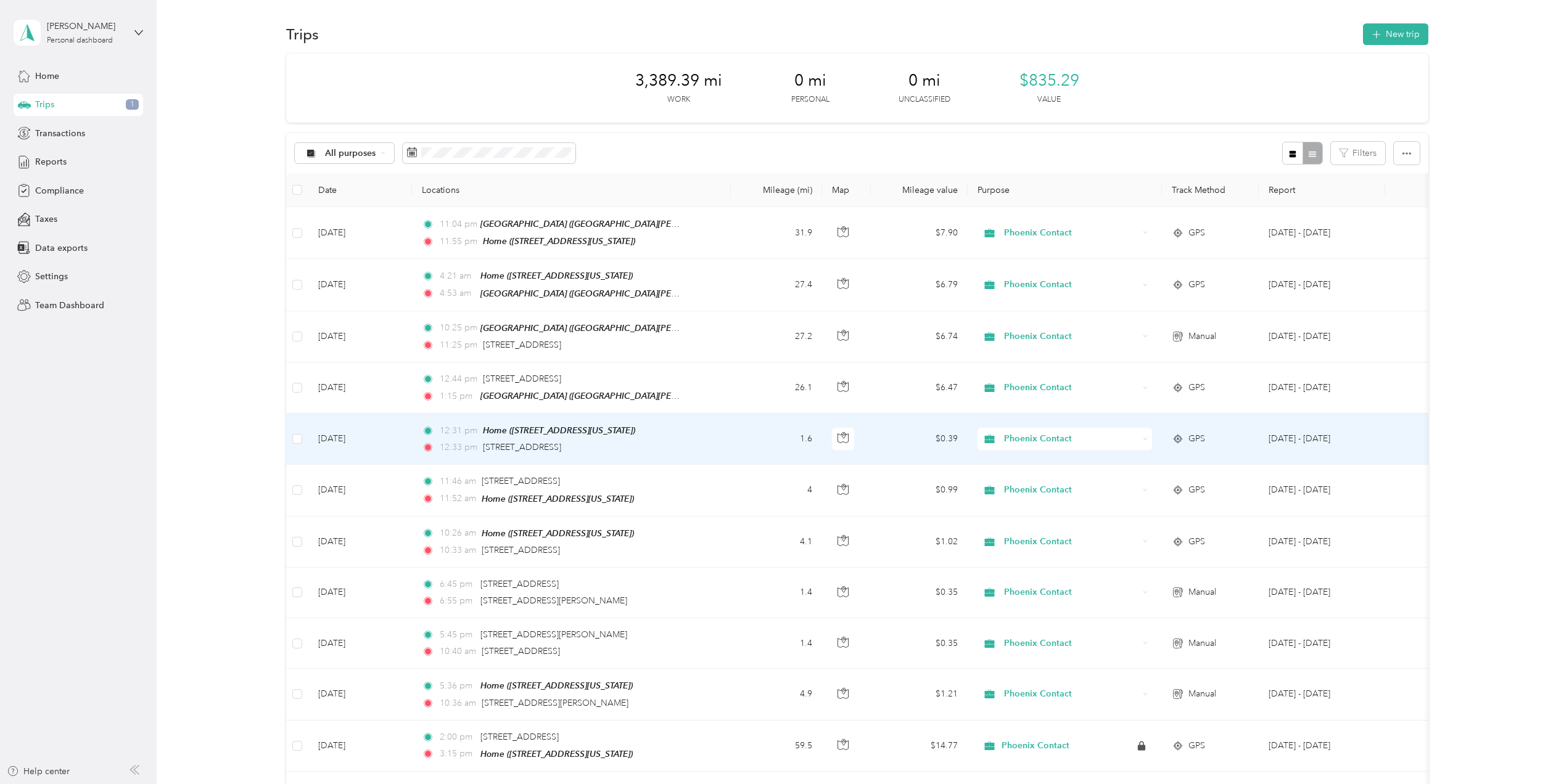
scroll to position [0, 0]
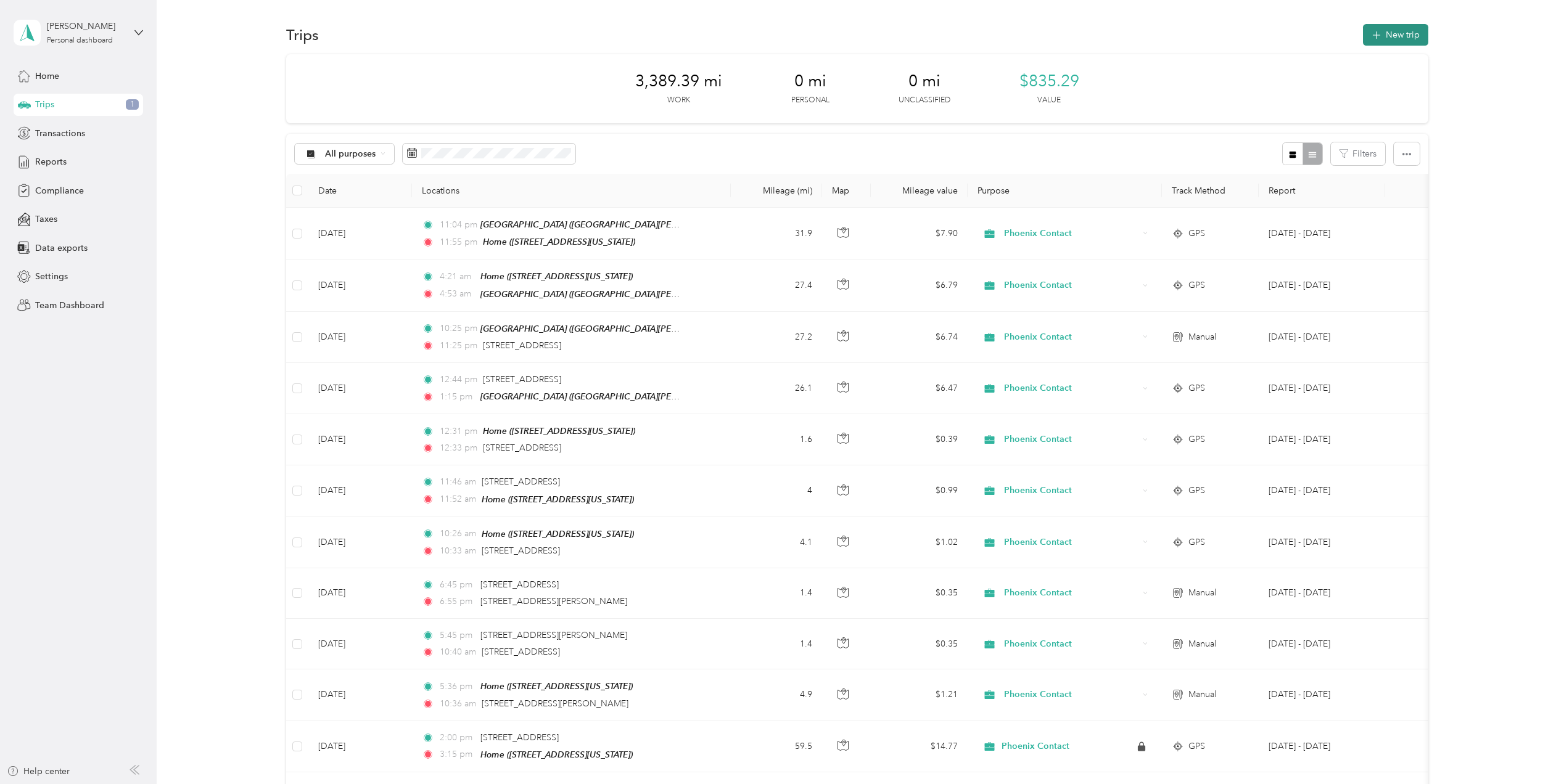
click at [1397, 30] on button "New trip" at bounding box center [1396, 35] width 65 height 21
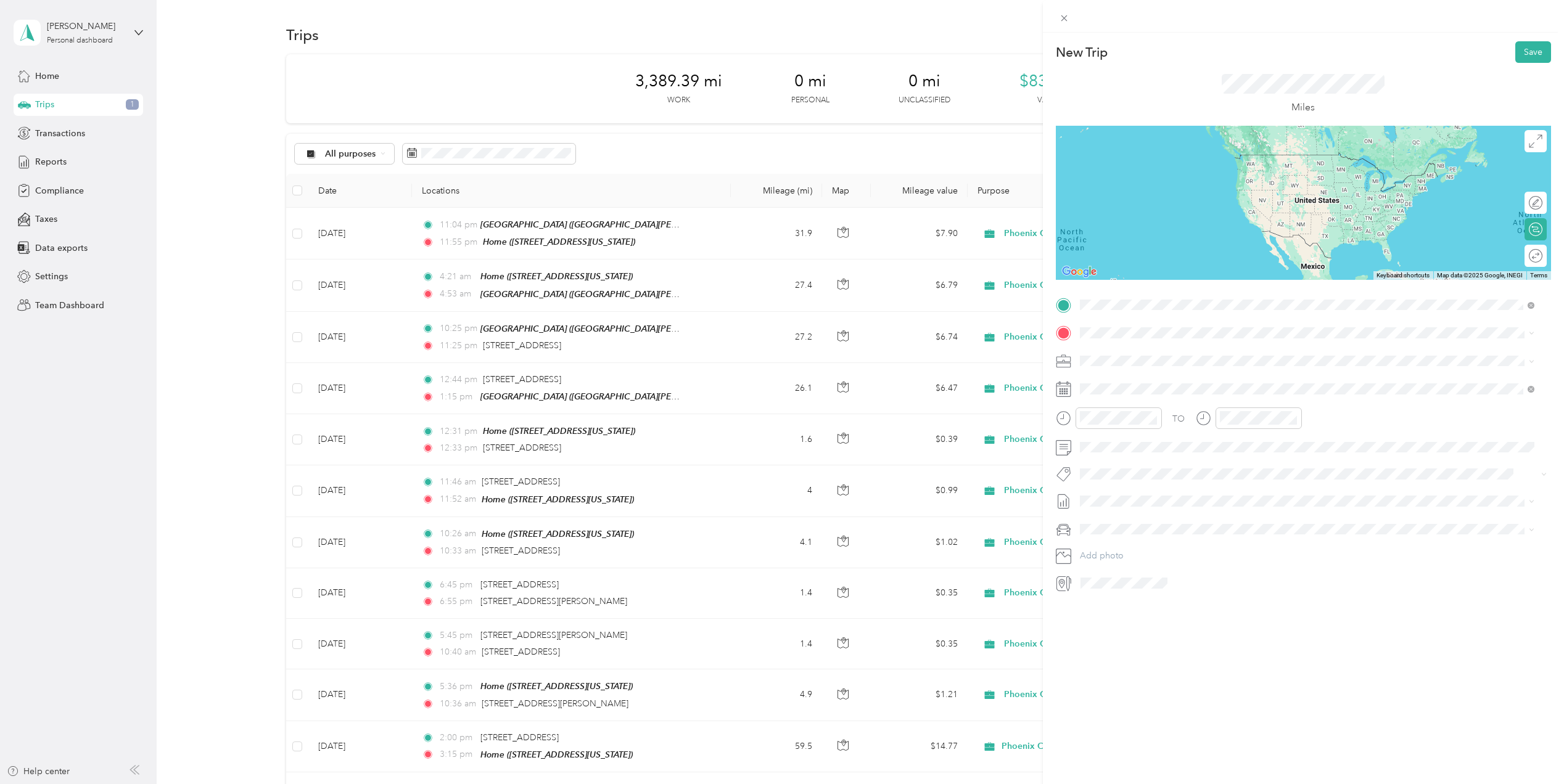
click at [1197, 355] on span "[STREET_ADDRESS][PERSON_NAME][US_STATE]" at bounding box center [1199, 350] width 192 height 11
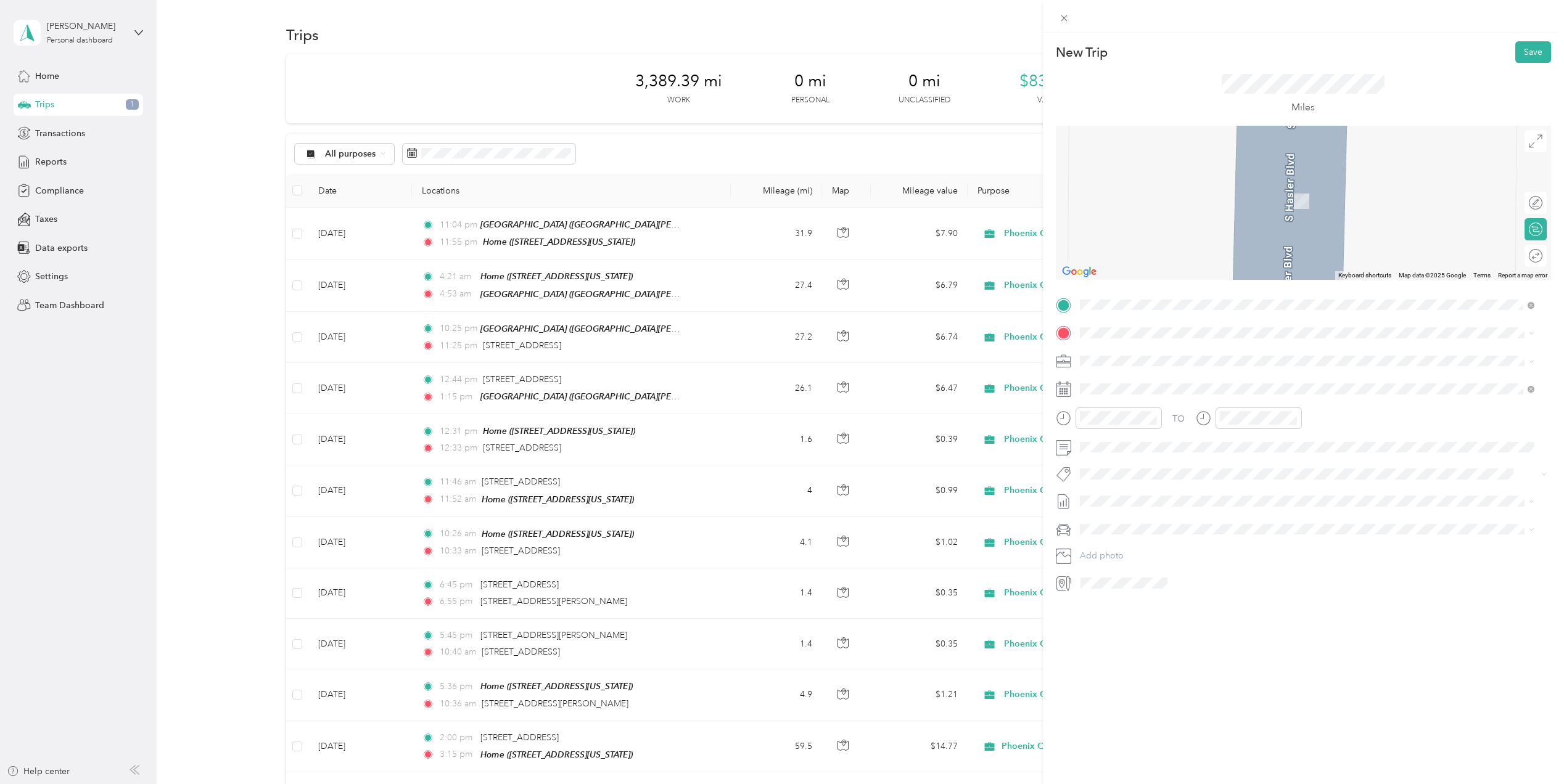
click at [1136, 400] on li "Home [STREET_ADDRESS][US_STATE]" at bounding box center [1307, 385] width 463 height 38
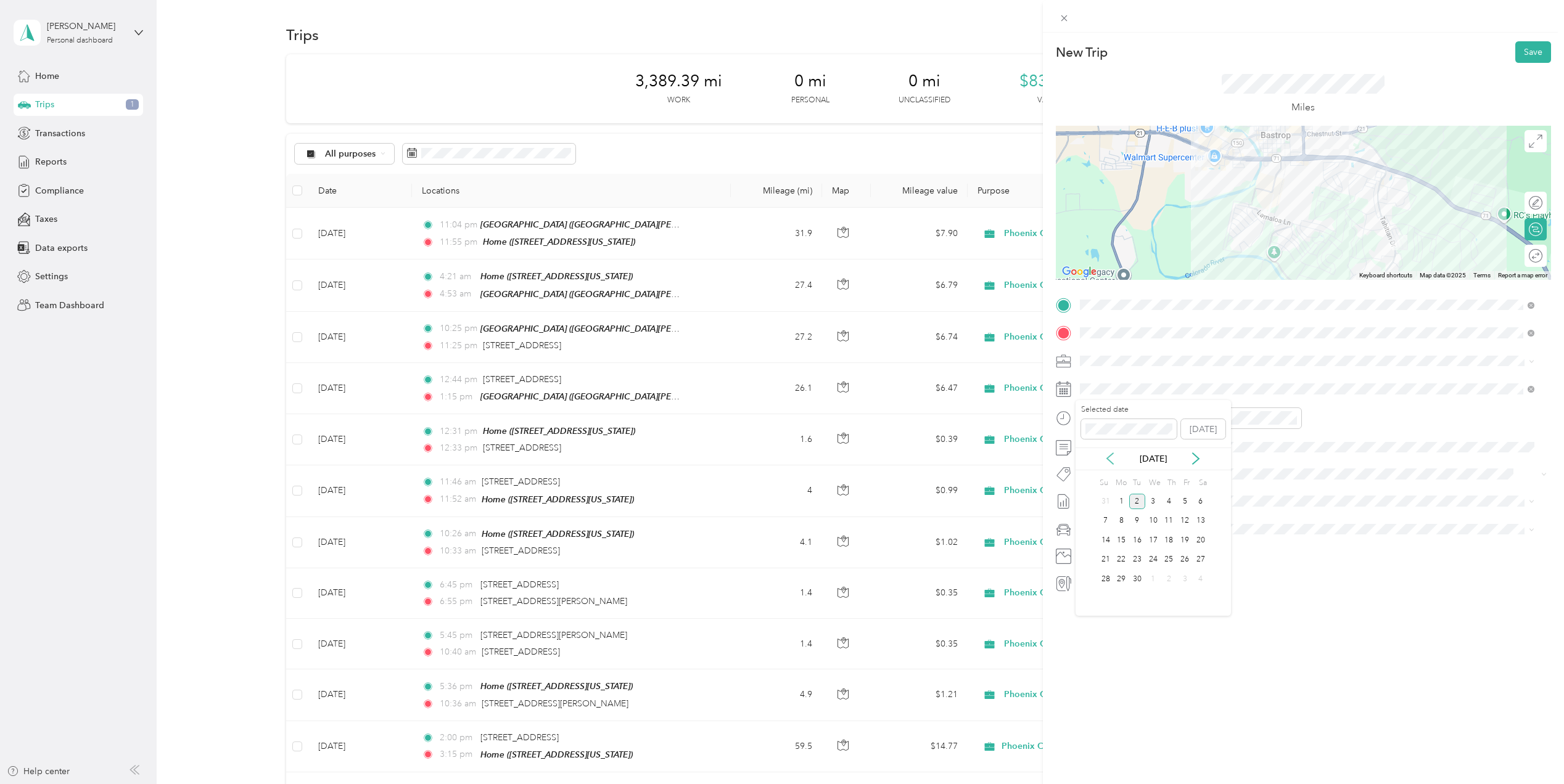
click at [1114, 460] on icon at bounding box center [1111, 459] width 13 height 13
click at [1140, 541] on div "12" at bounding box center [1137, 540] width 16 height 16
click at [1094, 477] on div "06" at bounding box center [1093, 475] width 30 height 17
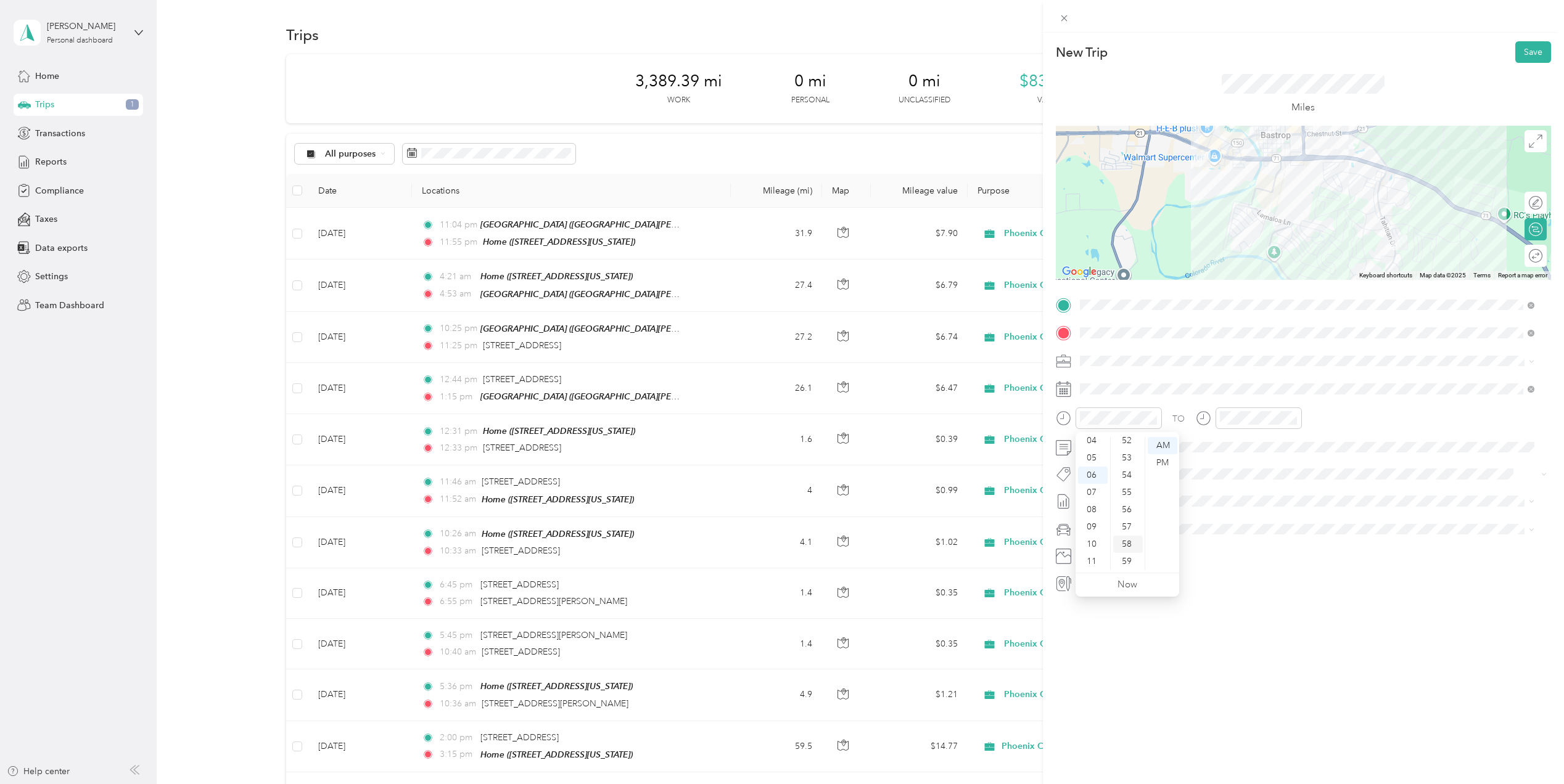
click at [1126, 544] on div "58" at bounding box center [1129, 544] width 30 height 17
click at [1158, 460] on div "PM" at bounding box center [1163, 463] width 30 height 17
click at [1169, 461] on div "PM" at bounding box center [1163, 463] width 30 height 17
click at [1227, 494] on div "07" at bounding box center [1232, 493] width 30 height 17
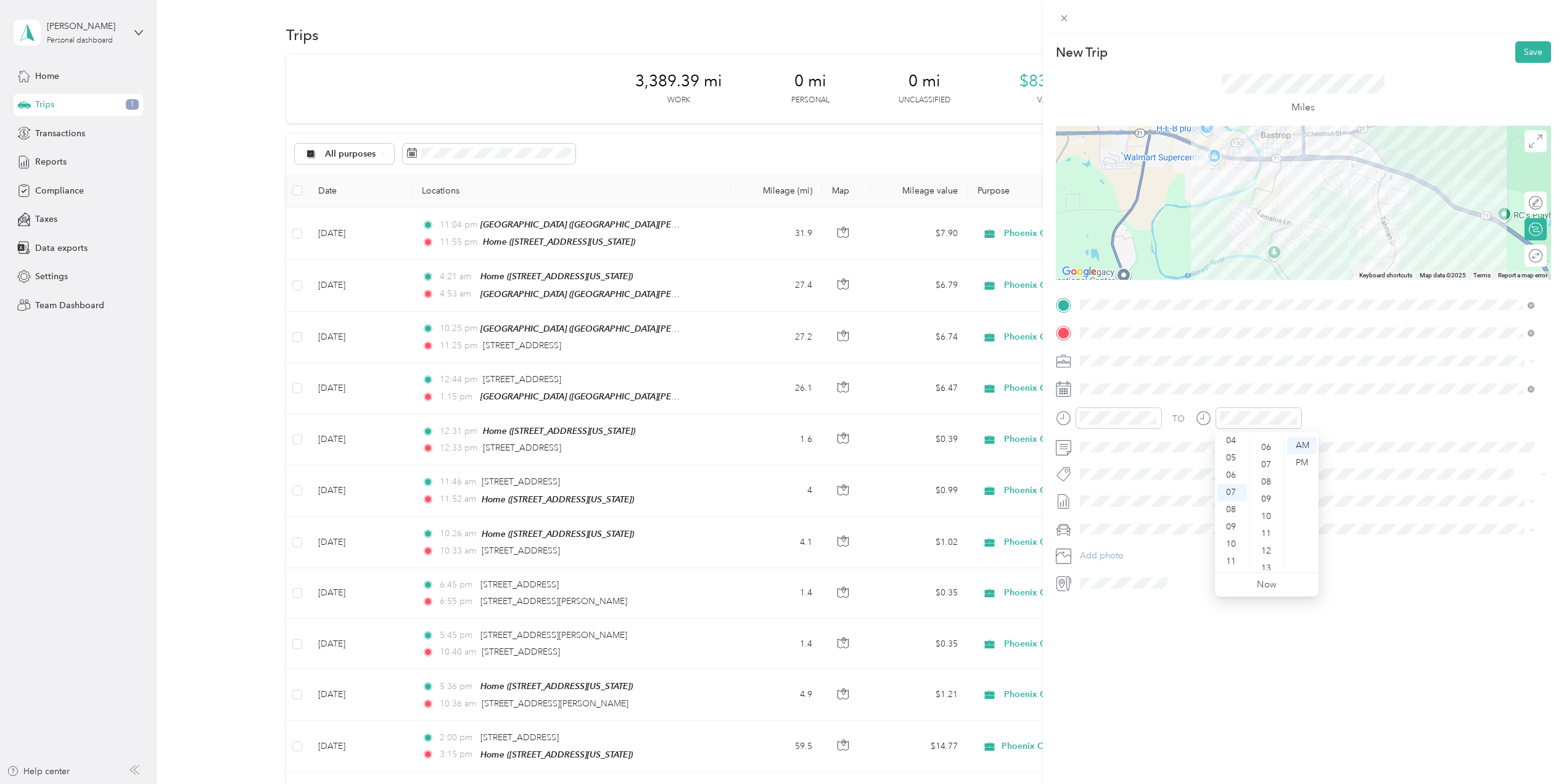
scroll to position [69, 0]
click at [1265, 535] on div "09" at bounding box center [1268, 532] width 30 height 17
click at [1301, 457] on div "PM" at bounding box center [1302, 463] width 30 height 17
click at [1525, 55] on button "Save" at bounding box center [1533, 52] width 36 height 21
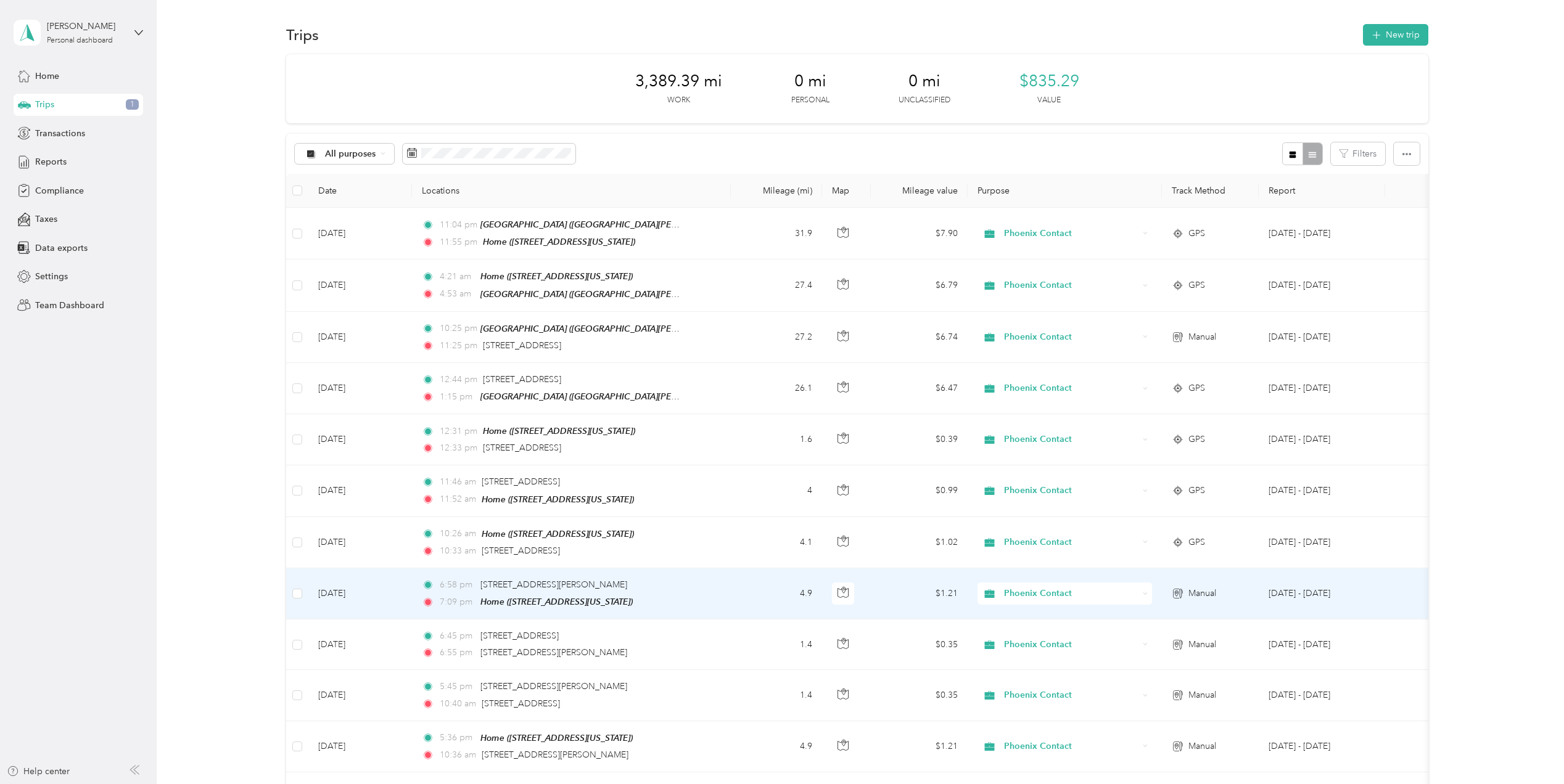
scroll to position [82, 0]
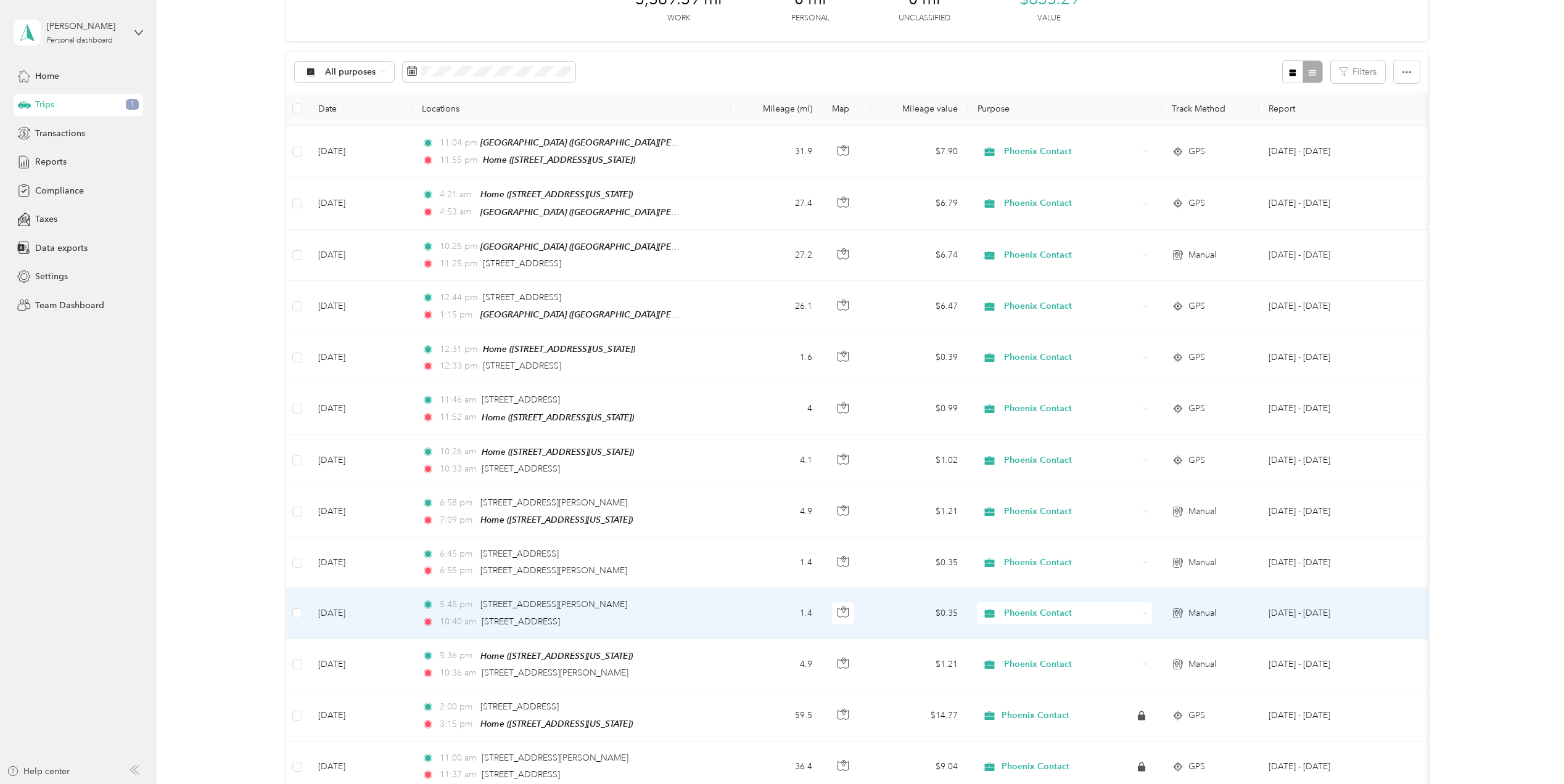
click at [1299, 615] on td "[DATE] - [DATE]" at bounding box center [1322, 614] width 127 height 50
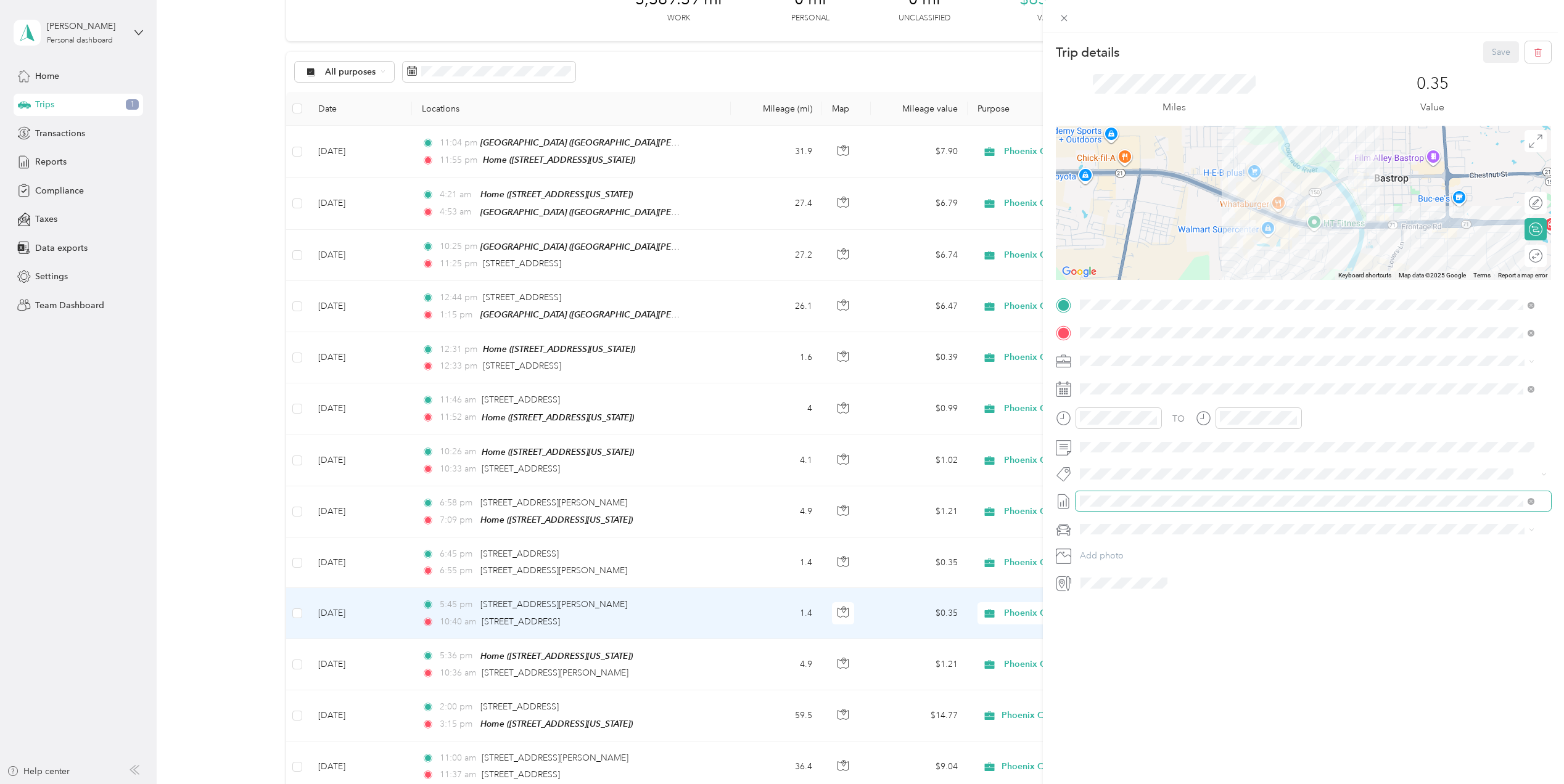
click at [1335, 492] on span at bounding box center [1313, 501] width 475 height 20
click at [1193, 565] on span "[DATE] - [DATE] Draft" at bounding box center [1307, 562] width 446 height 11
click at [1493, 45] on button "Save" at bounding box center [1502, 52] width 36 height 21
